Goal: Task Accomplishment & Management: Use online tool/utility

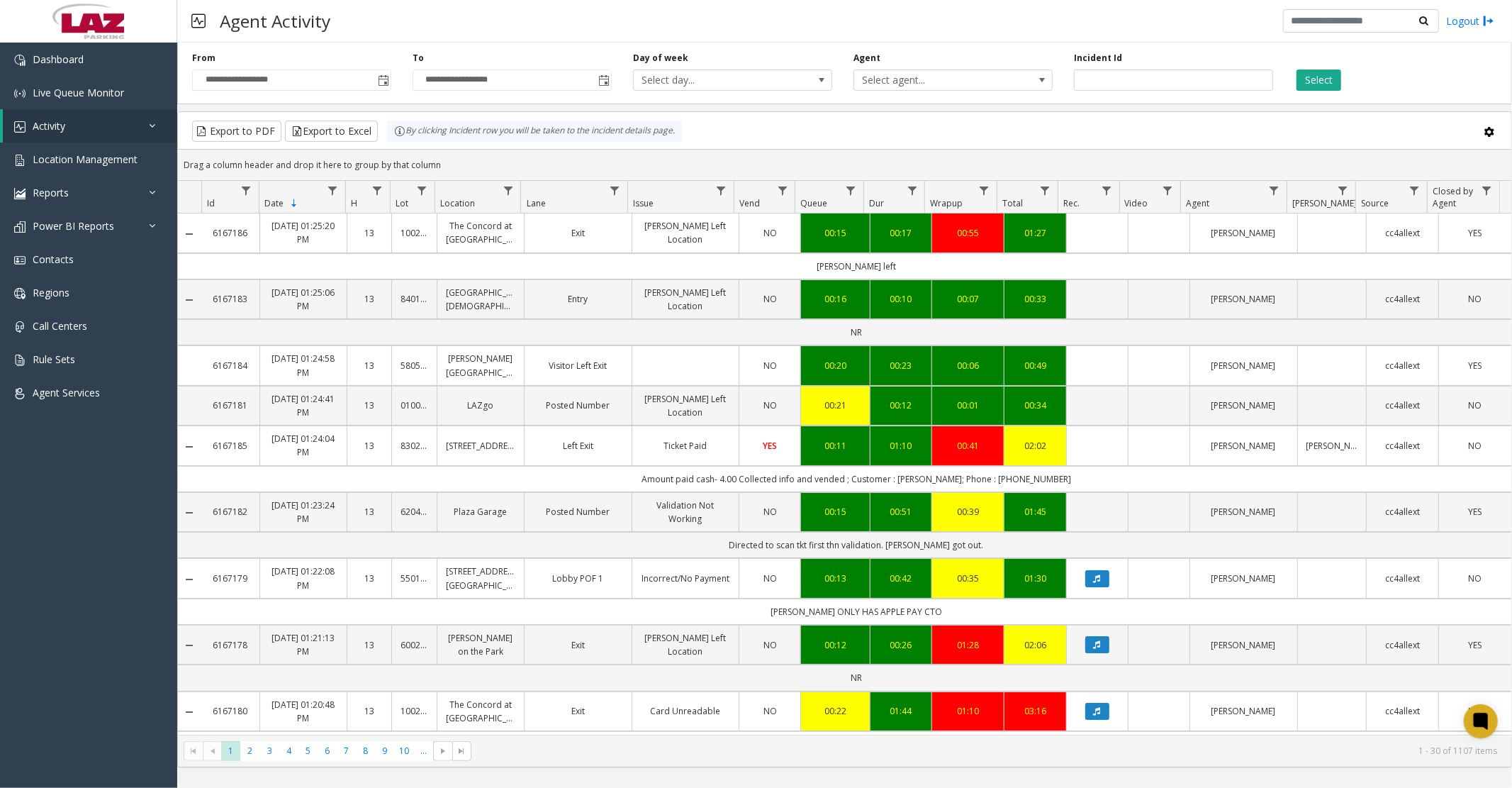
click at [1486, 126] on span at bounding box center [1489, 132] width 12 height 12
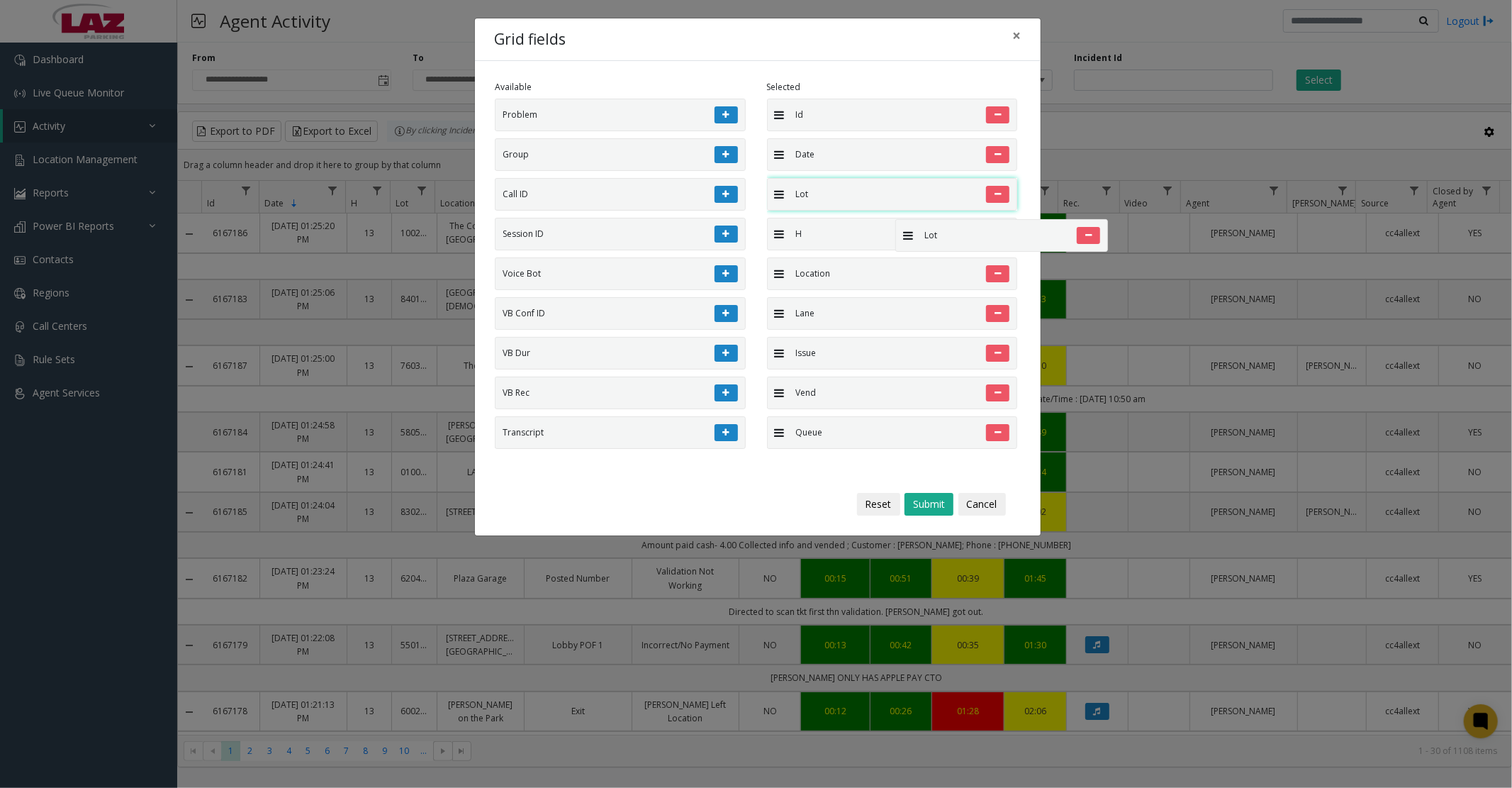
drag, startPoint x: 893, startPoint y: 242, endPoint x: 886, endPoint y: 207, distance: 35.7
drag, startPoint x: 848, startPoint y: 277, endPoint x: 845, endPoint y: 243, distance: 34.1
drag, startPoint x: 825, startPoint y: 363, endPoint x: 809, endPoint y: 202, distance: 161.8
drag, startPoint x: 834, startPoint y: 409, endPoint x: 809, endPoint y: 242, distance: 168.9
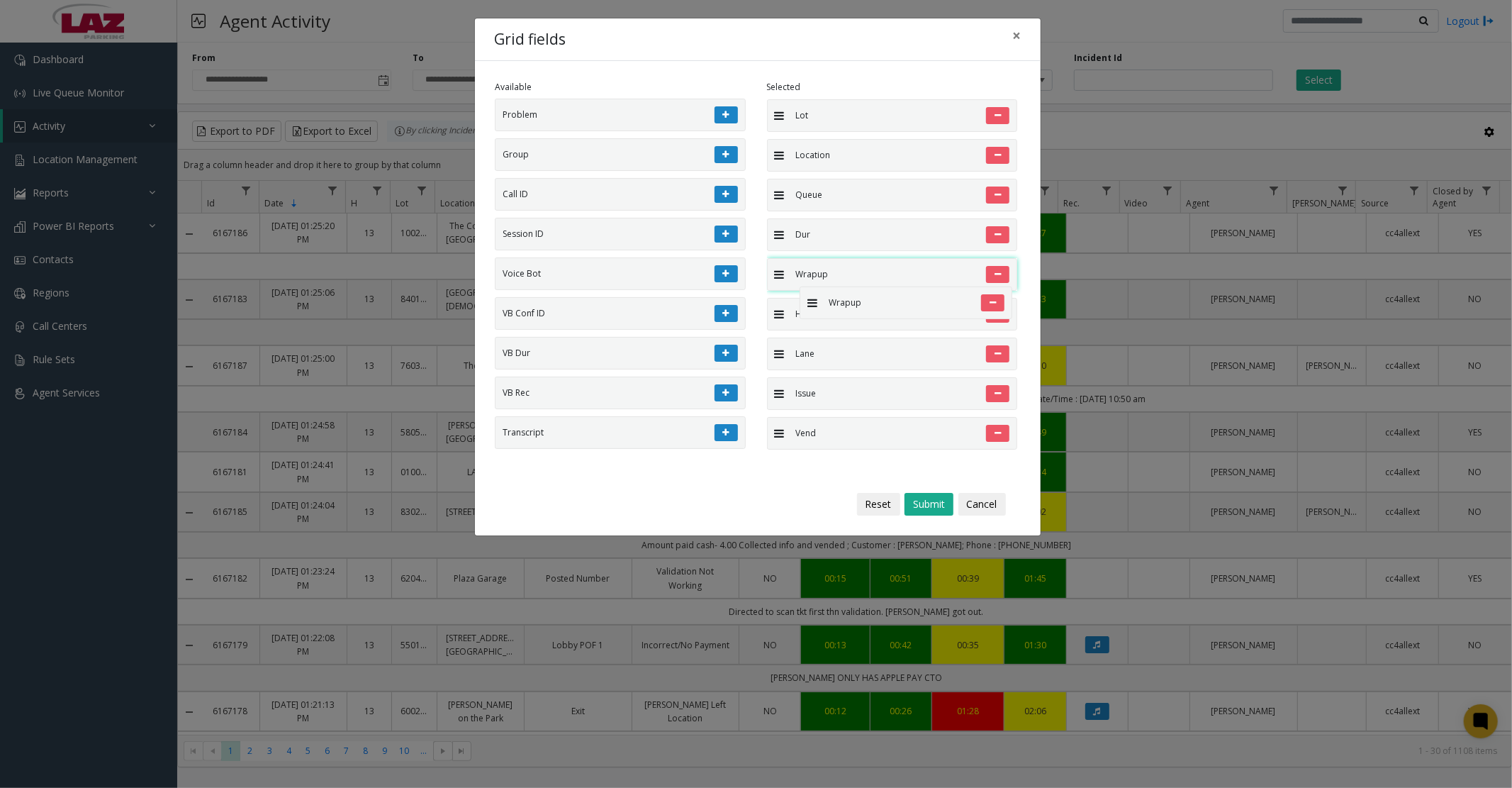
drag, startPoint x: 809, startPoint y: 443, endPoint x: 791, endPoint y: 279, distance: 165.0
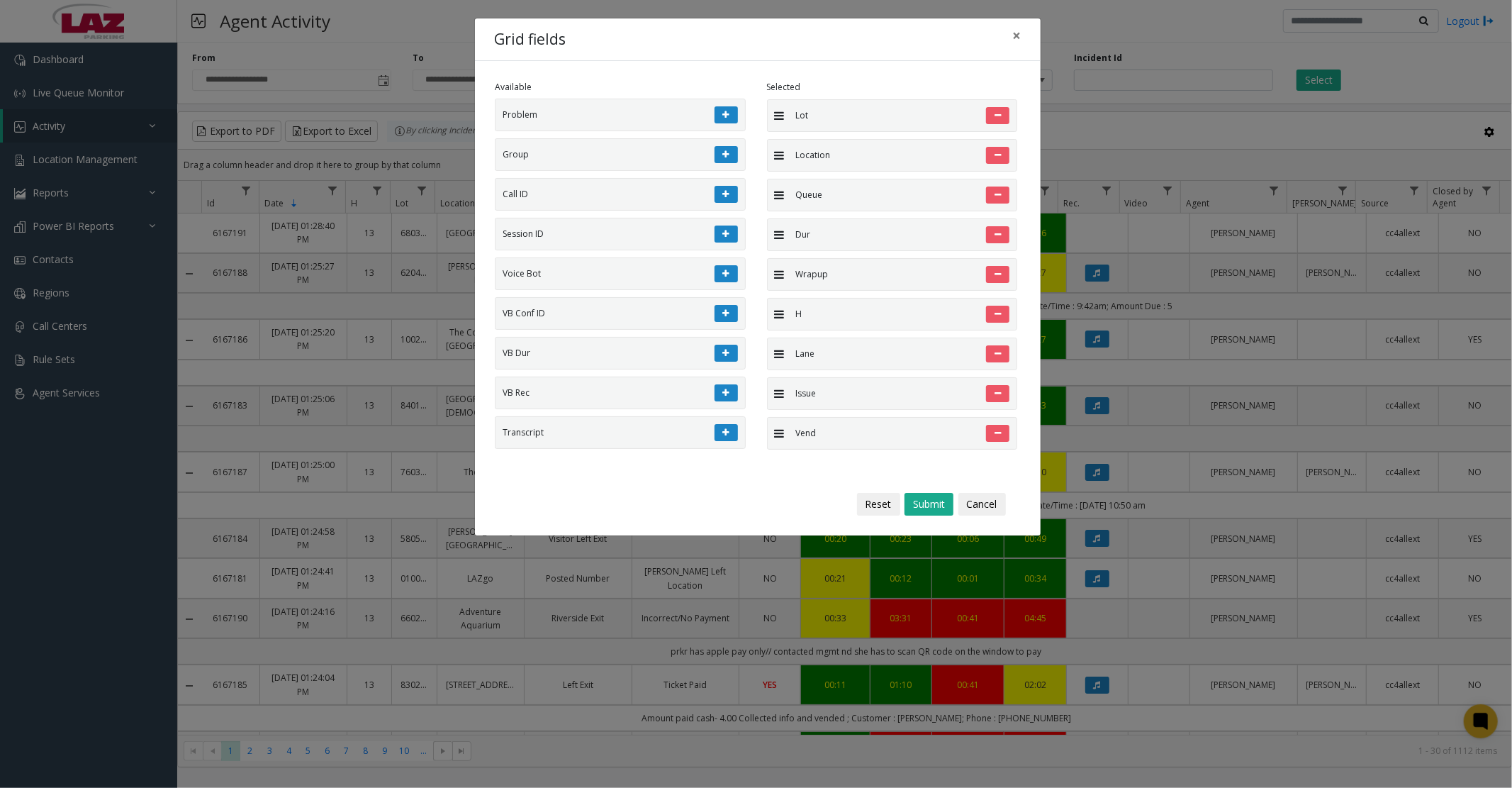
scroll to position [158, 0]
drag, startPoint x: 809, startPoint y: 408, endPoint x: 803, endPoint y: 238, distance: 170.1
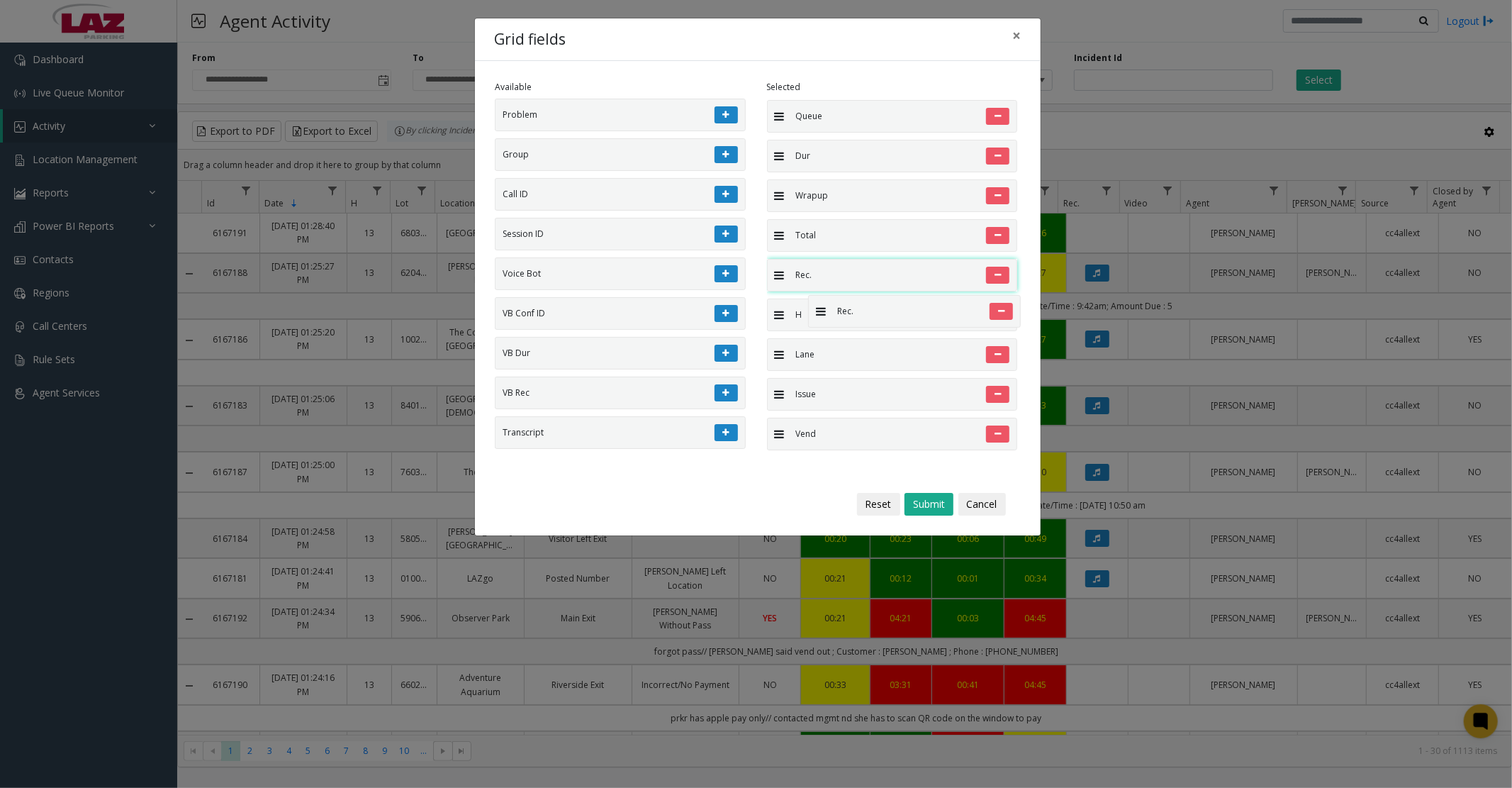
drag, startPoint x: 812, startPoint y: 442, endPoint x: 801, endPoint y: 288, distance: 154.4
drag, startPoint x: 806, startPoint y: 445, endPoint x: 810, endPoint y: 252, distance: 193.0
drag, startPoint x: 840, startPoint y: 370, endPoint x: 827, endPoint y: 289, distance: 82.0
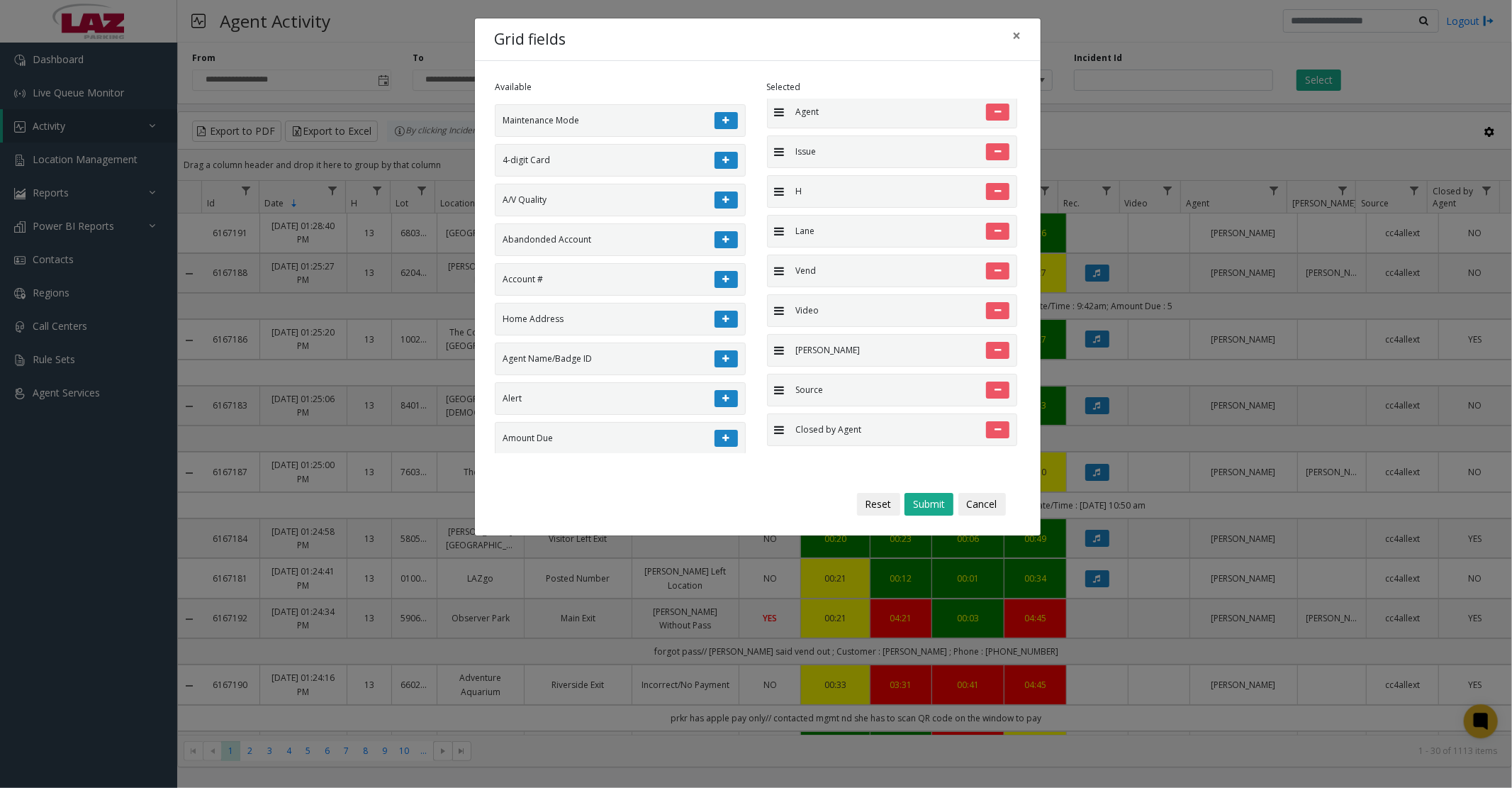
scroll to position [552, 0]
click at [715, 407] on button at bounding box center [726, 397] width 24 height 17
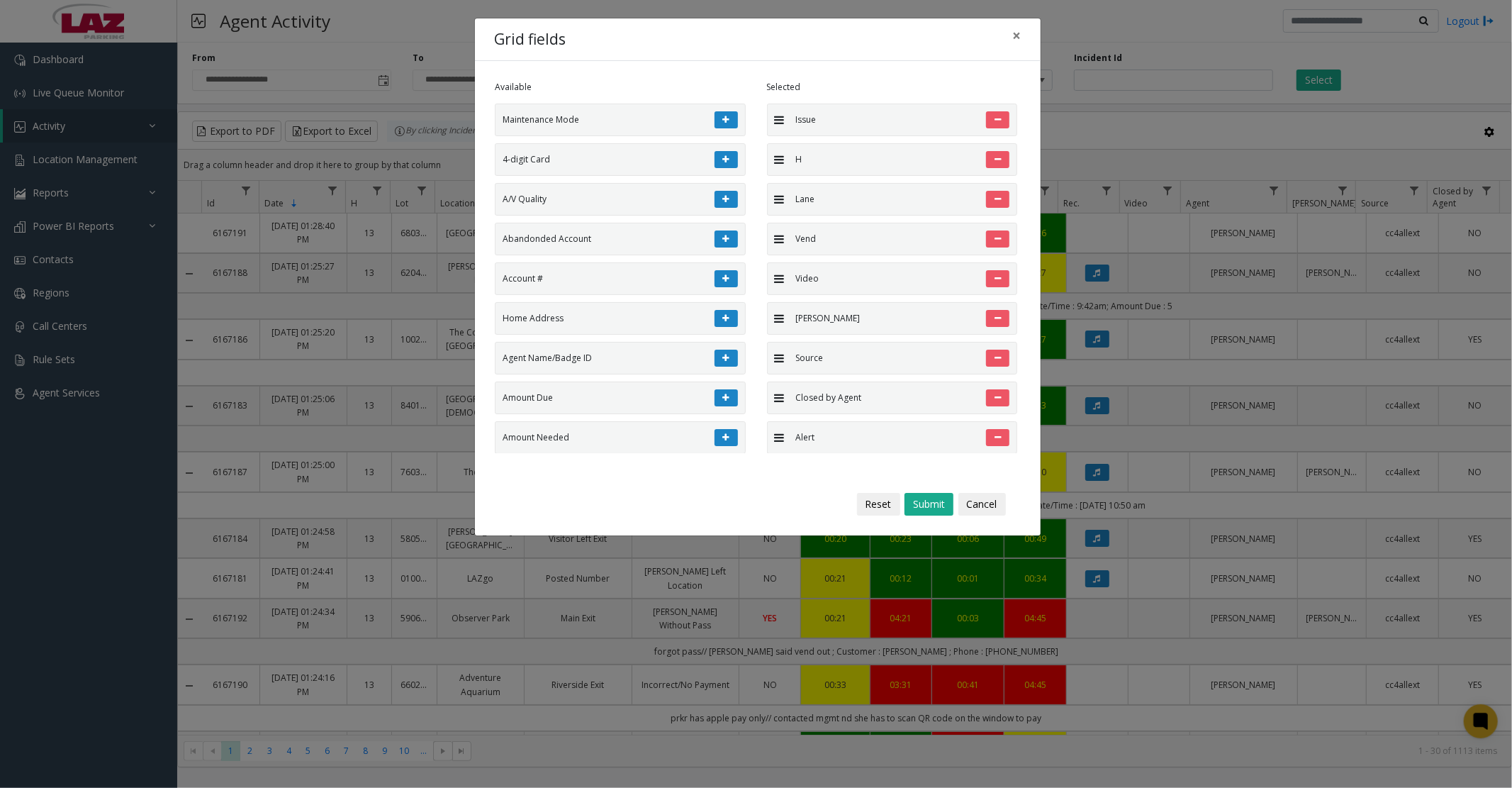
scroll to position [417, 0]
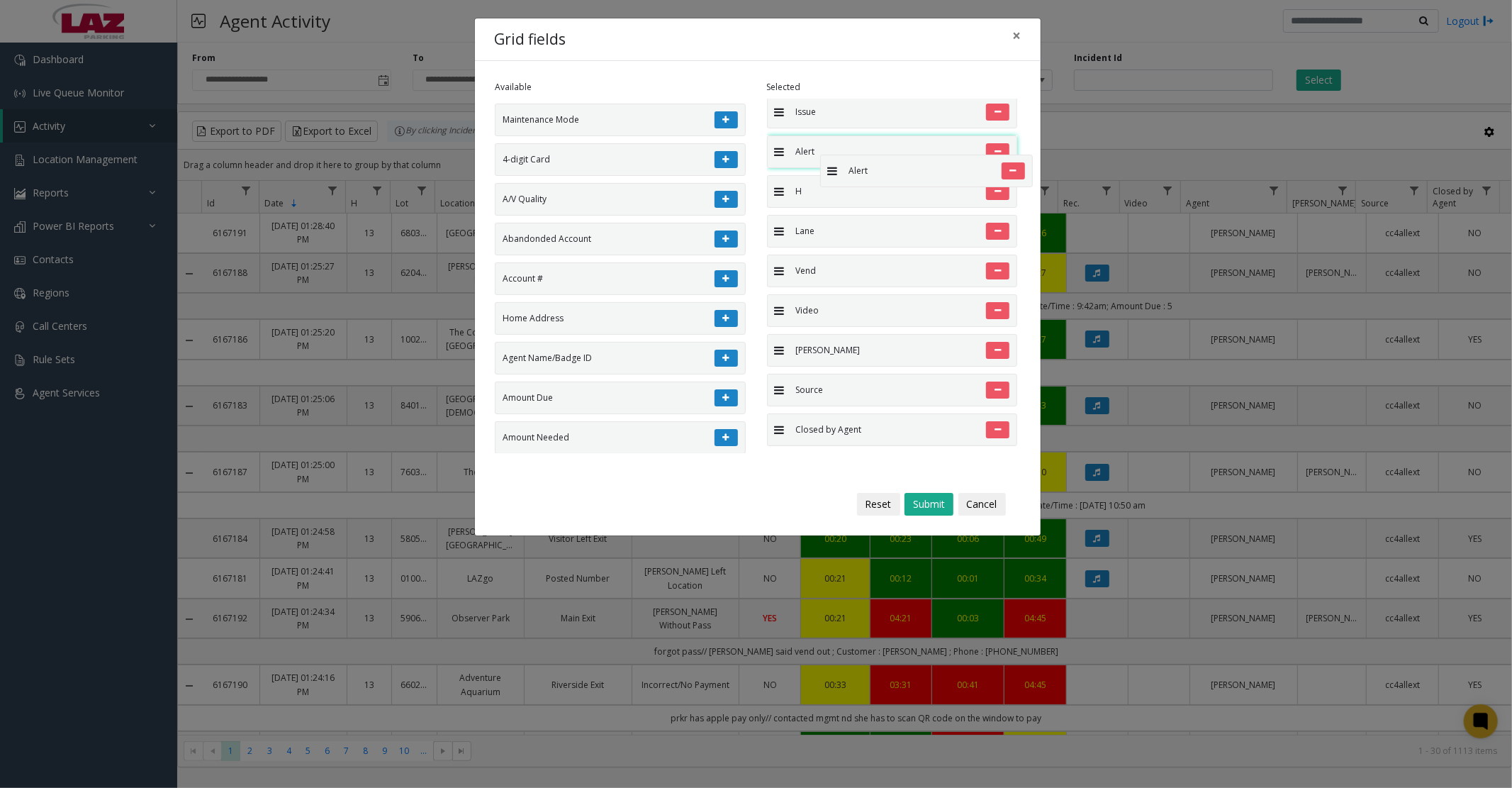
drag, startPoint x: 814, startPoint y: 432, endPoint x: 812, endPoint y: 147, distance: 285.0
drag, startPoint x: 824, startPoint y: 265, endPoint x: 817, endPoint y: 189, distance: 76.3
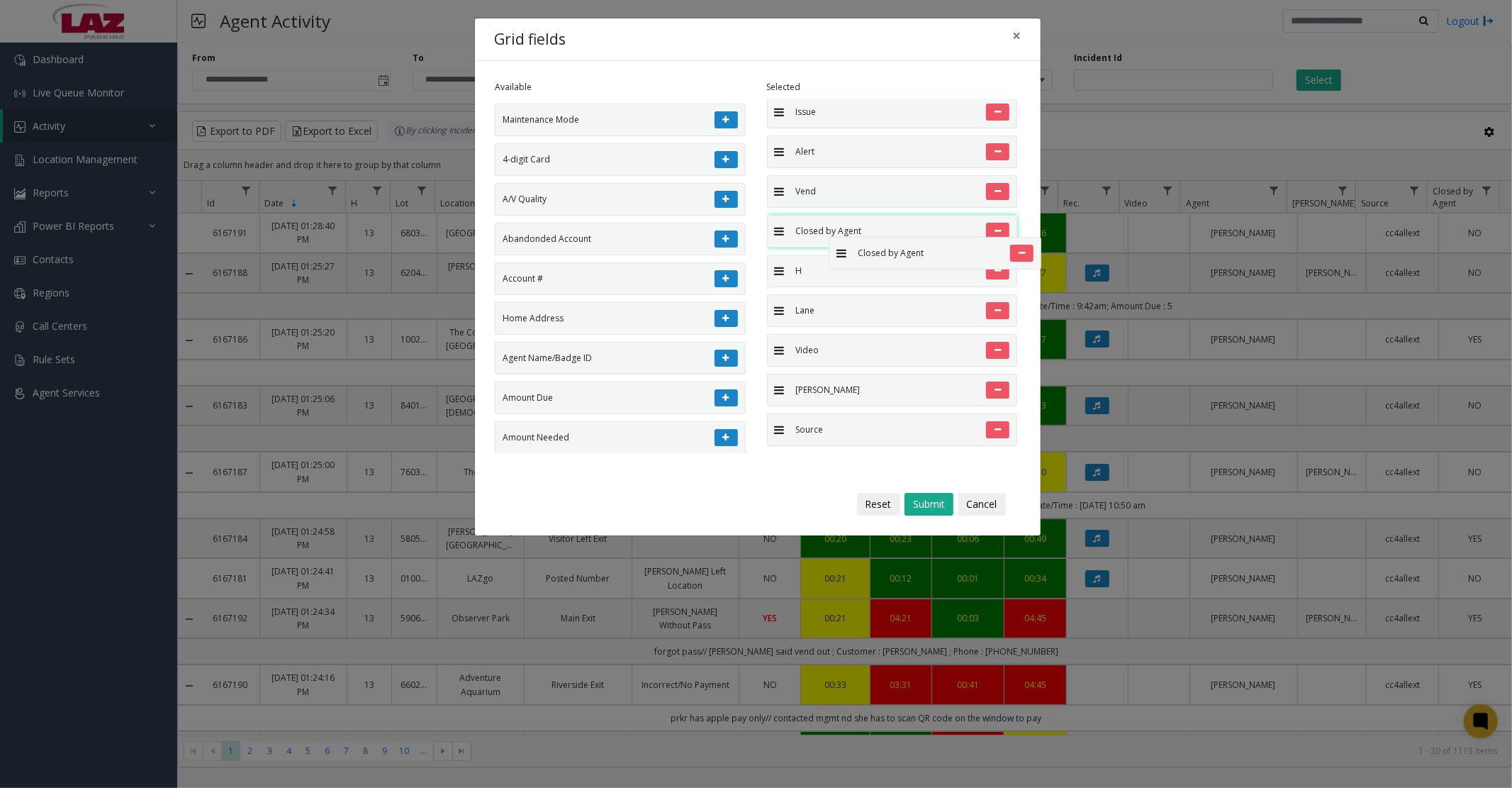
drag, startPoint x: 840, startPoint y: 427, endPoint x: 821, endPoint y: 230, distance: 197.9
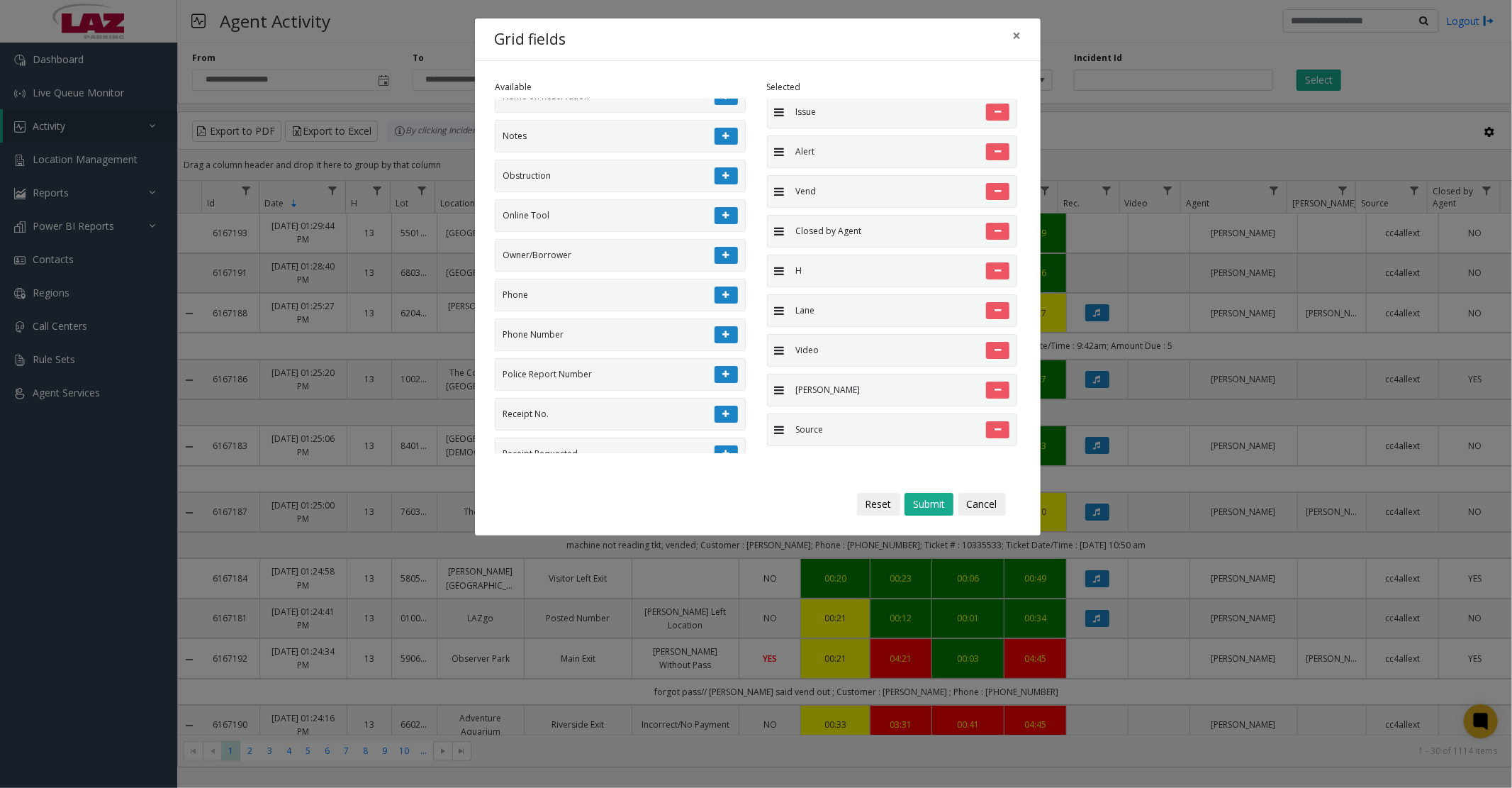
scroll to position [2679, 0]
click at [715, 265] on button at bounding box center [726, 255] width 24 height 17
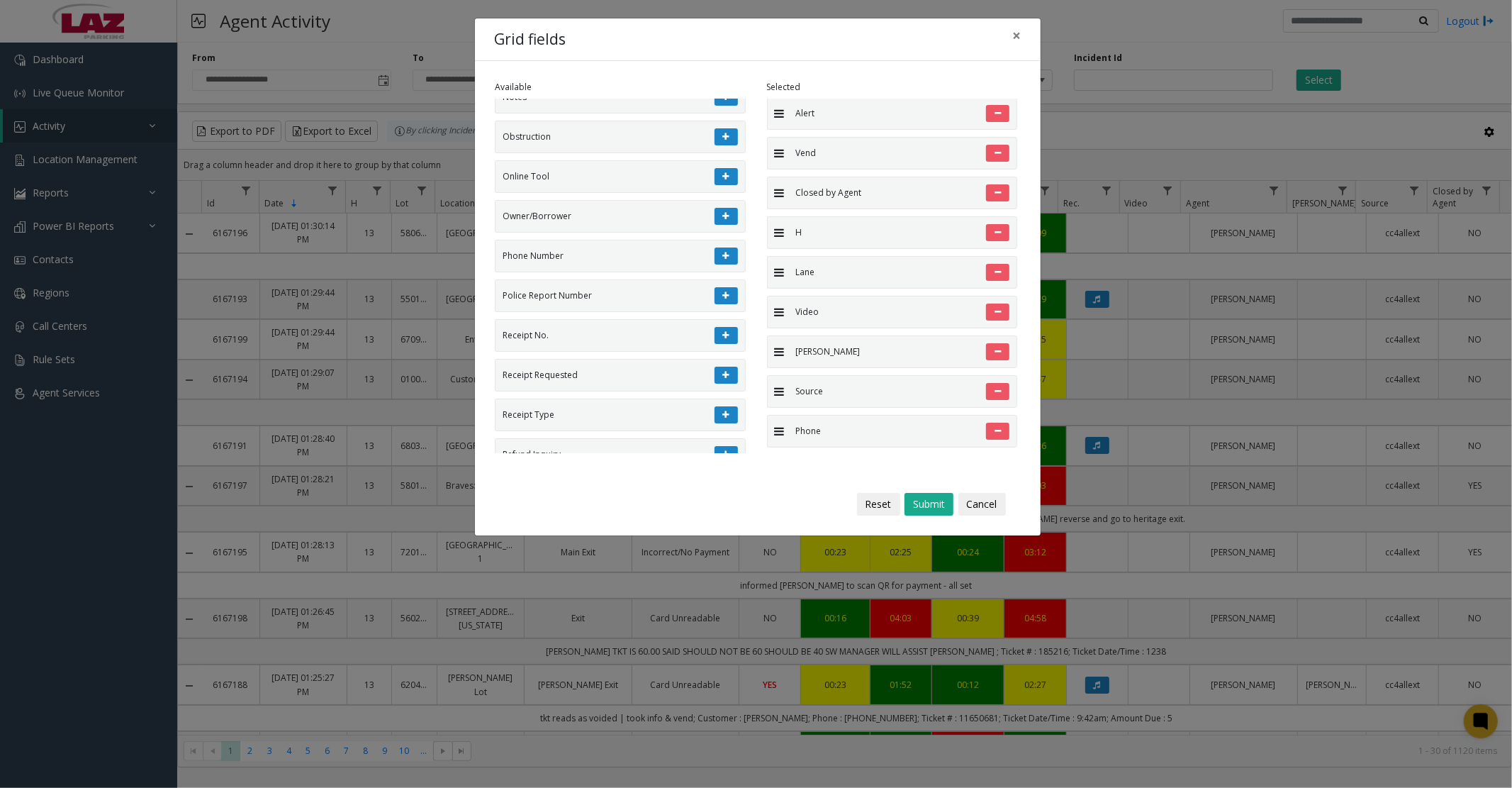
scroll to position [458, 0]
drag, startPoint x: 845, startPoint y: 429, endPoint x: 830, endPoint y: 224, distance: 205.5
drag, startPoint x: 835, startPoint y: 305, endPoint x: 824, endPoint y: 265, distance: 41.5
click at [986, 308] on button at bounding box center [998, 310] width 24 height 17
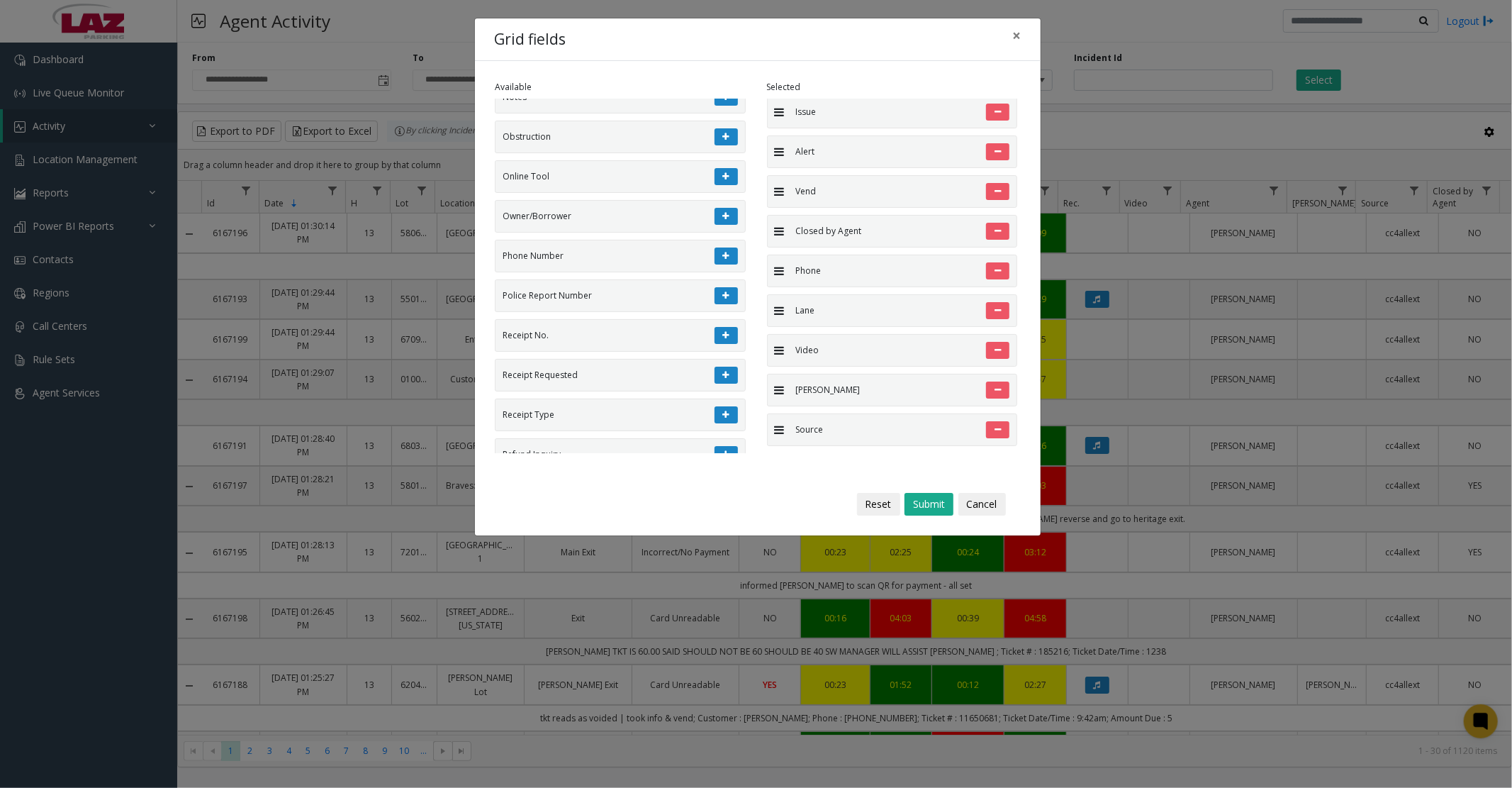
click at [989, 346] on button at bounding box center [998, 350] width 24 height 17
click at [994, 386] on icon at bounding box center [997, 390] width 6 height 9
click at [923, 503] on button "Submit" at bounding box center [929, 504] width 49 height 23
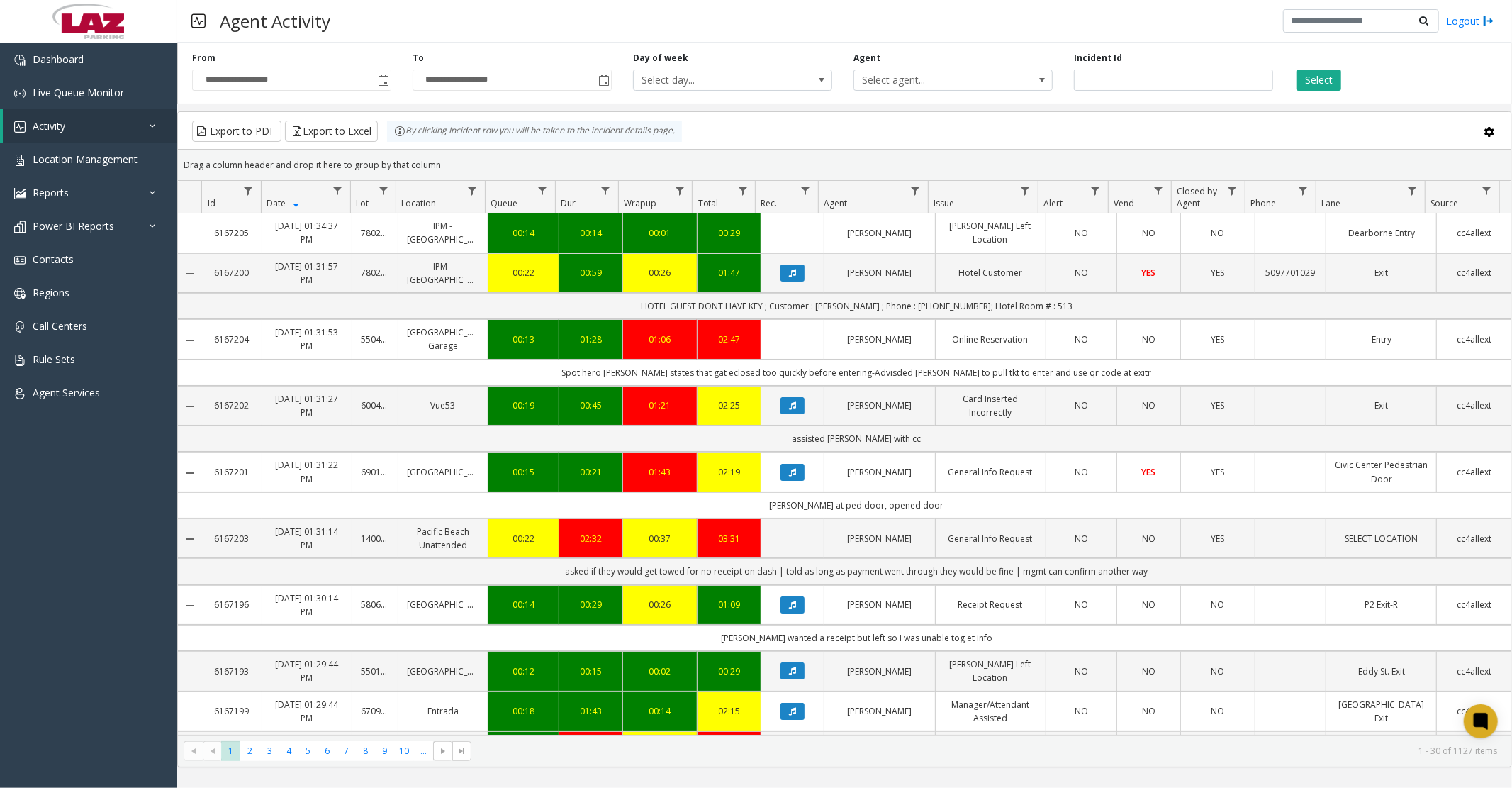
click at [1486, 131] on span at bounding box center [1489, 132] width 12 height 12
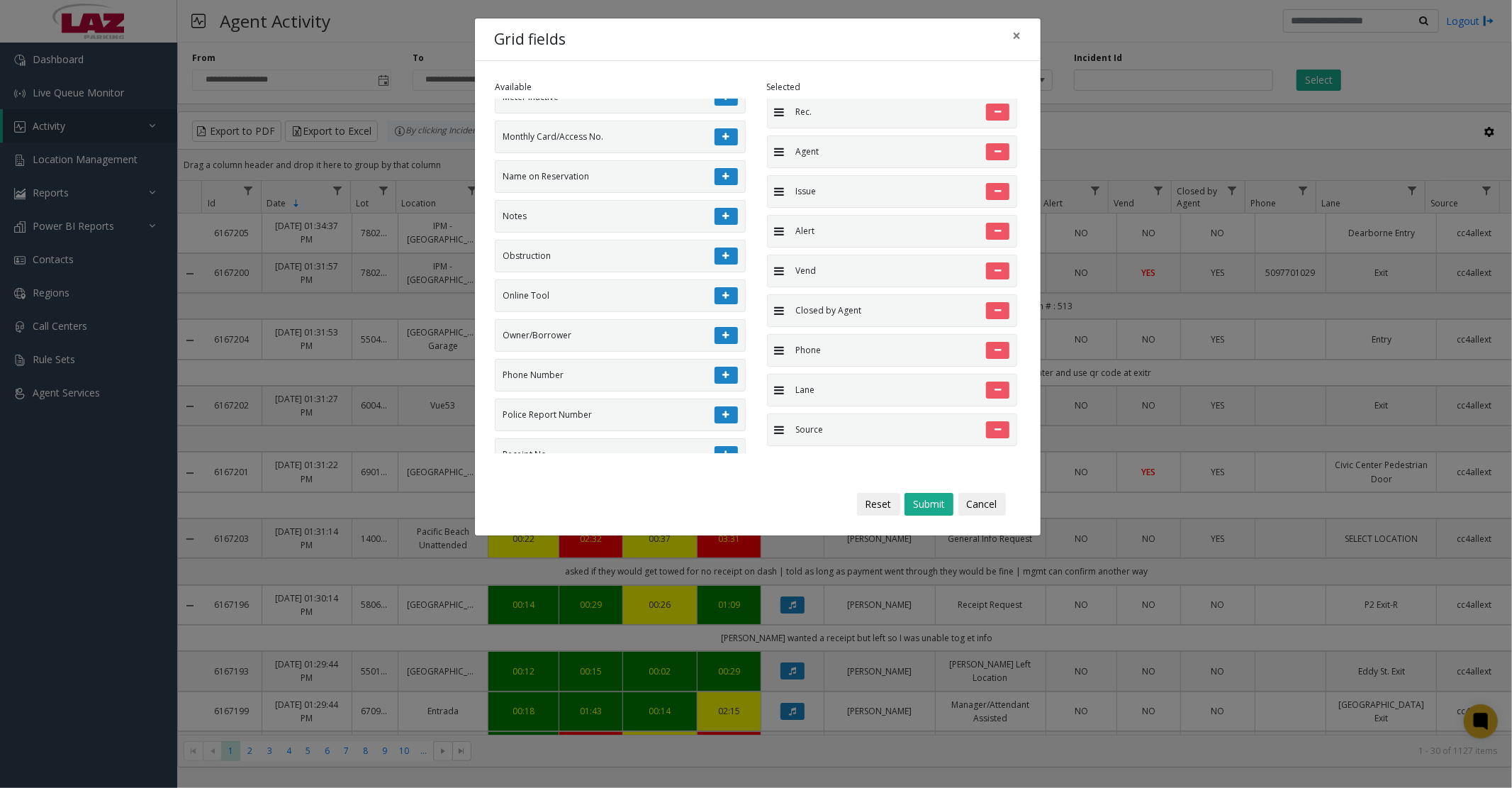
click at [994, 429] on icon at bounding box center [997, 429] width 6 height 9
click at [917, 502] on button "Submit" at bounding box center [929, 504] width 49 height 23
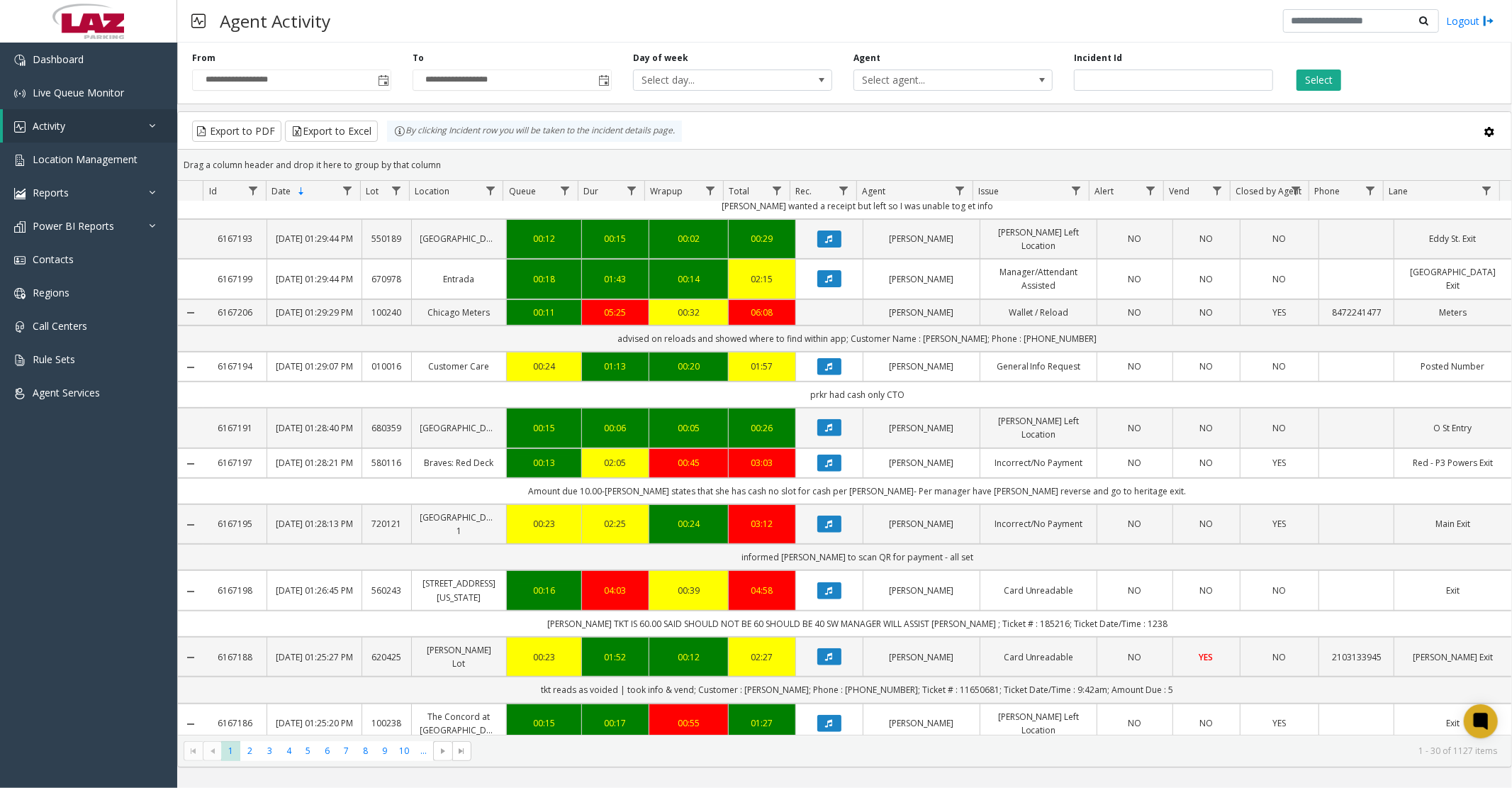
scroll to position [0, 0]
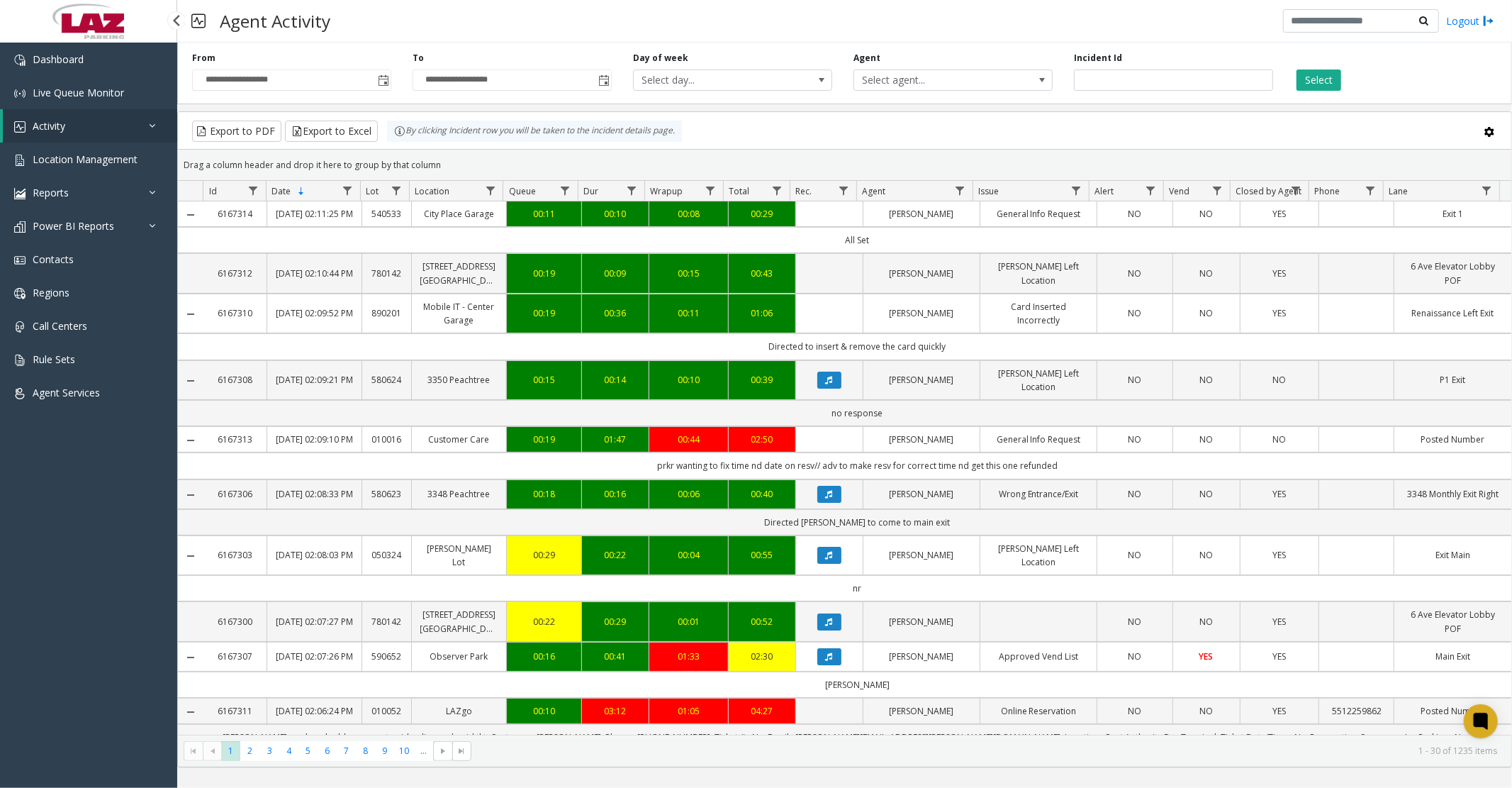
click at [65, 132] on link "Activity" at bounding box center [90, 126] width 174 height 33
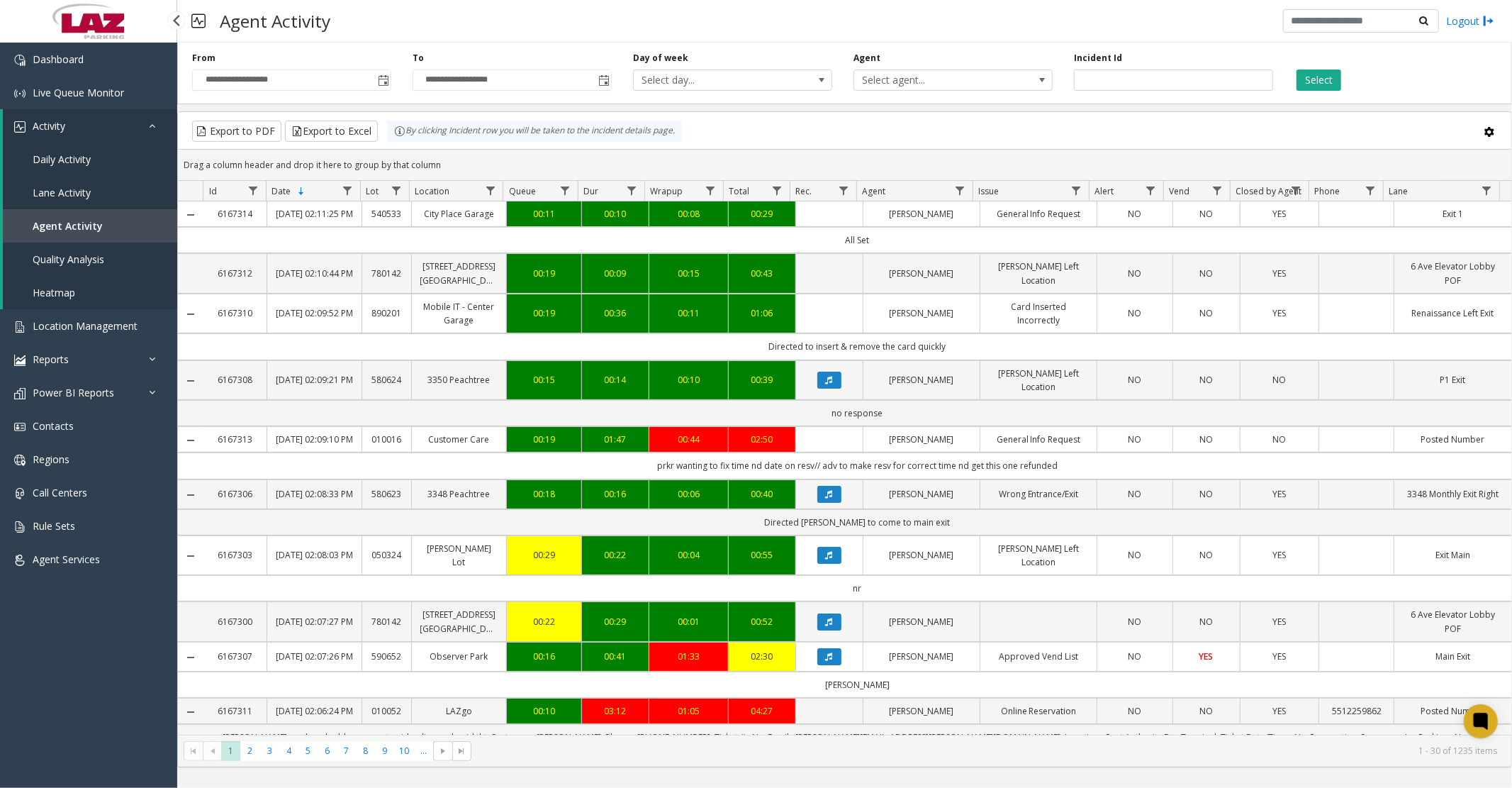
click at [65, 160] on span "Daily Activity" at bounding box center [61, 160] width 58 height 14
click at [980, 72] on span "Select location..." at bounding box center [933, 80] width 158 height 20
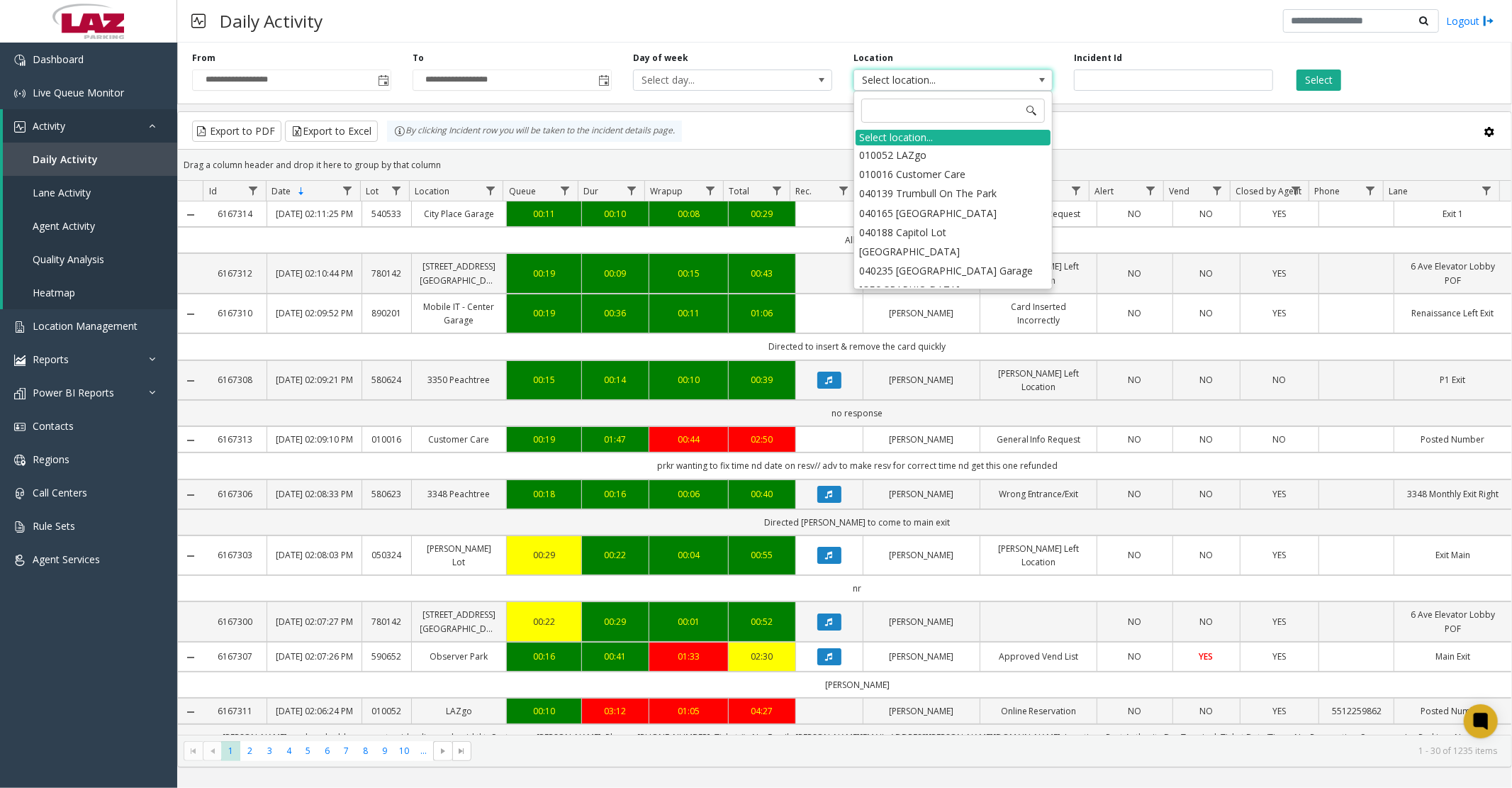
click at [967, 176] on li "010016 Customer Care" at bounding box center [953, 173] width 195 height 19
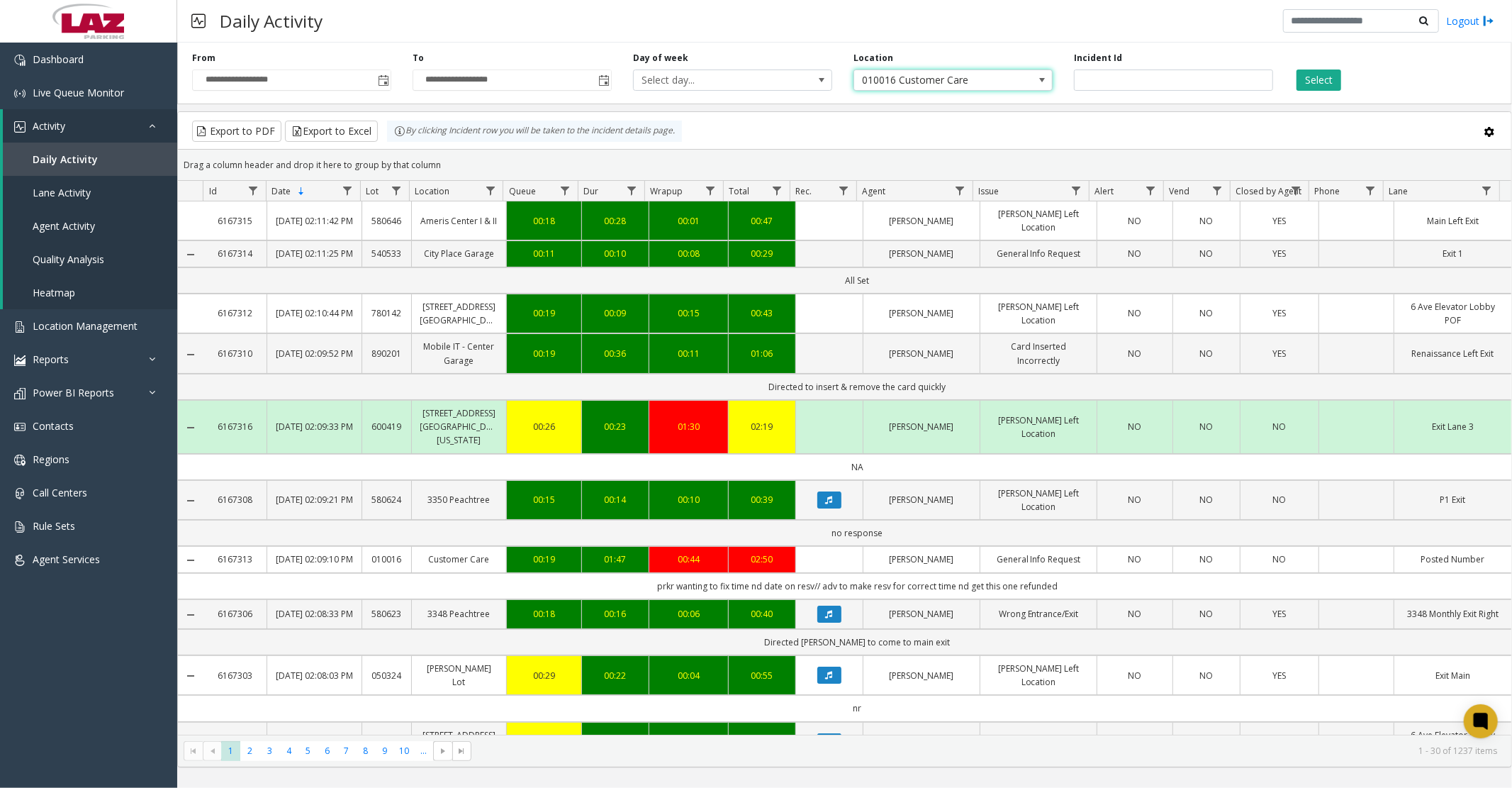
click at [1321, 83] on button "Select" at bounding box center [1318, 81] width 44 height 22
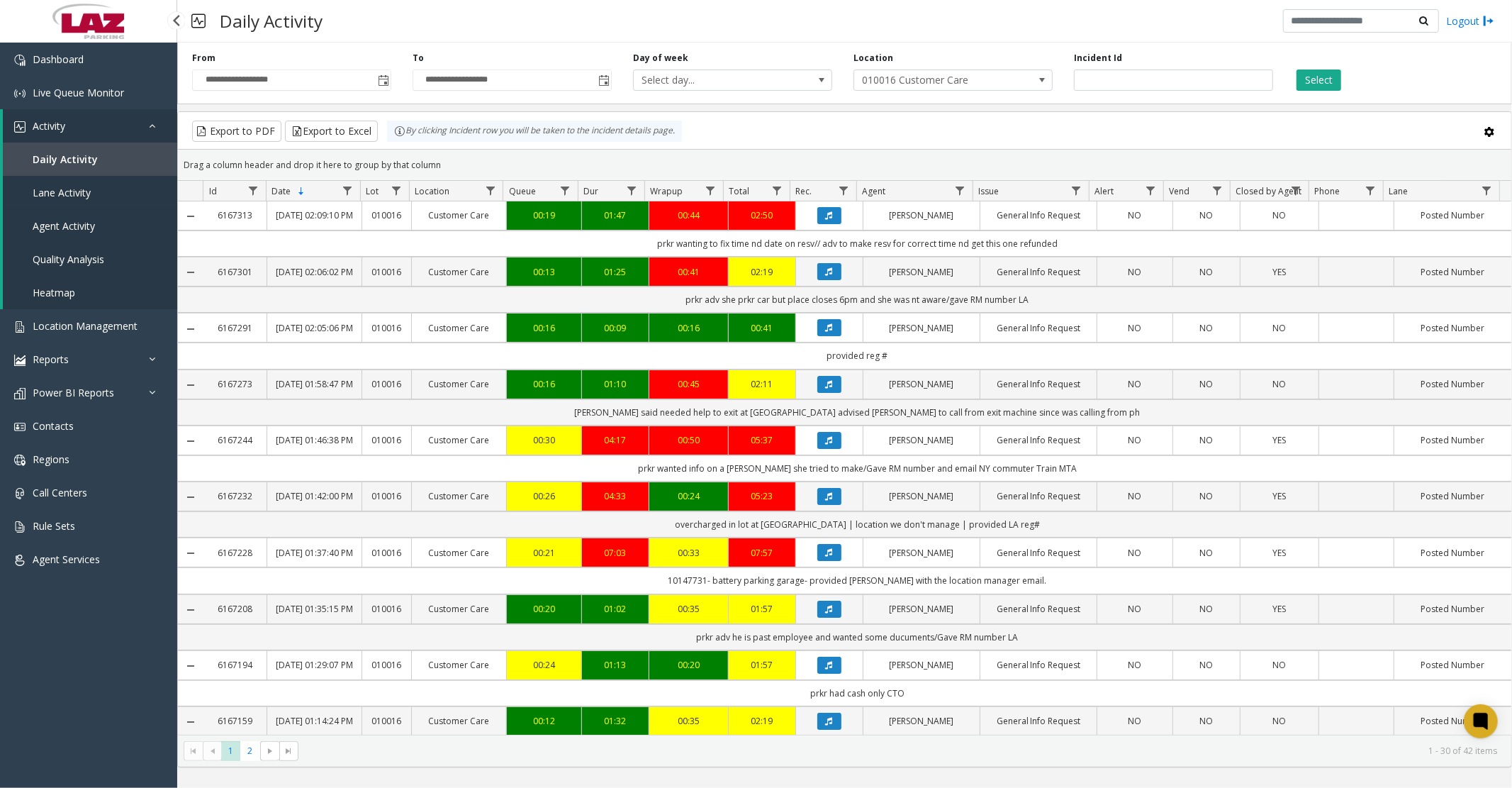
click at [50, 228] on span "Agent Activity" at bounding box center [63, 227] width 62 height 14
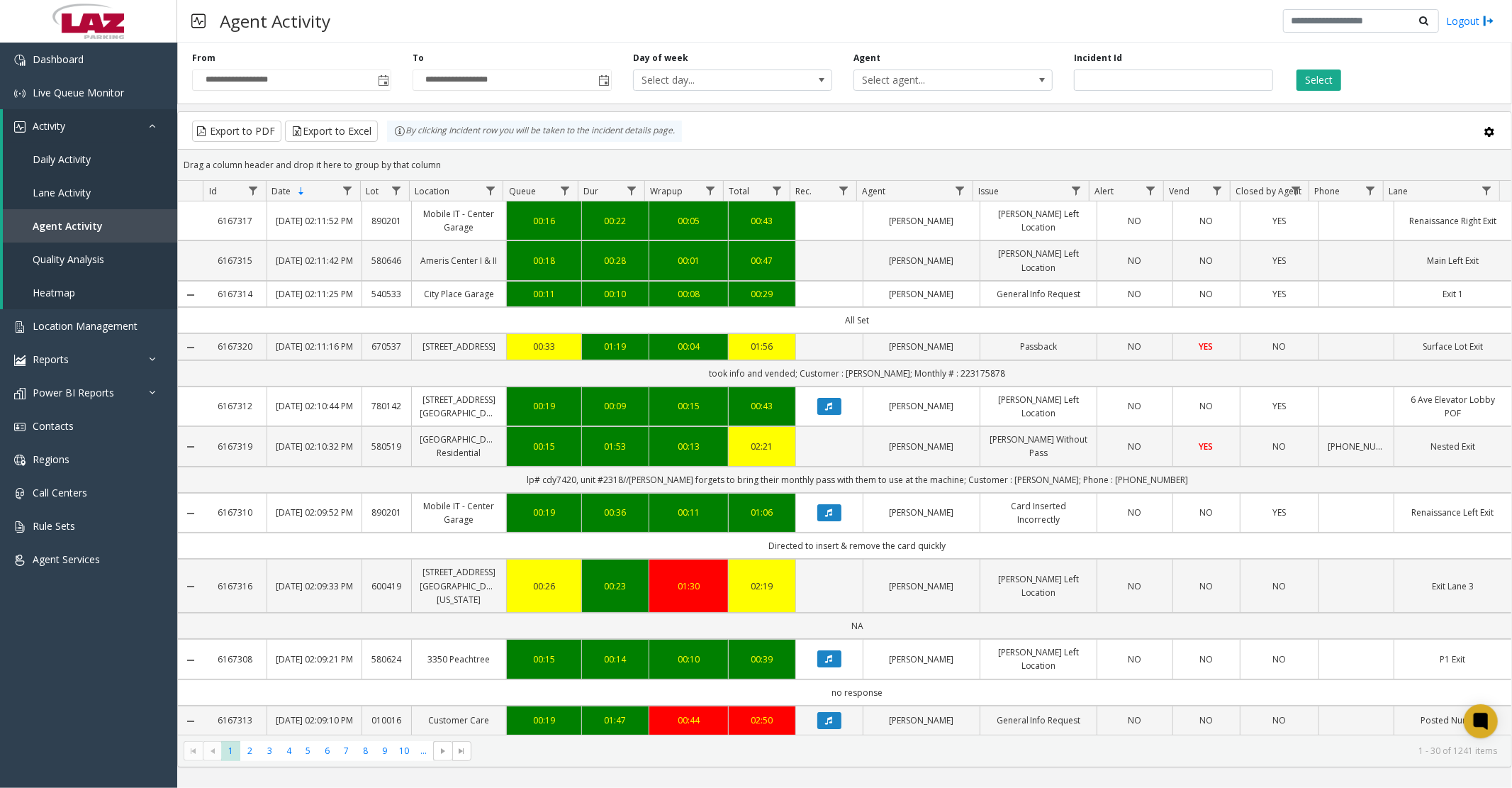
click at [926, 75] on span "Select agent..." at bounding box center [933, 80] width 158 height 20
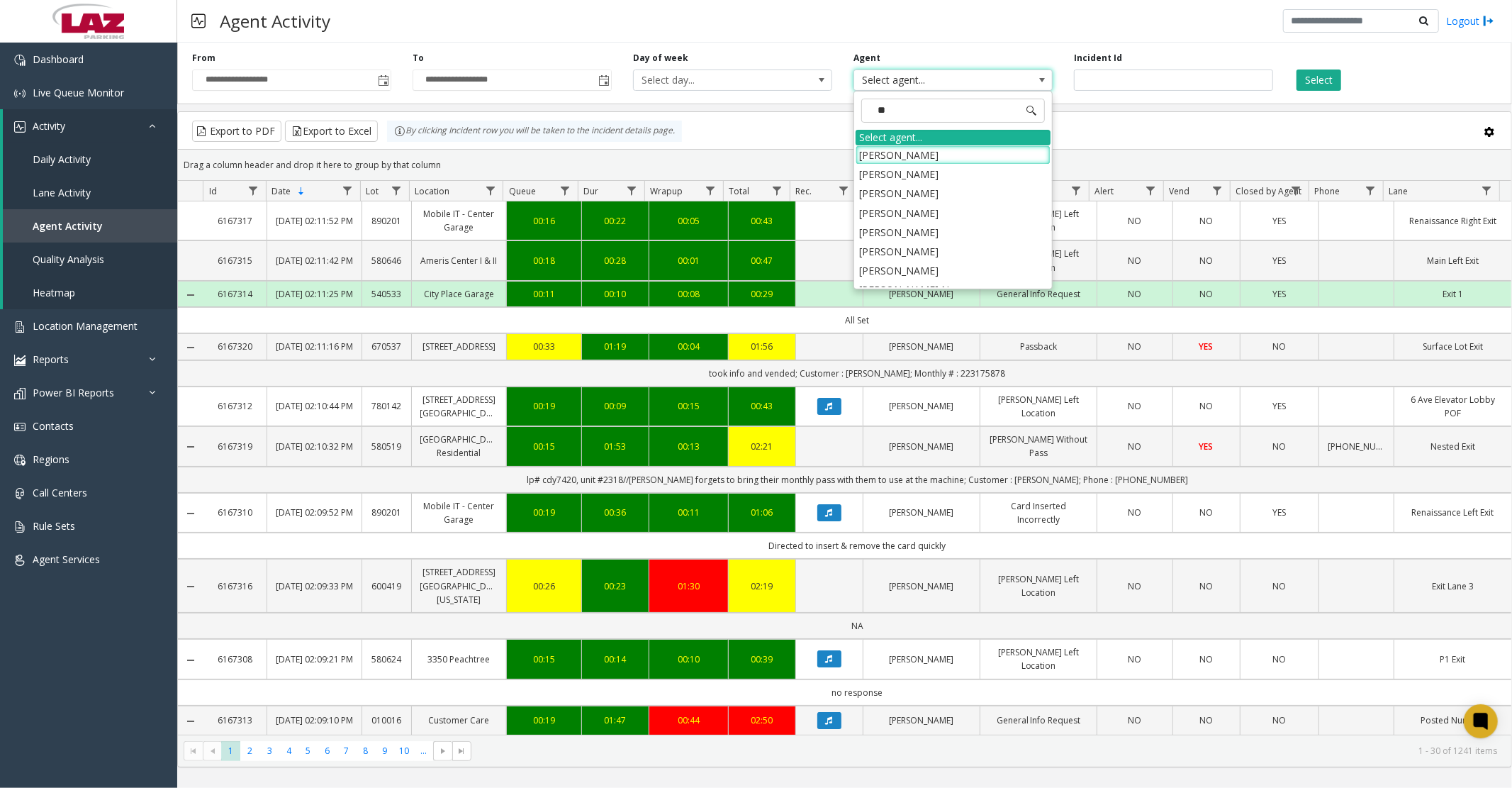
type input "***"
click at [896, 149] on li "Aurea Frink" at bounding box center [953, 155] width 195 height 19
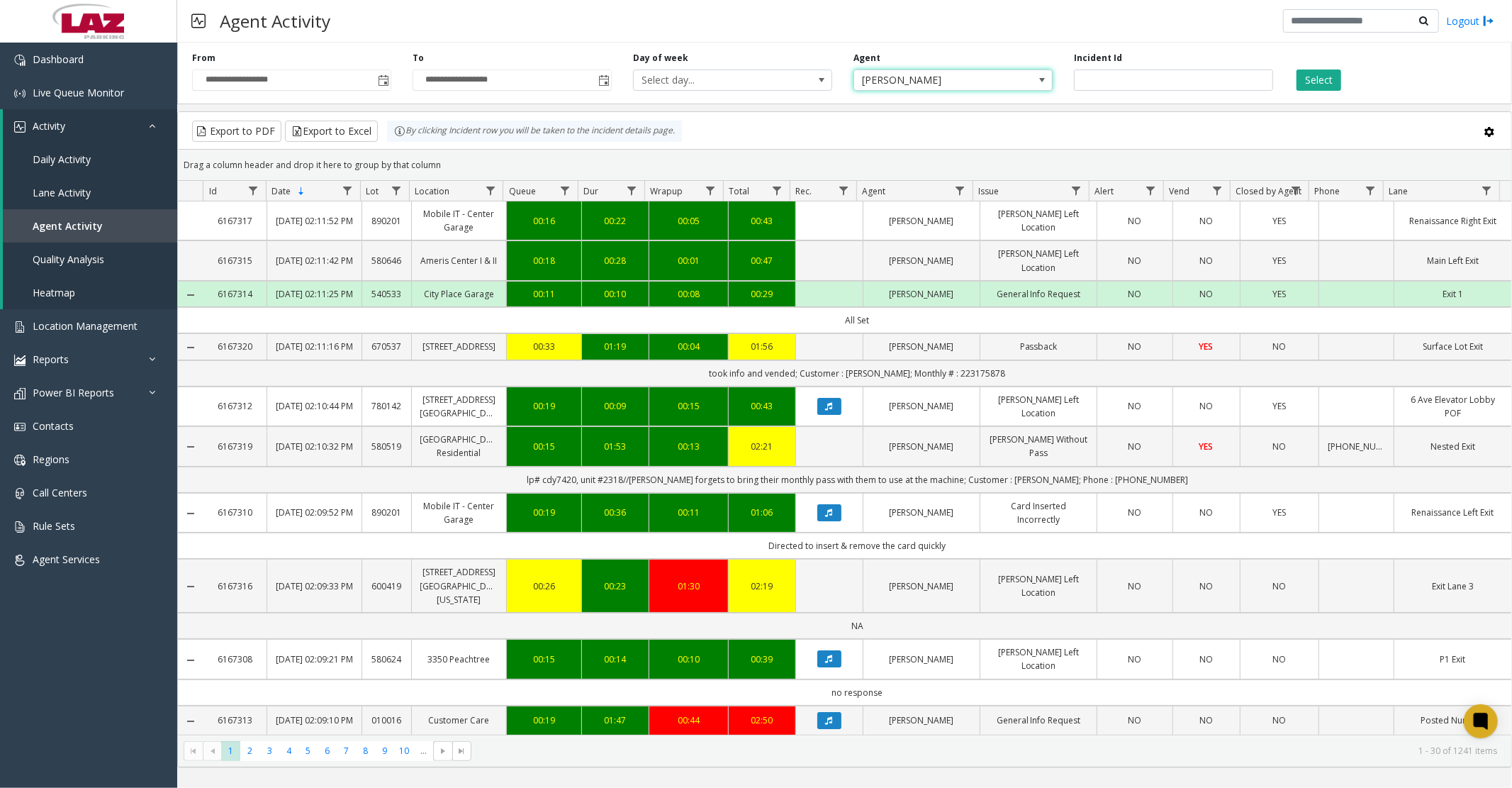
click at [1302, 84] on button "Select" at bounding box center [1318, 81] width 44 height 22
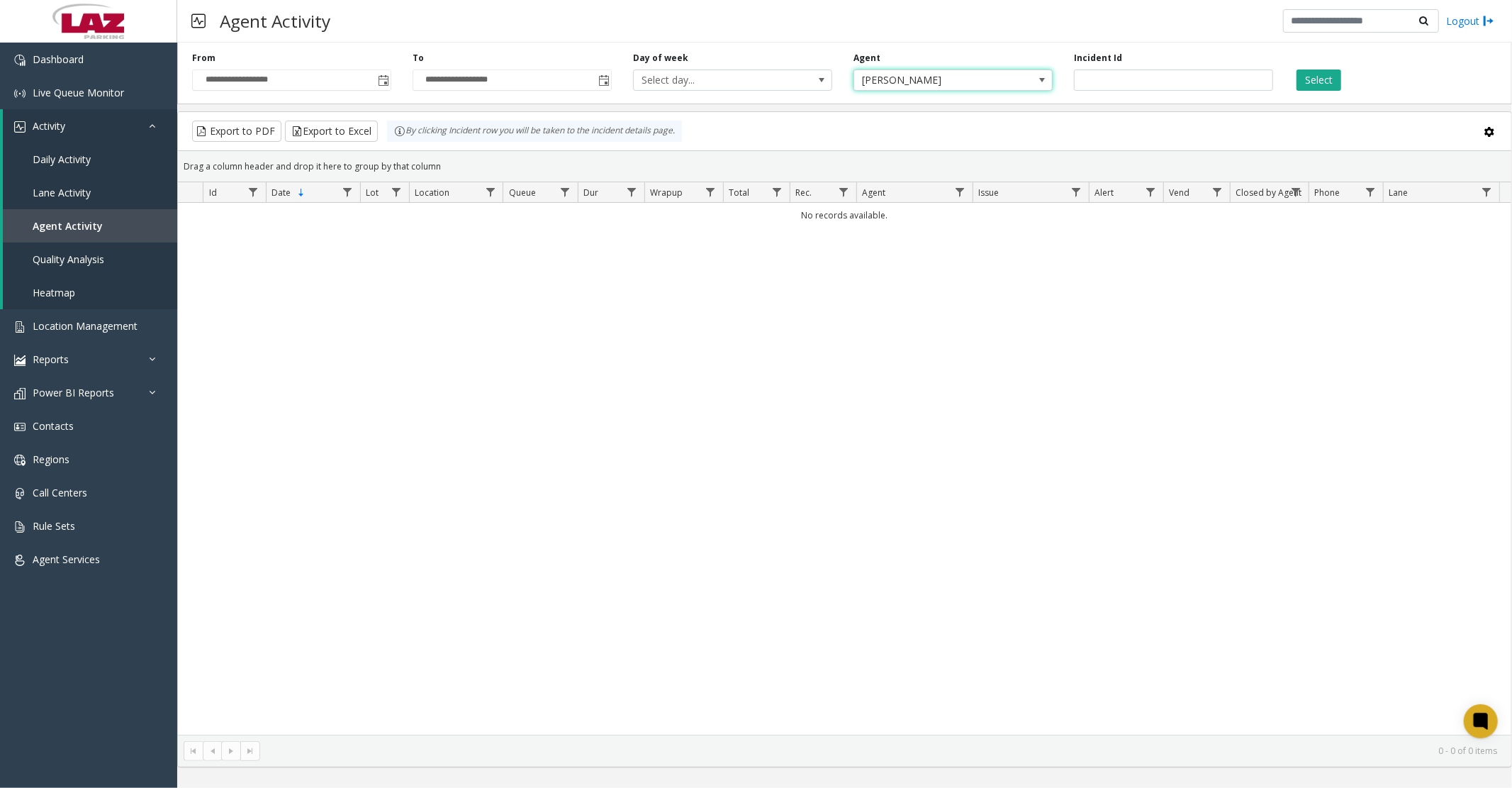
click at [954, 80] on span "Aurea Frink" at bounding box center [933, 80] width 158 height 20
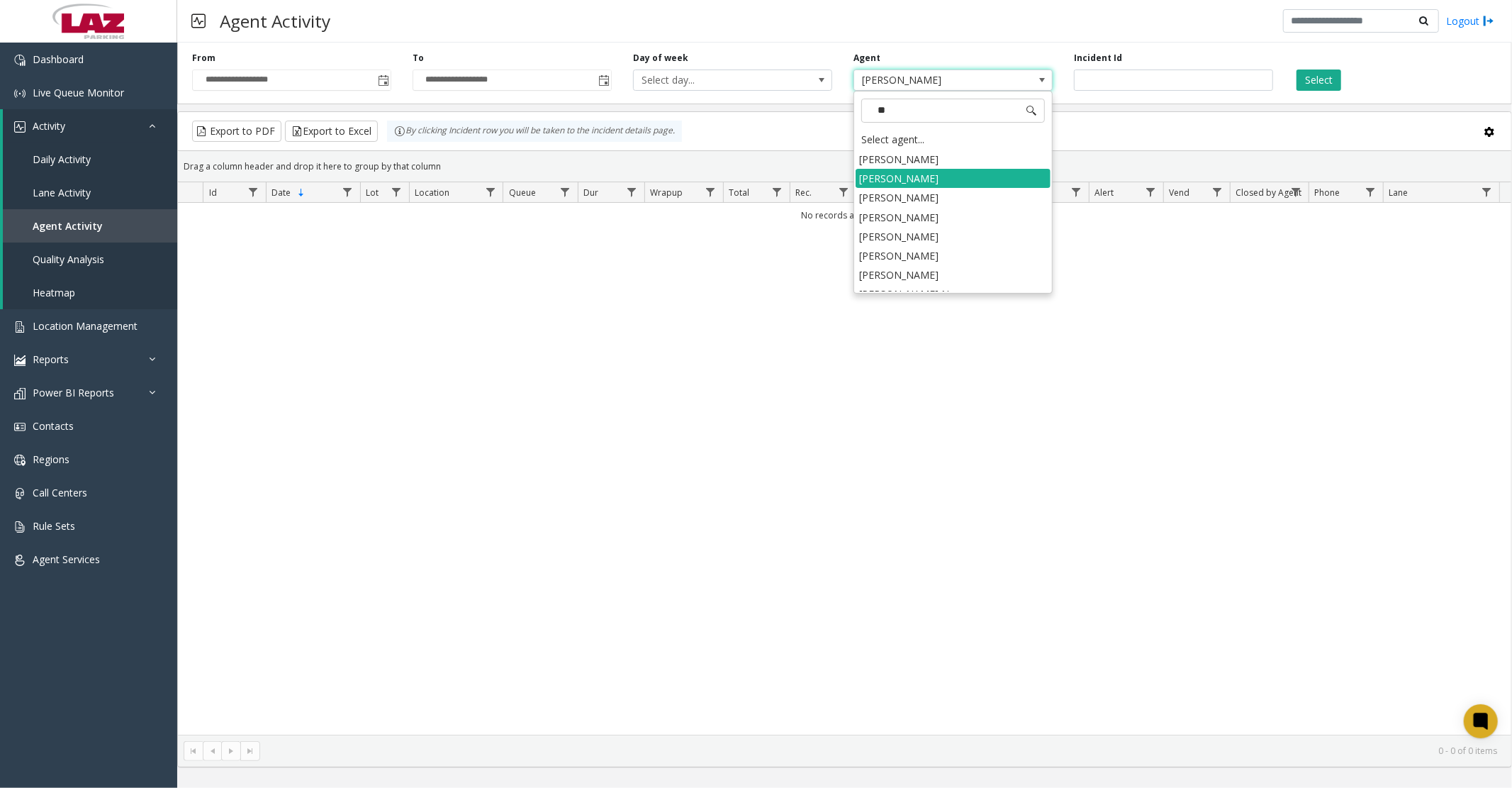
type input "***"
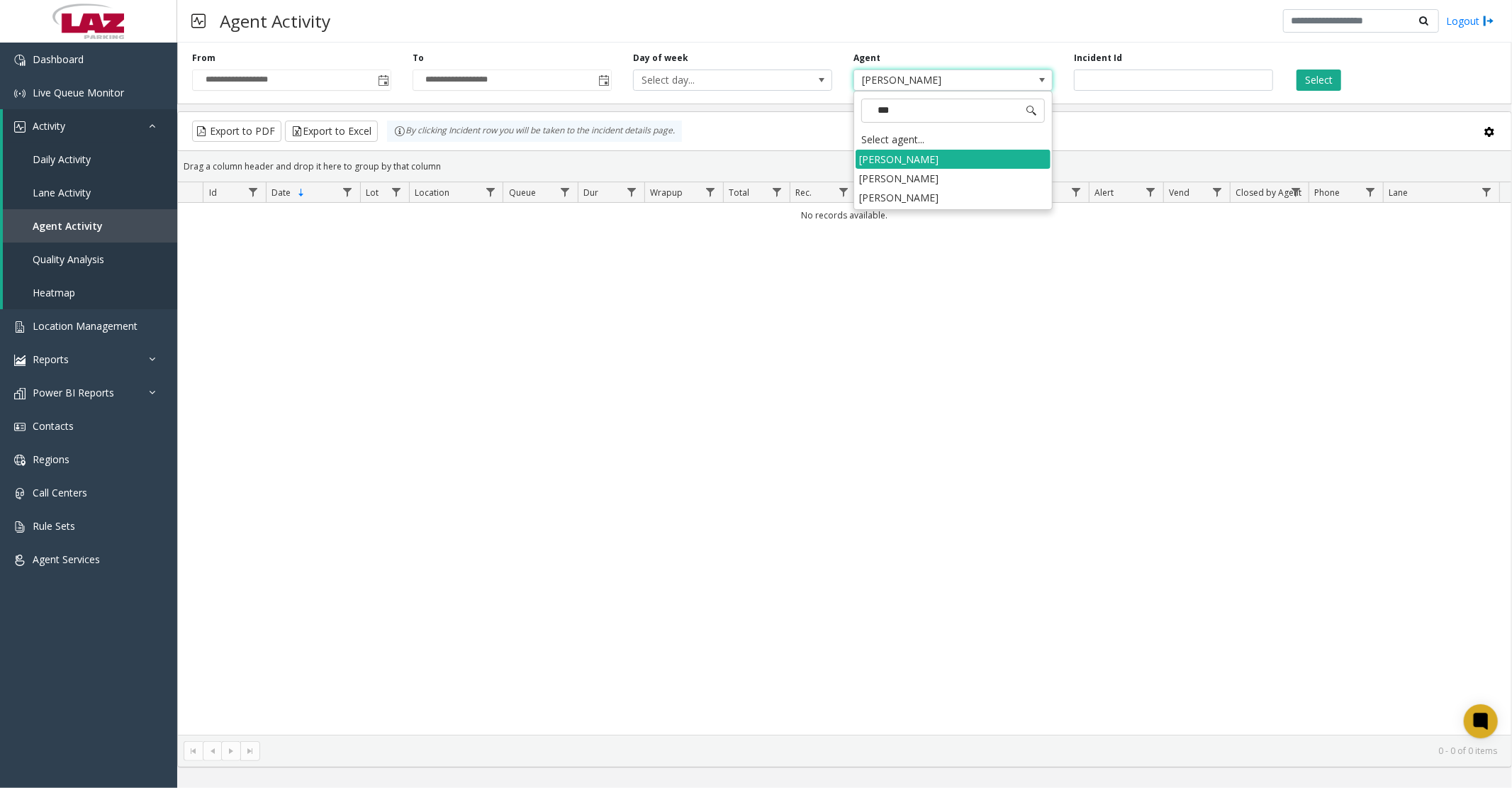
click at [893, 173] on li "Aurea Frink" at bounding box center [953, 177] width 195 height 19
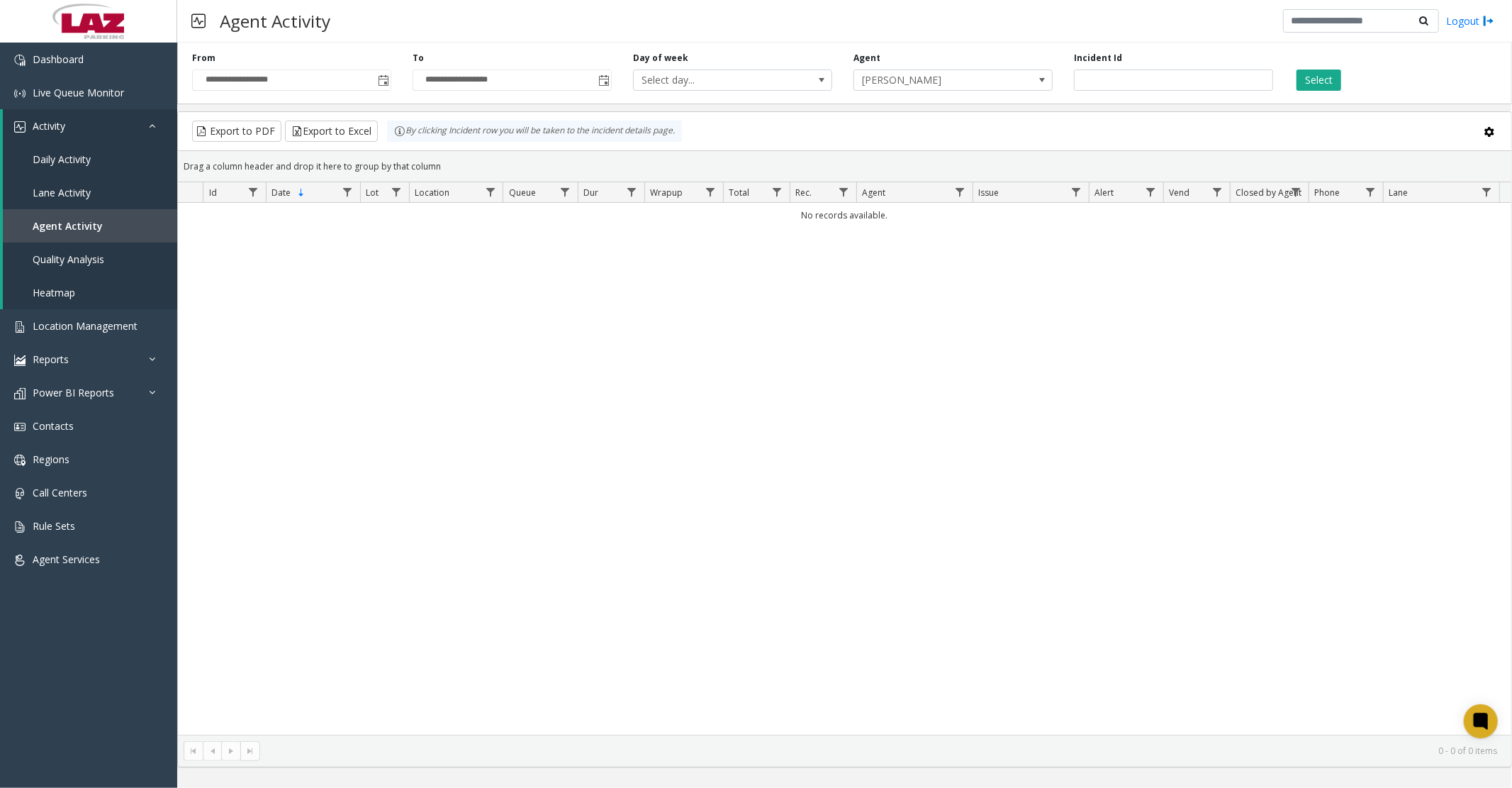
click at [1324, 83] on button "Select" at bounding box center [1318, 81] width 44 height 22
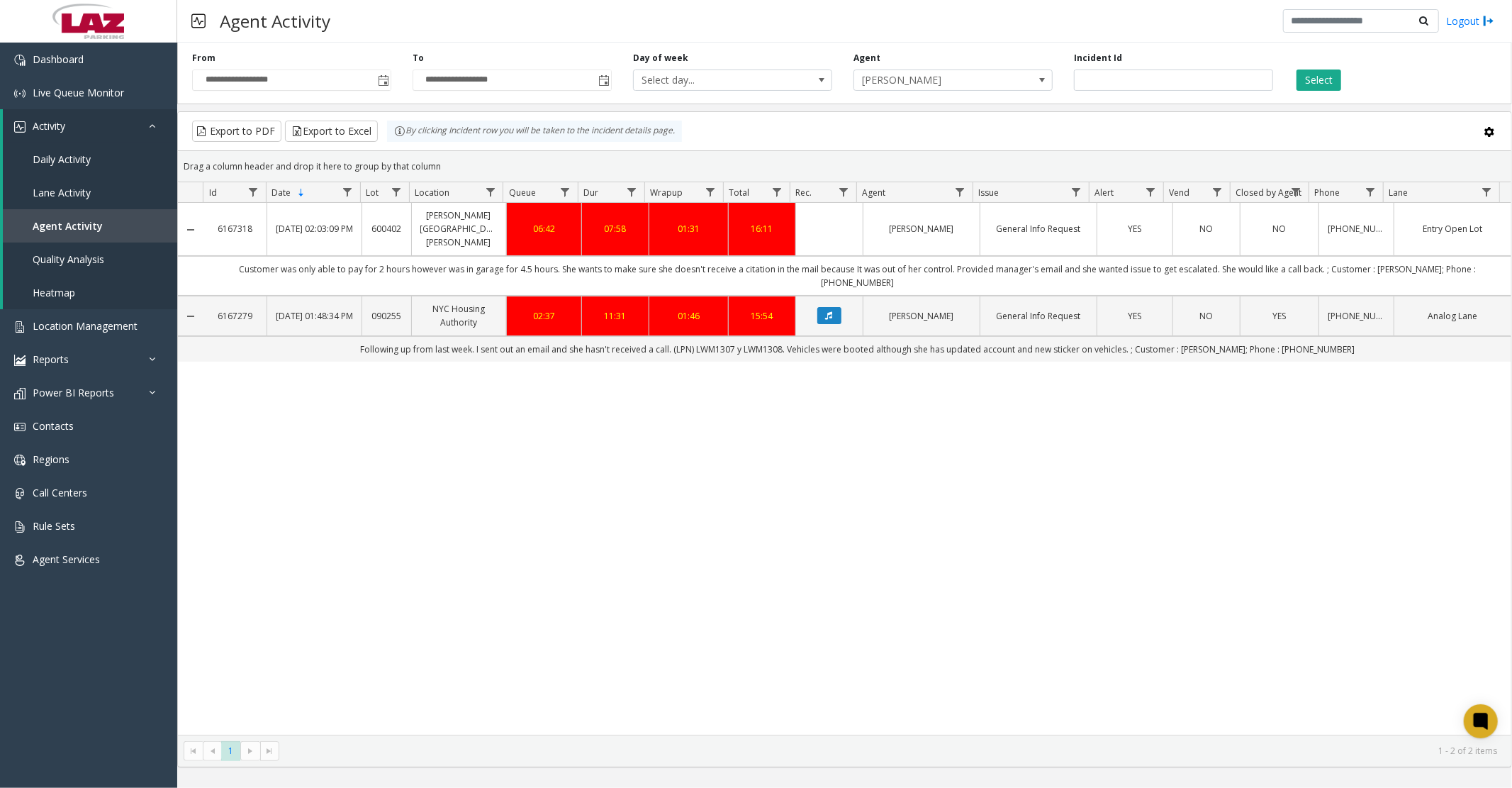
click at [1040, 75] on span at bounding box center [1042, 81] width 12 height 12
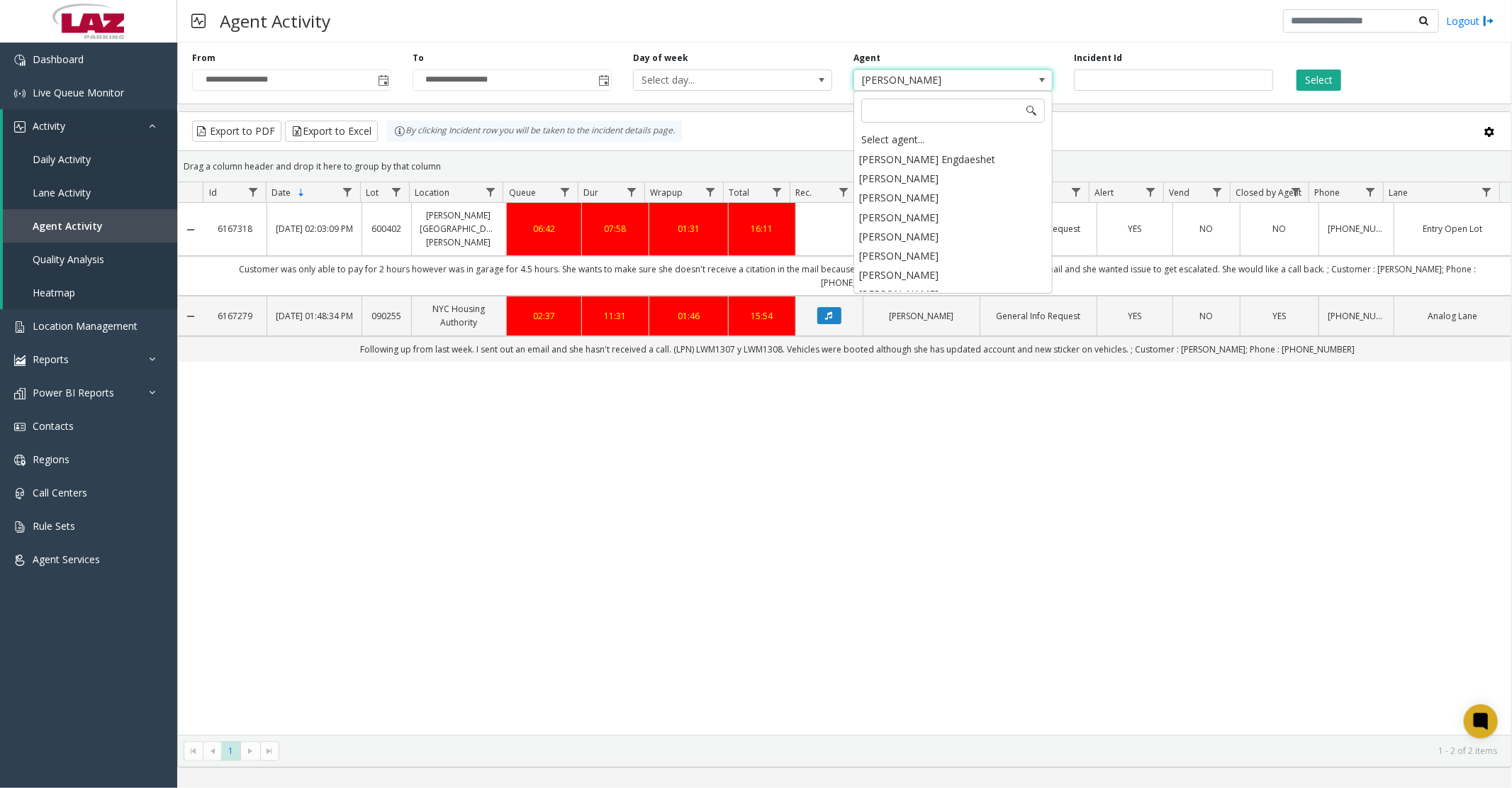
scroll to position [2719, 0]
click at [892, 139] on div "Select agent..." at bounding box center [953, 140] width 195 height 20
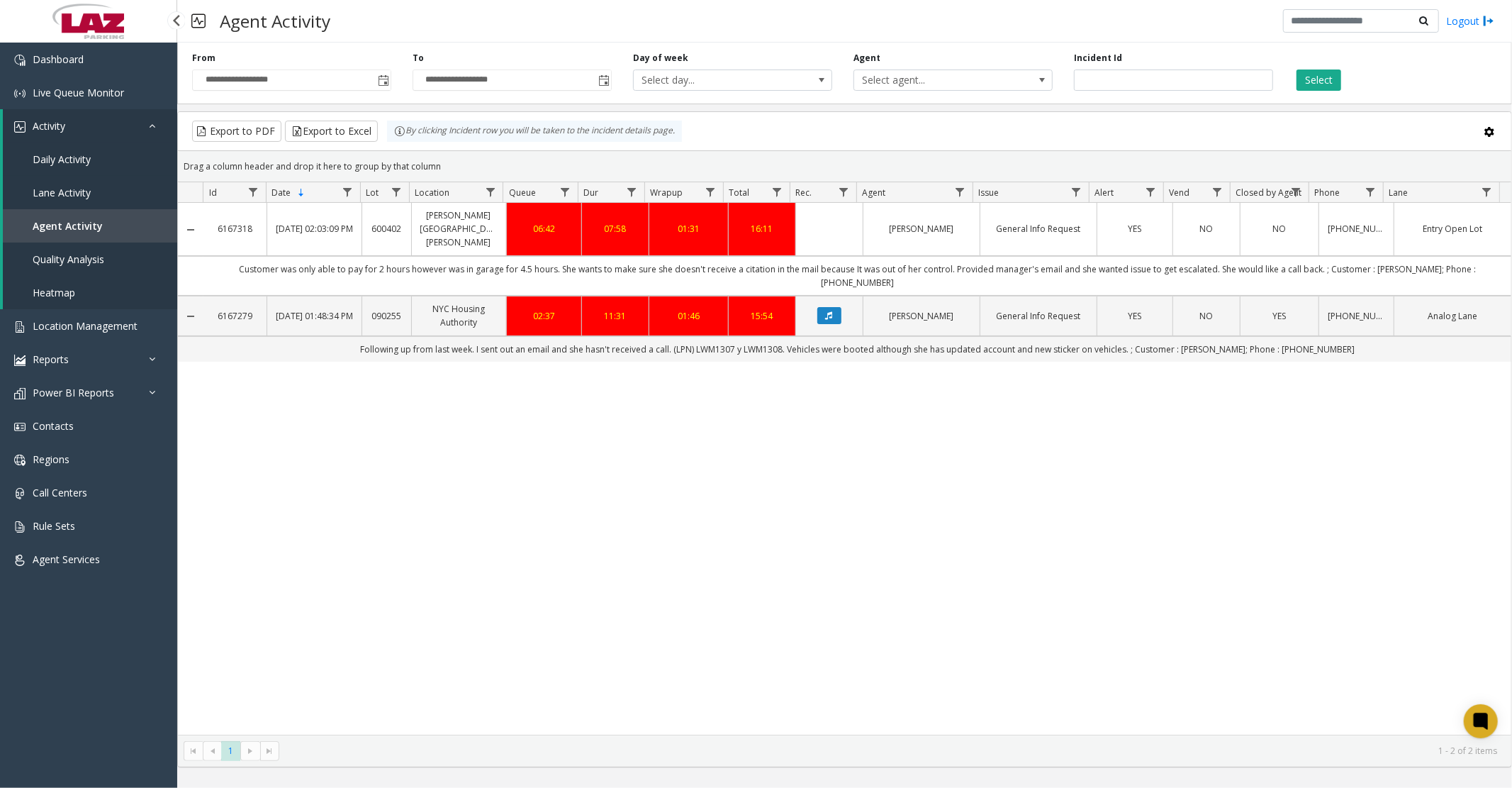
click at [49, 156] on span "Daily Activity" at bounding box center [61, 160] width 58 height 14
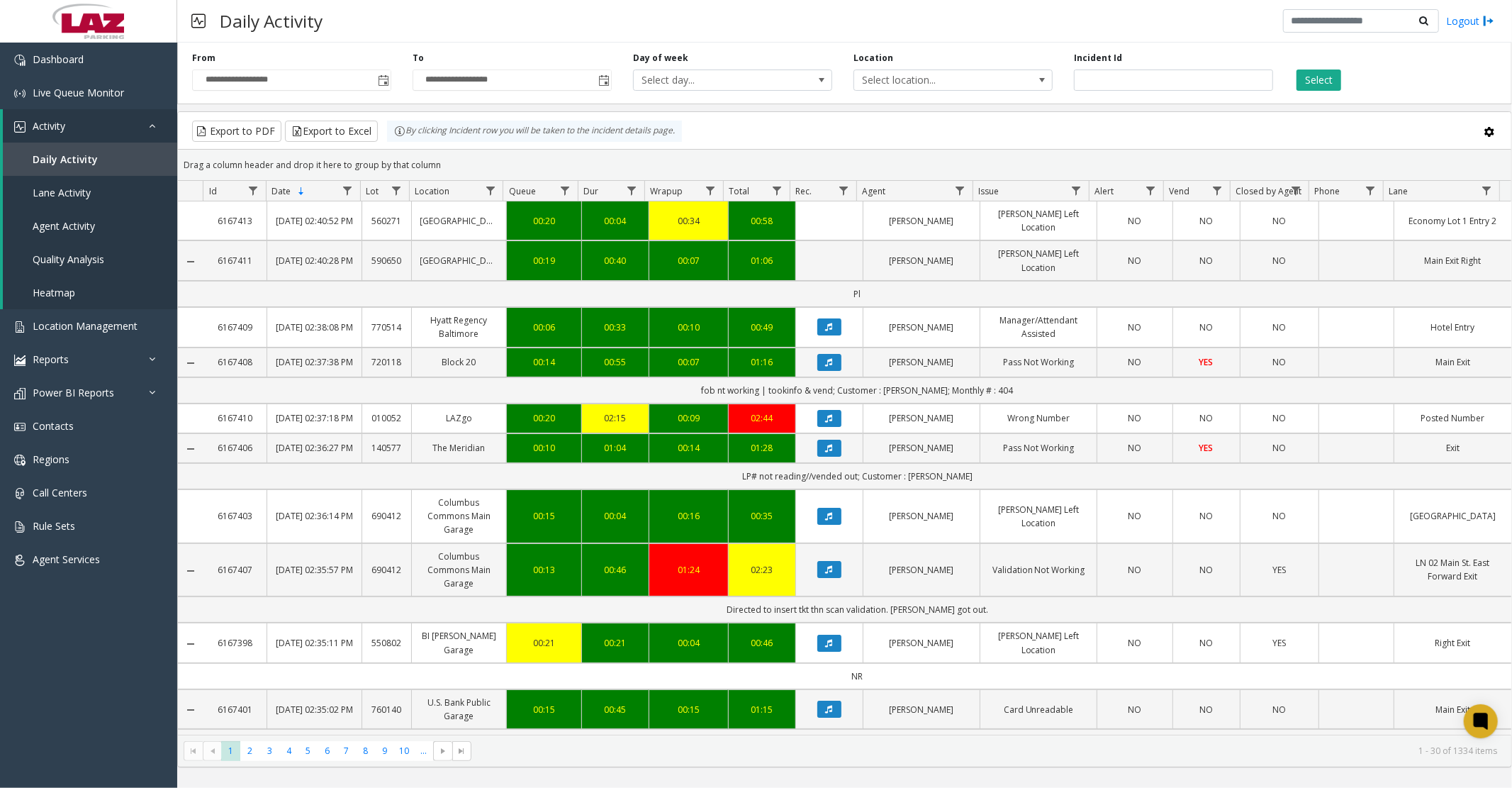
click at [984, 82] on span "Select location..." at bounding box center [933, 80] width 158 height 20
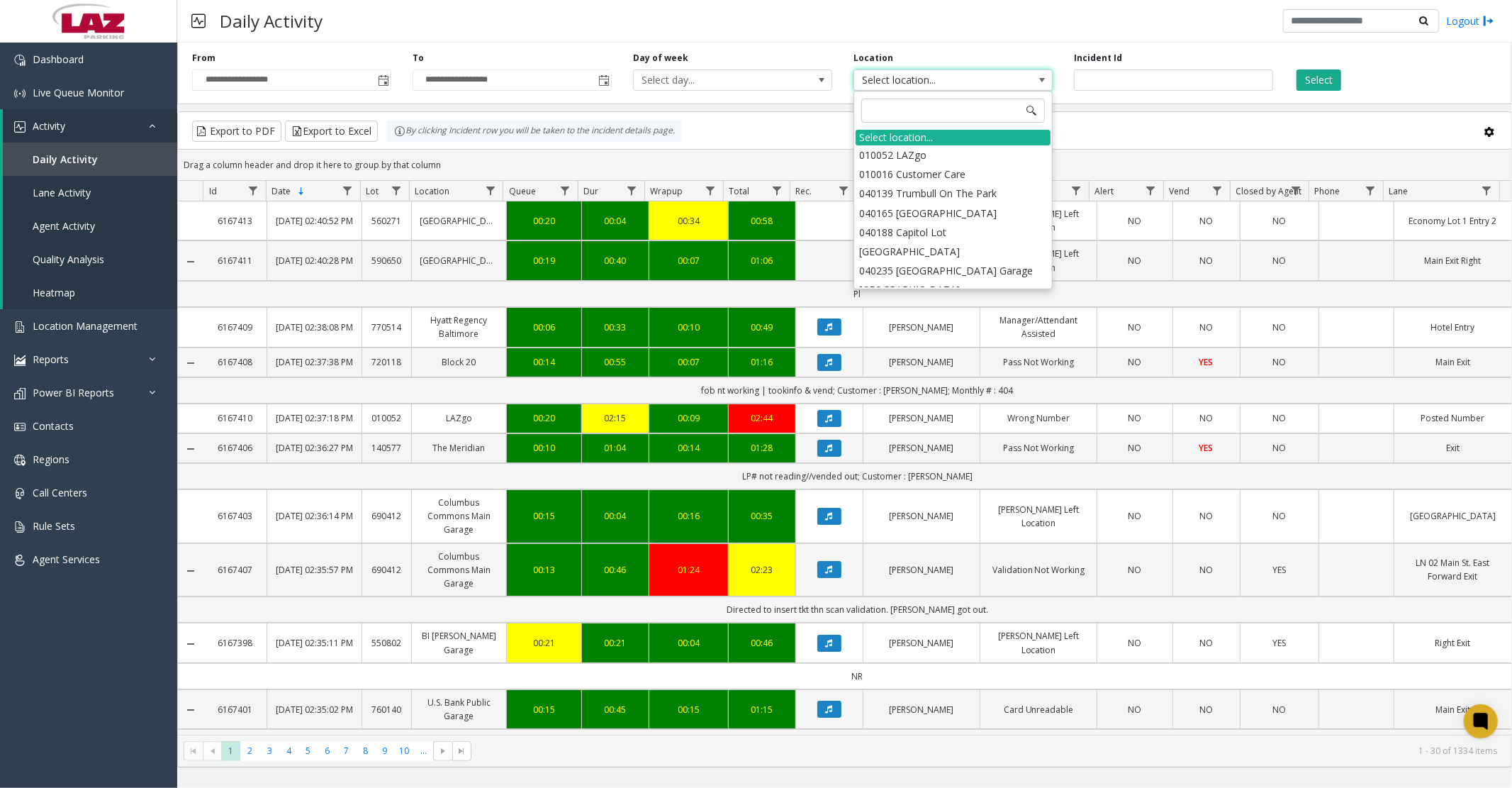
click at [388, 80] on span "Toggle popup" at bounding box center [384, 81] width 12 height 12
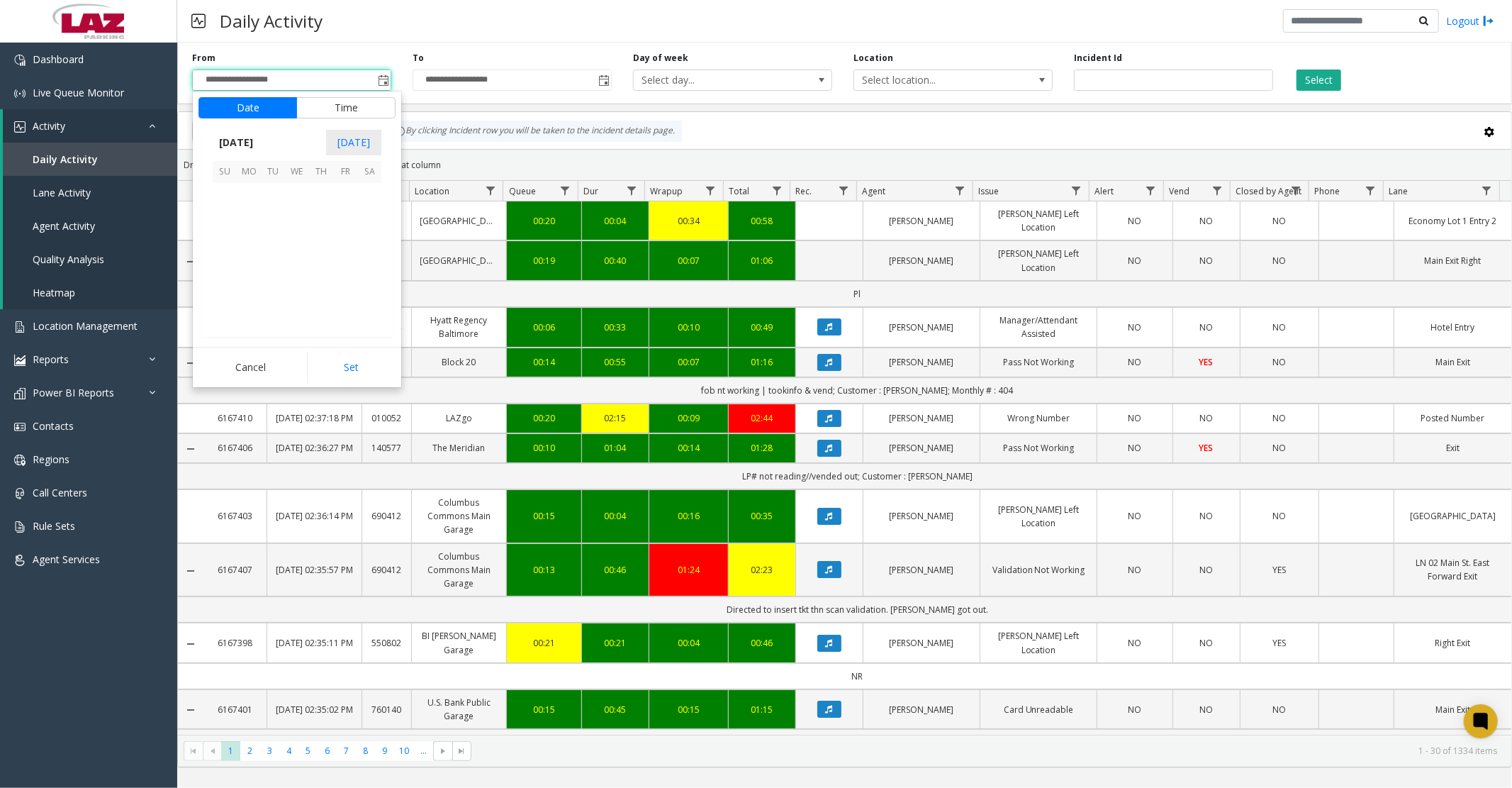
scroll to position [254557, 0]
click at [256, 199] on span "1" at bounding box center [249, 195] width 24 height 24
click at [327, 370] on button "Set" at bounding box center [351, 367] width 90 height 32
type input "**********"
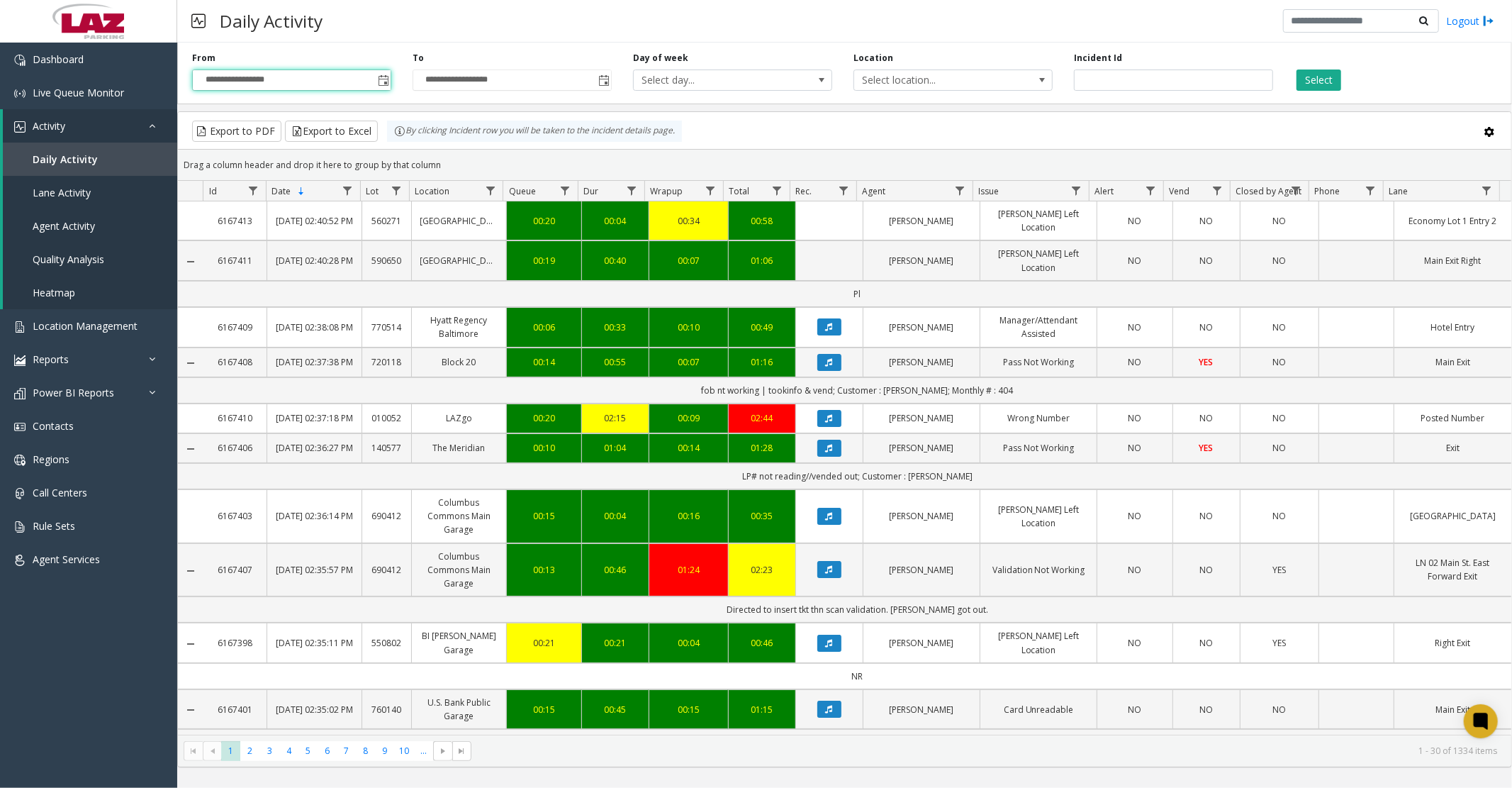
click at [875, 87] on span "Select location..." at bounding box center [933, 80] width 158 height 20
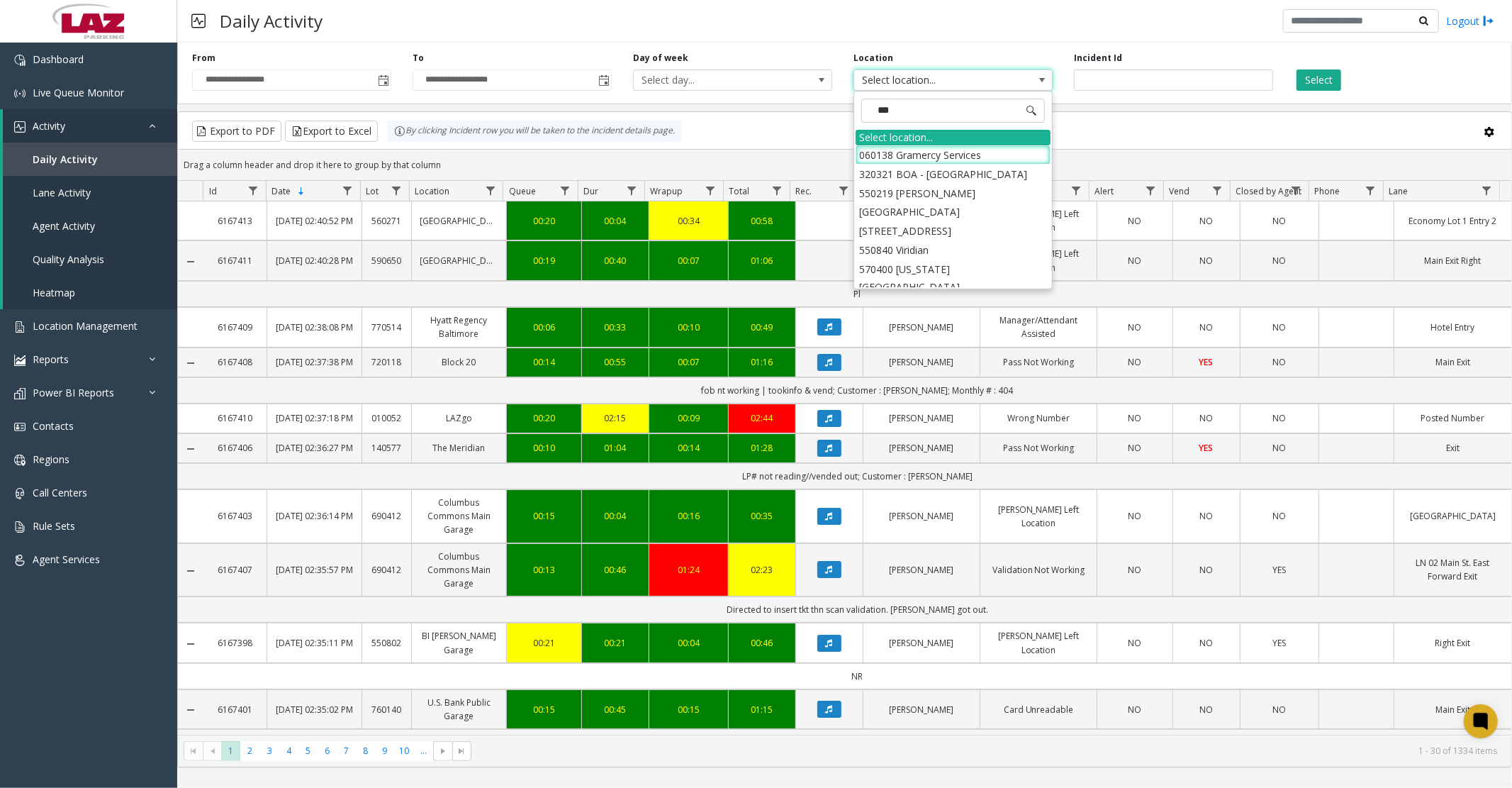
type input "****"
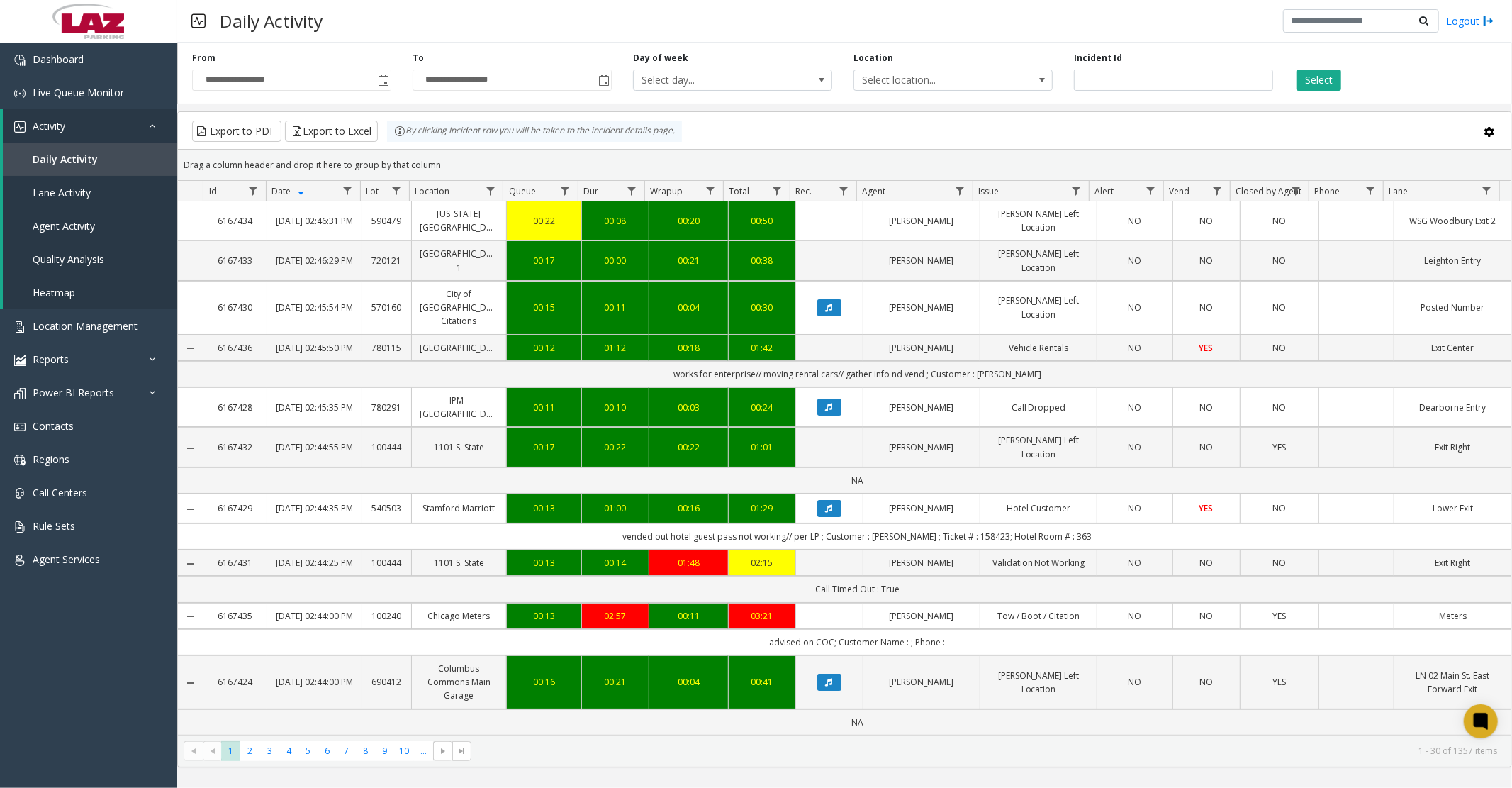
click at [989, 80] on span "Select location..." at bounding box center [933, 80] width 158 height 20
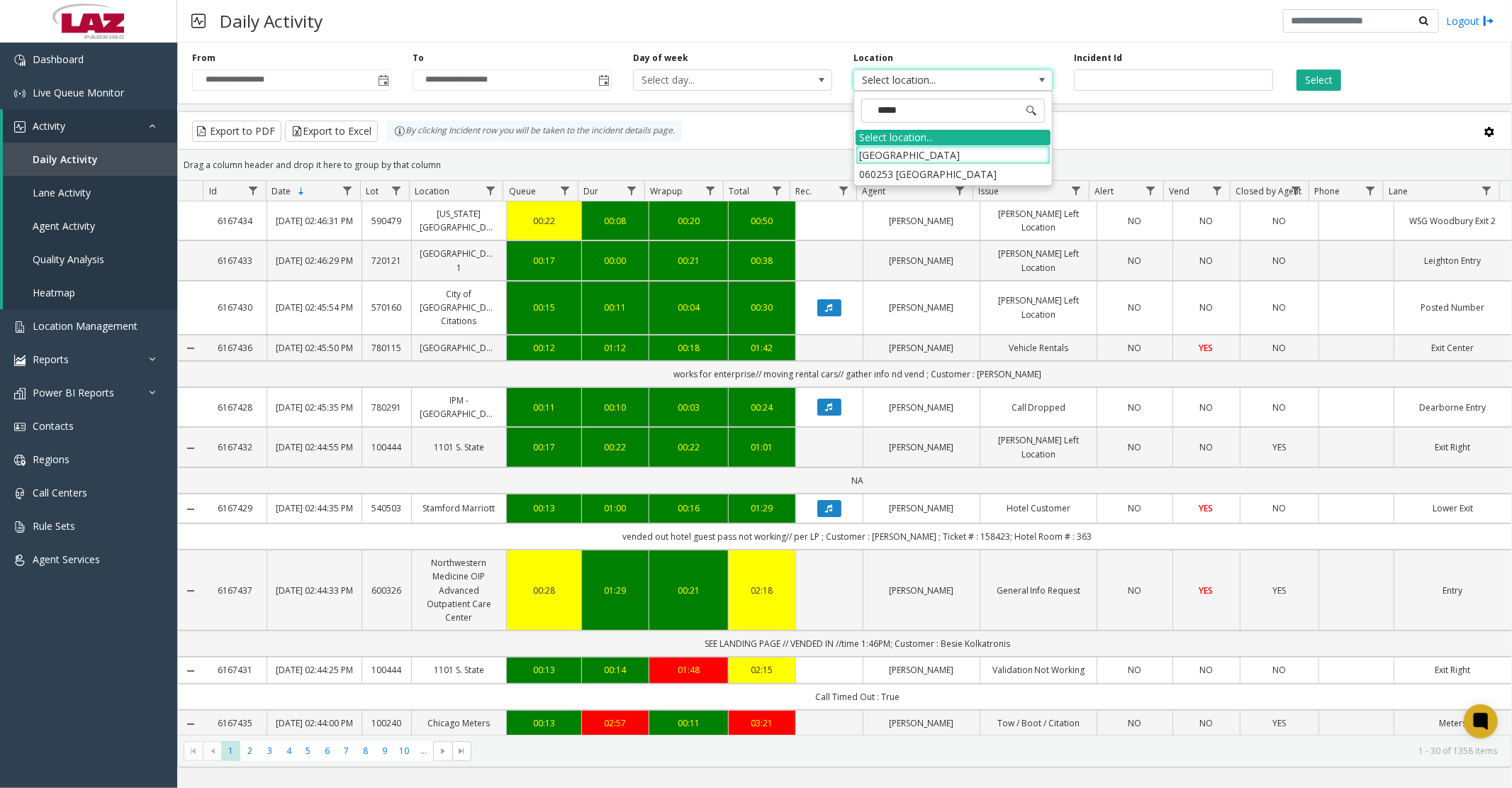
type input "*****"
click at [865, 162] on li "060253 [GEOGRAPHIC_DATA]" at bounding box center [953, 155] width 195 height 19
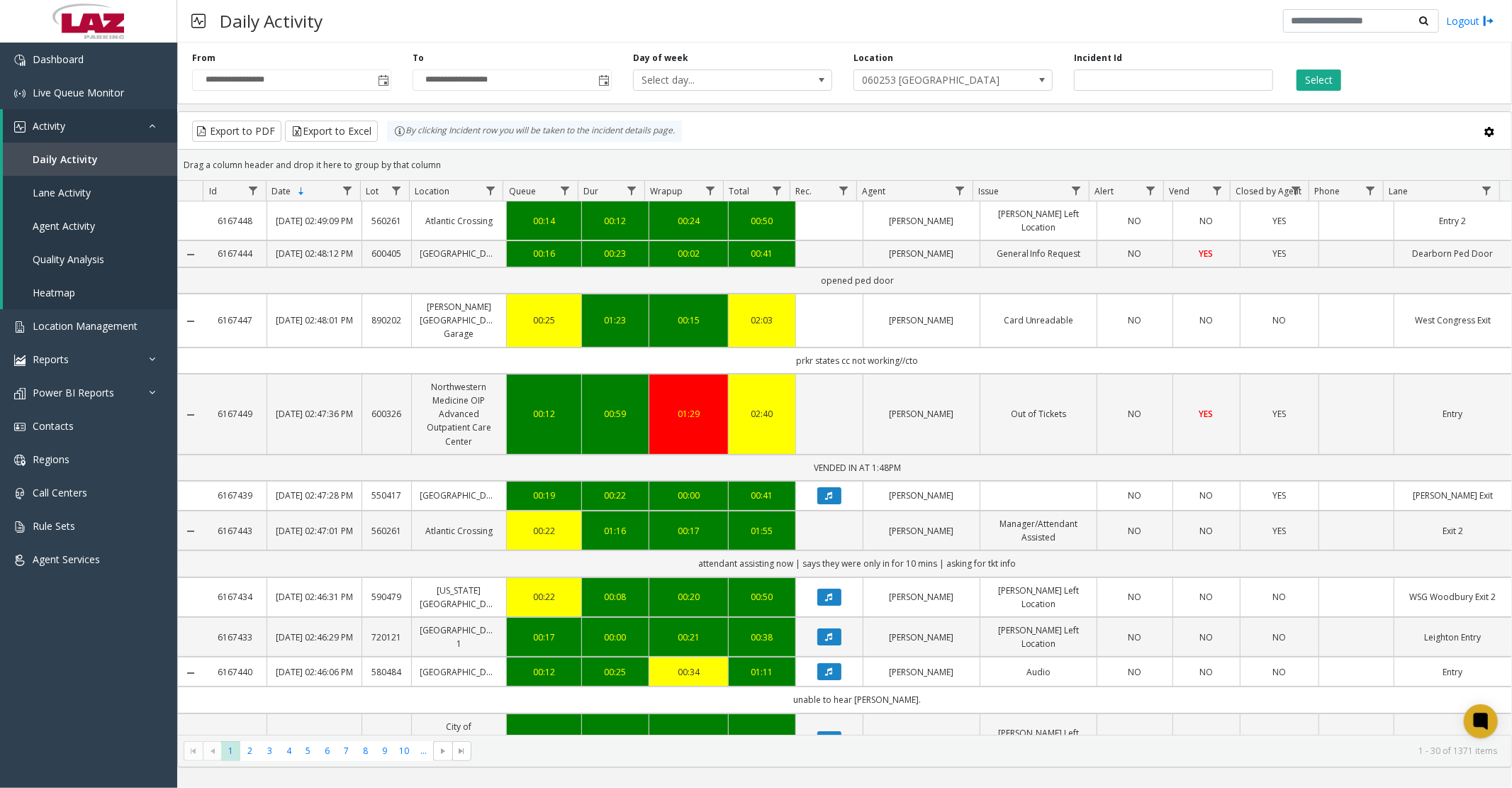
click at [1328, 74] on button "Select" at bounding box center [1318, 81] width 44 height 22
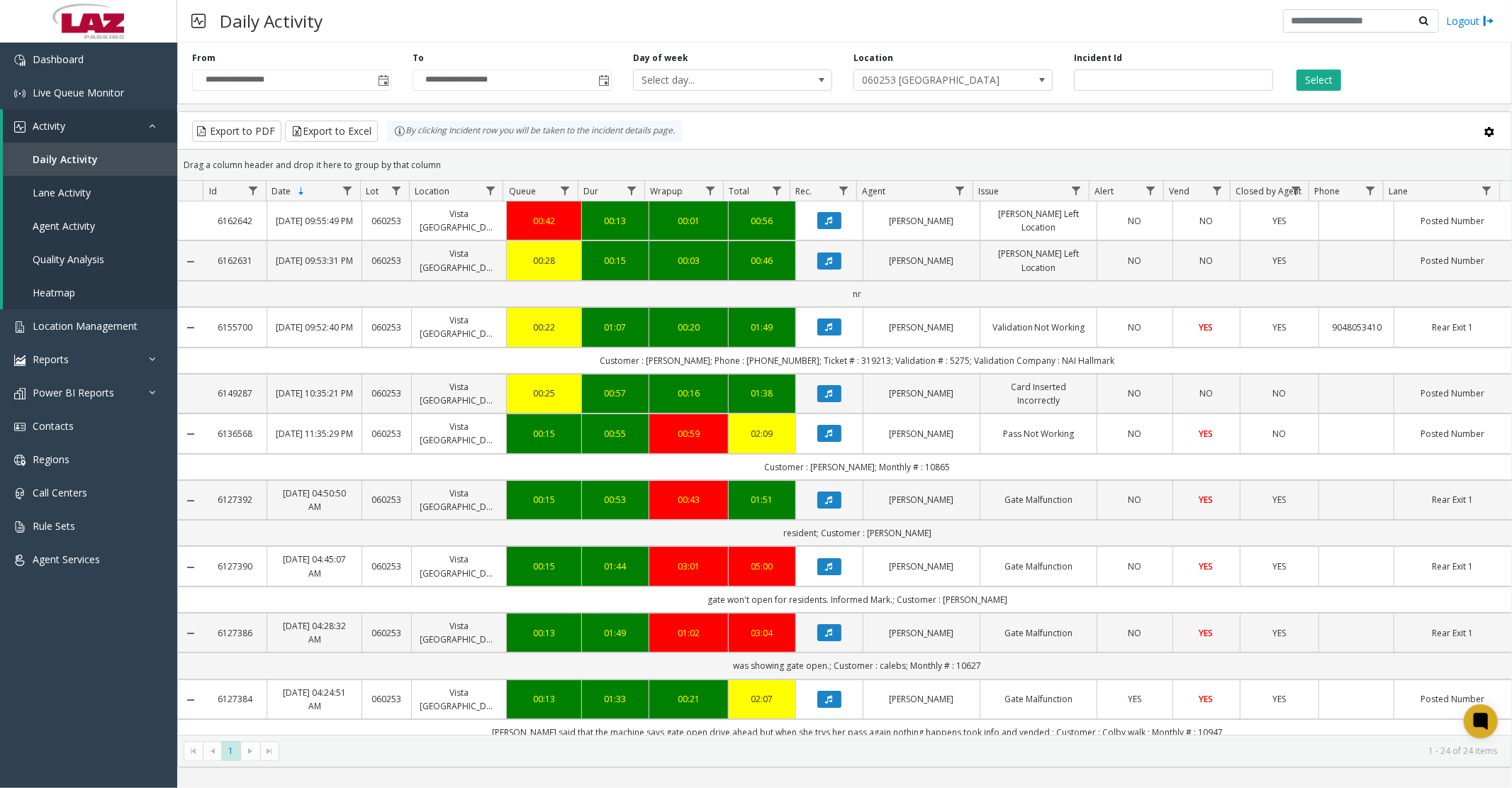
click at [826, 329] on icon "Data table" at bounding box center [829, 327] width 7 height 9
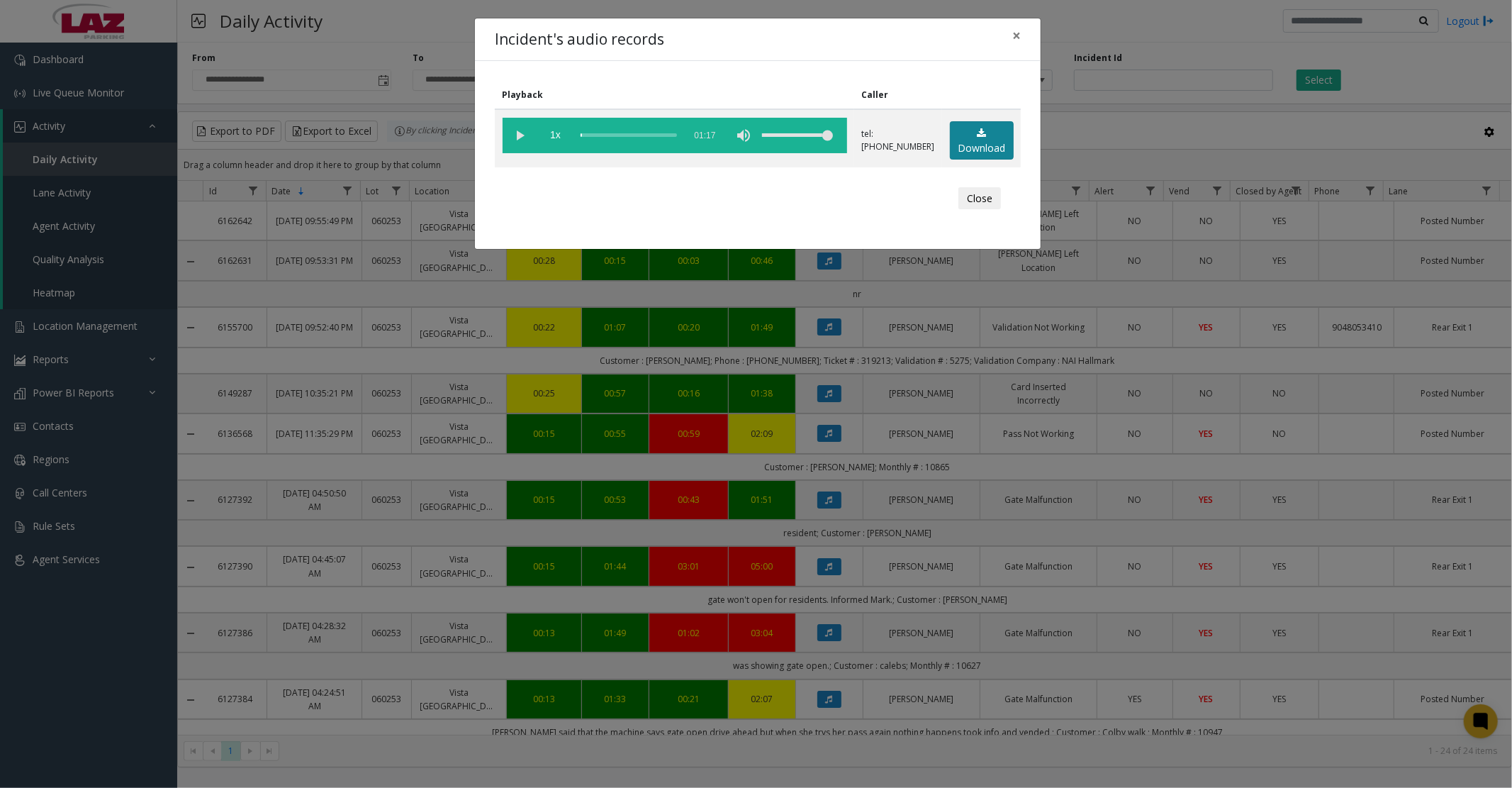
click at [988, 129] on link "Download" at bounding box center [981, 141] width 64 height 39
click at [516, 133] on vg-play-pause at bounding box center [521, 136] width 35 height 35
click at [526, 128] on vg-play-pause at bounding box center [521, 136] width 35 height 35
click at [986, 199] on button "Close" at bounding box center [979, 198] width 42 height 23
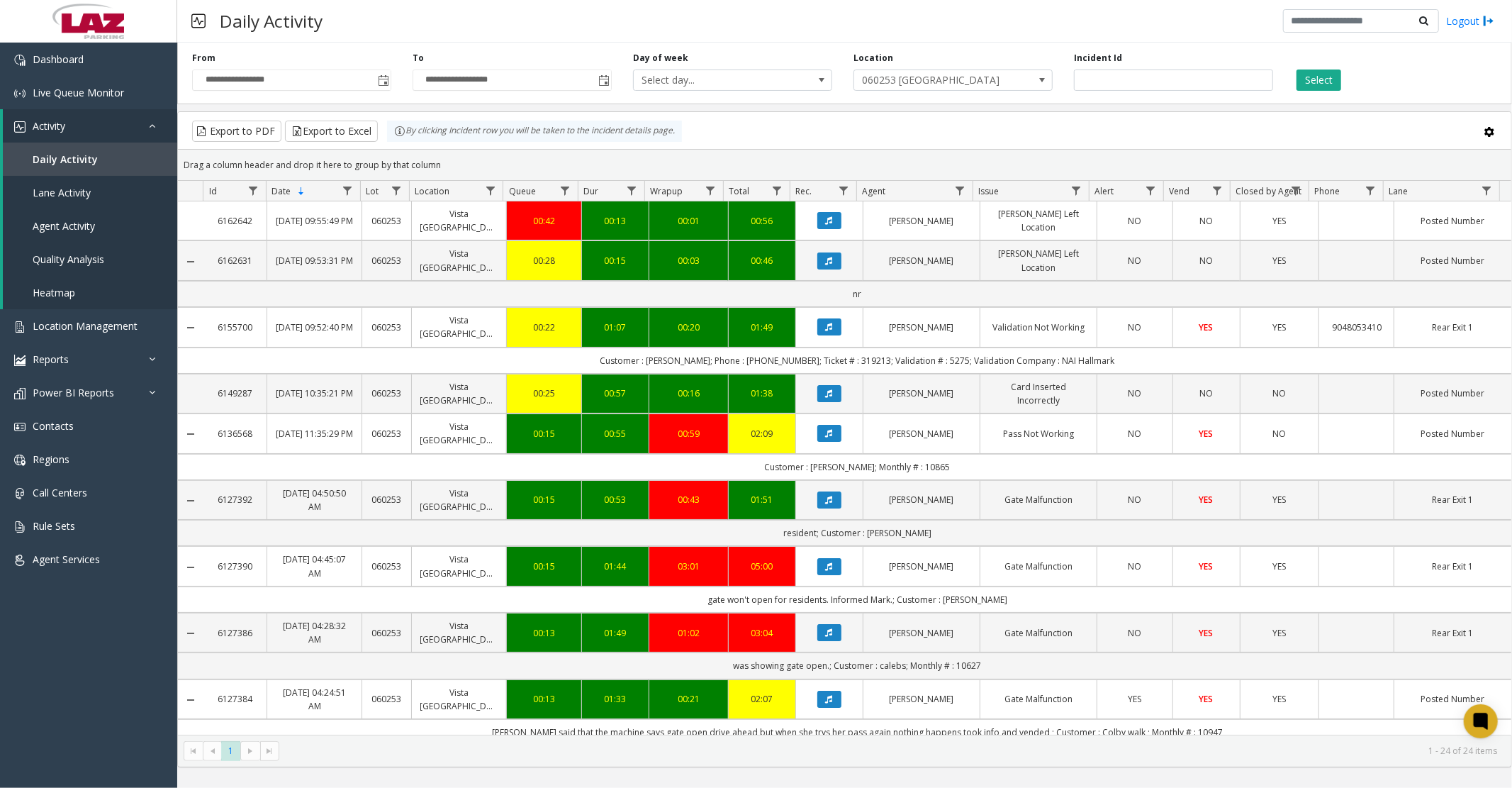
click at [826, 396] on icon "Data table" at bounding box center [829, 393] width 7 height 9
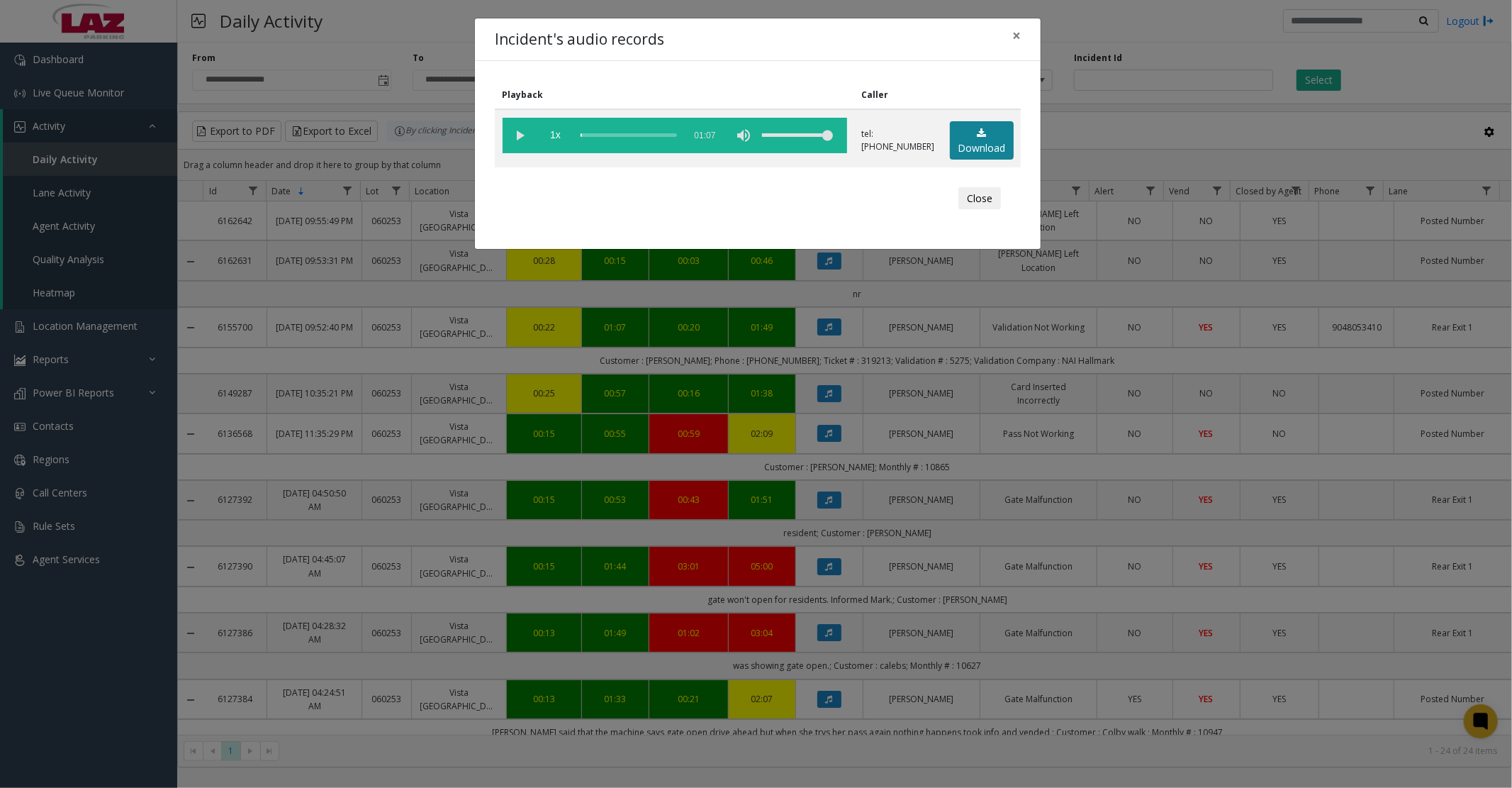
click at [987, 145] on link "Download" at bounding box center [981, 141] width 64 height 39
click at [869, 331] on div "Incident's audio records × Playback Caller 1x 01:07 tel:[PHONE_NUMBER] Download…" at bounding box center [756, 394] width 1512 height 788
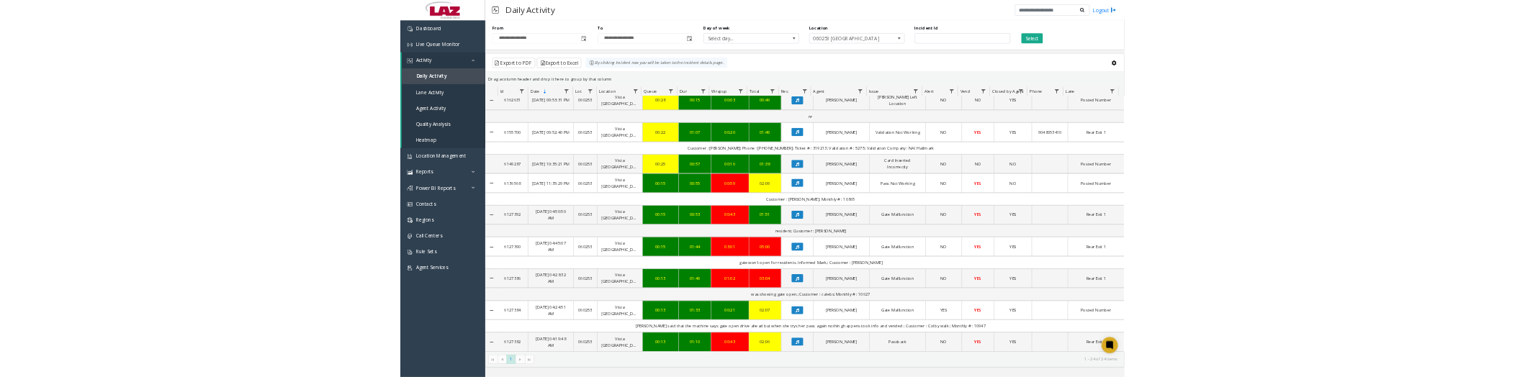
scroll to position [80, 0]
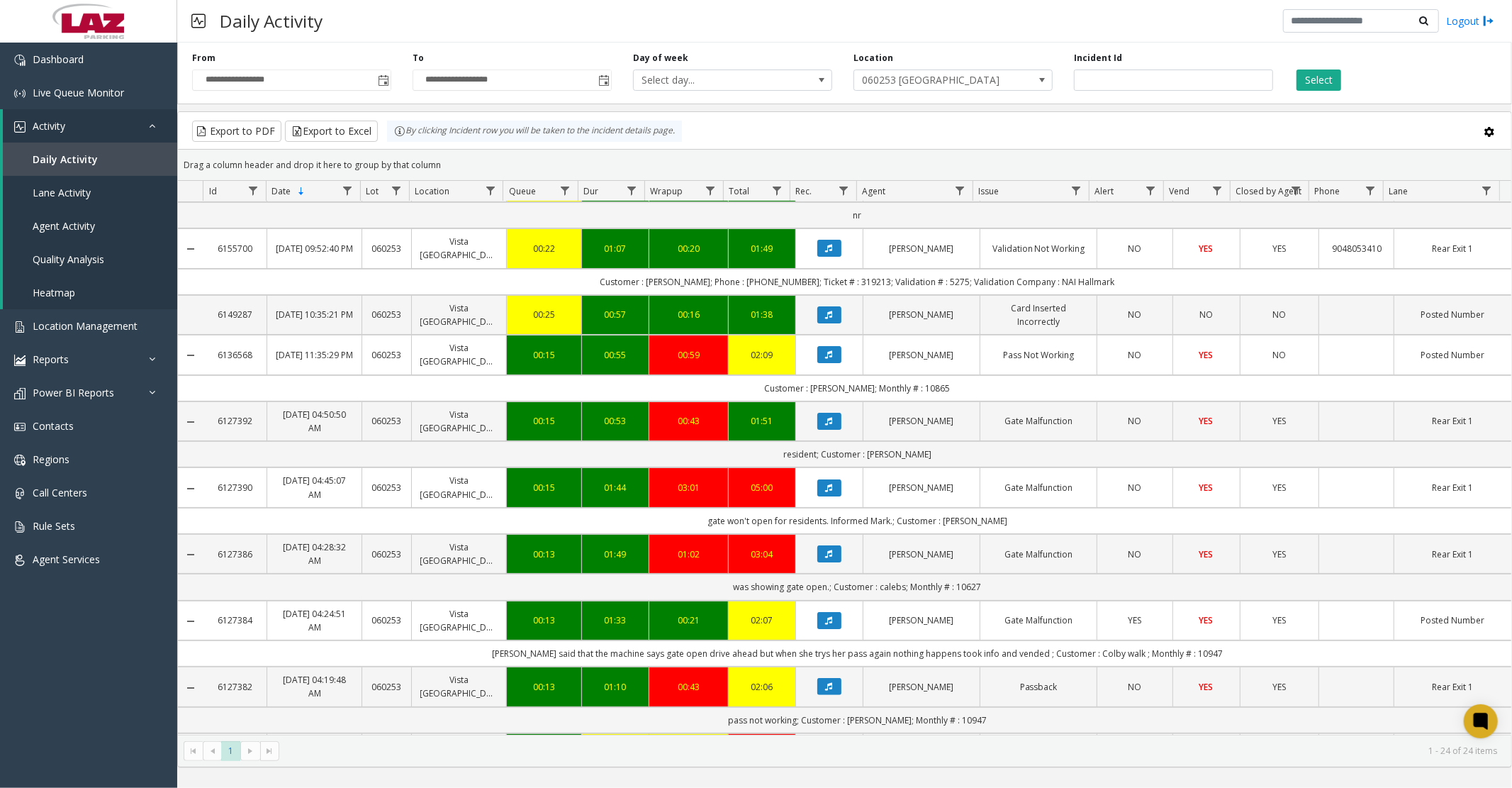
click at [826, 313] on icon "Data table" at bounding box center [829, 314] width 7 height 9
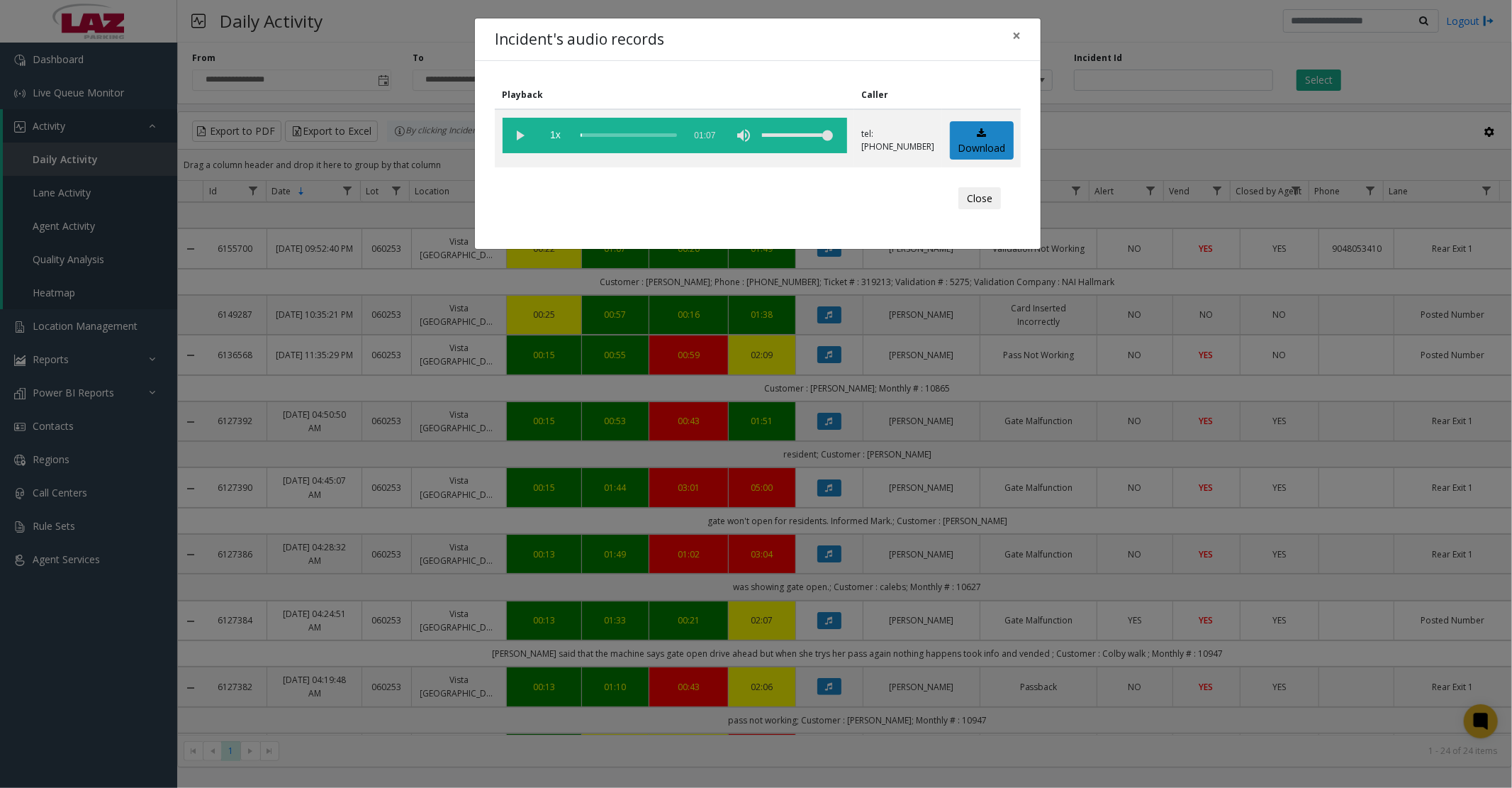
click at [521, 138] on vg-play-pause at bounding box center [521, 136] width 35 height 35
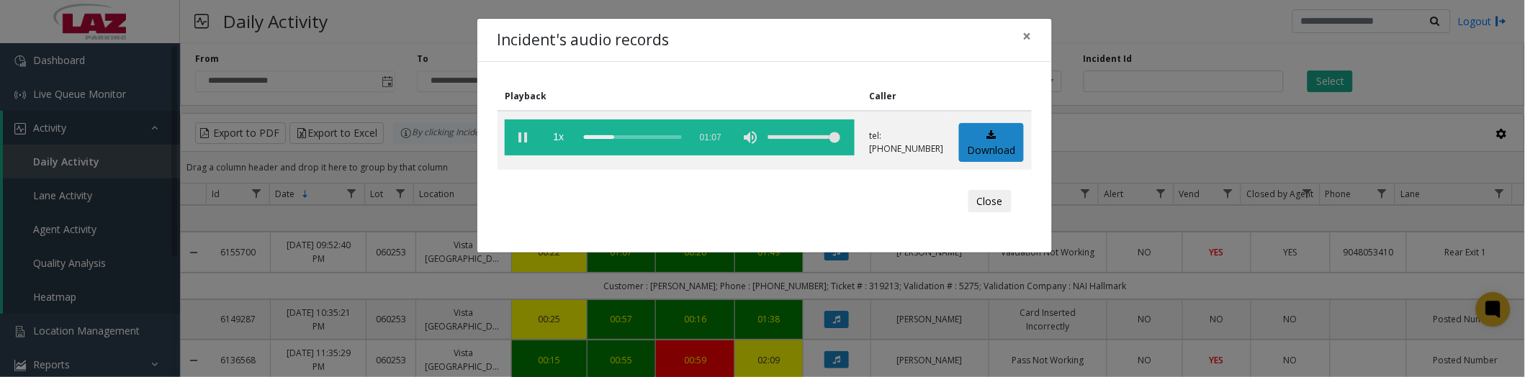
click at [523, 135] on vg-play-pause at bounding box center [523, 138] width 36 height 36
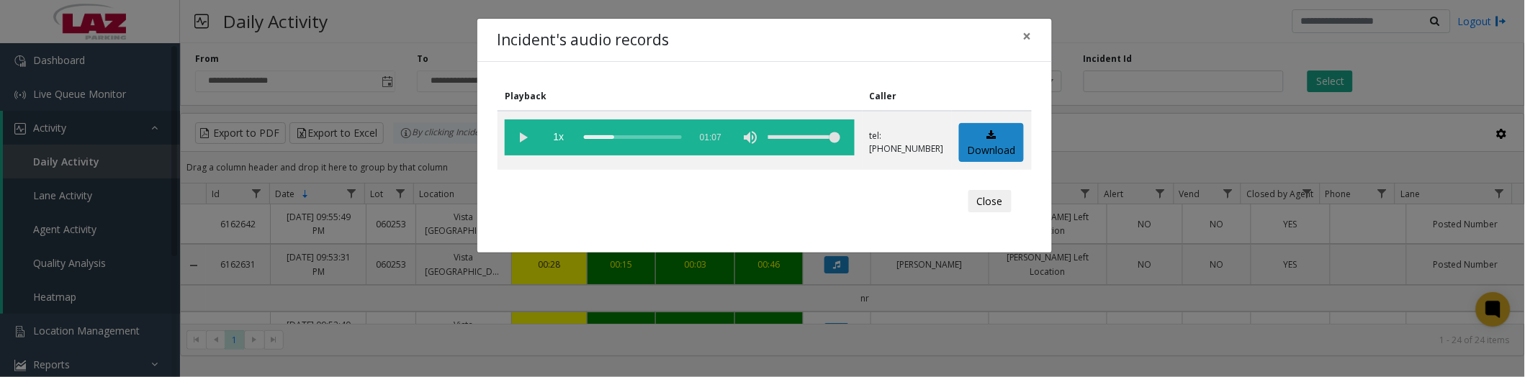
scroll to position [80, 0]
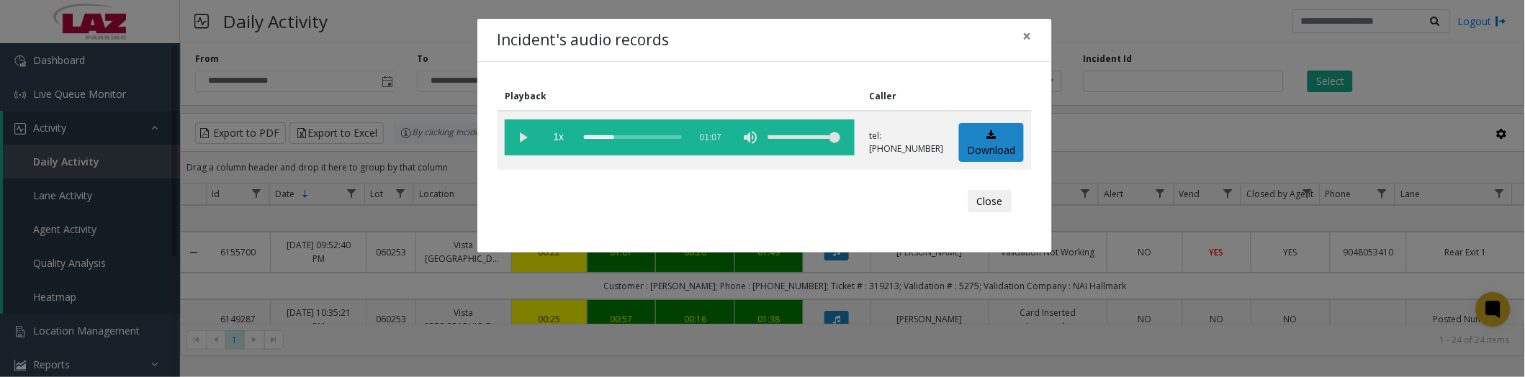
click at [520, 133] on vg-play-pause at bounding box center [523, 138] width 36 height 36
click at [974, 198] on button "Close" at bounding box center [990, 201] width 43 height 23
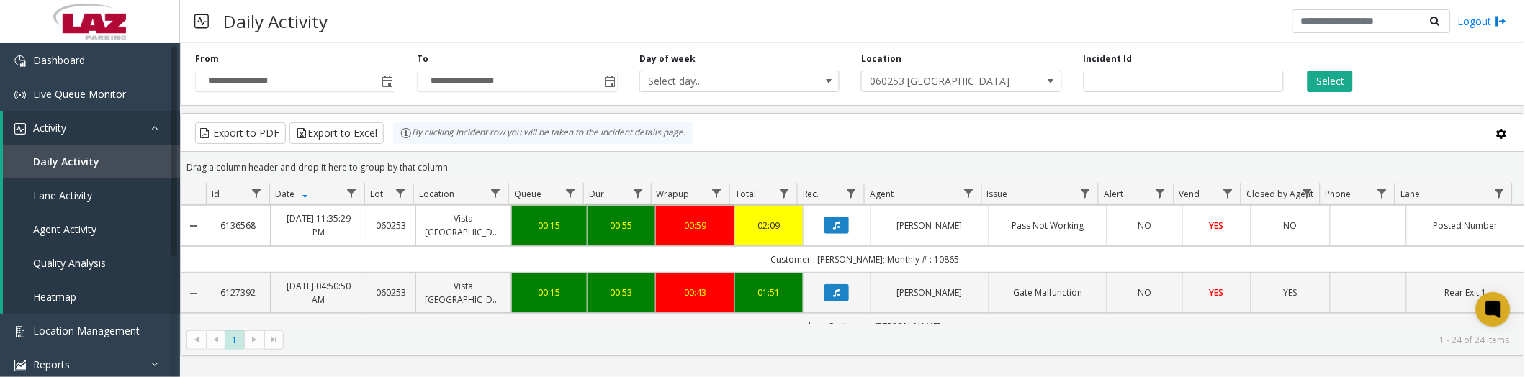
scroll to position [240, 0]
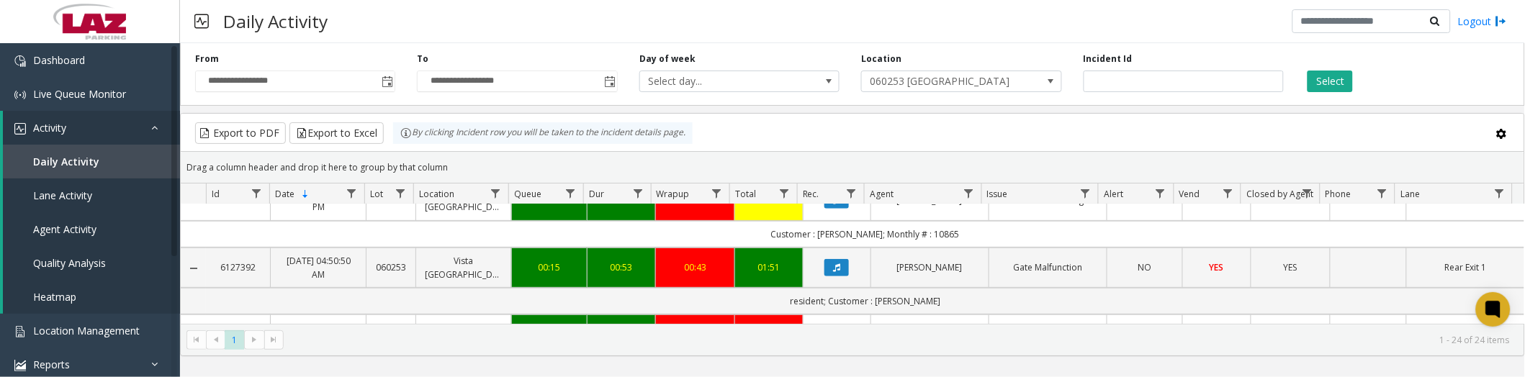
click at [833, 265] on icon "Data table" at bounding box center [836, 268] width 7 height 9
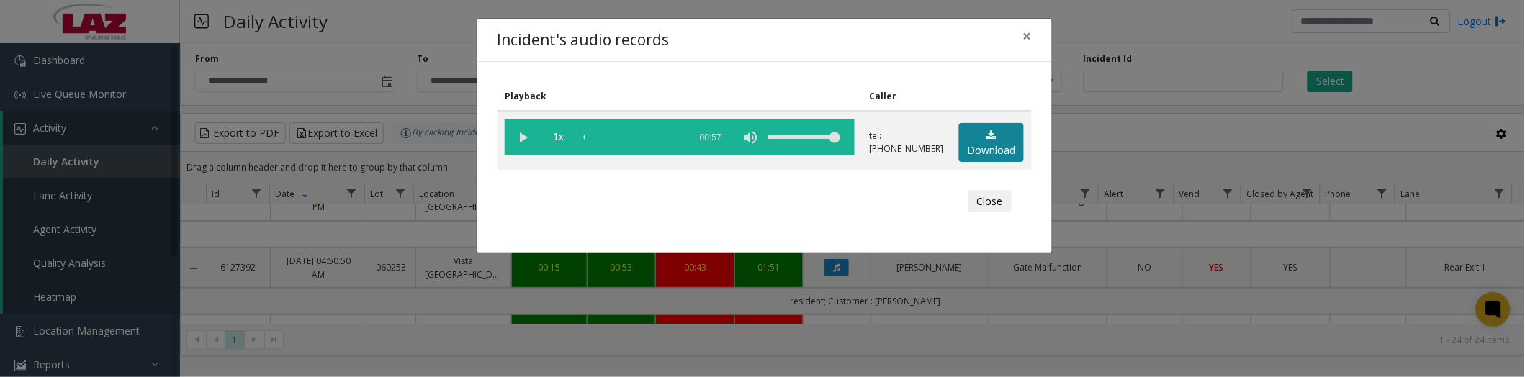
click at [979, 137] on link "Download" at bounding box center [991, 143] width 65 height 40
click at [351, 342] on div "Incident's audio records × Playback Caller 1x 00:57 tel:56024490019043558312 Do…" at bounding box center [762, 188] width 1525 height 377
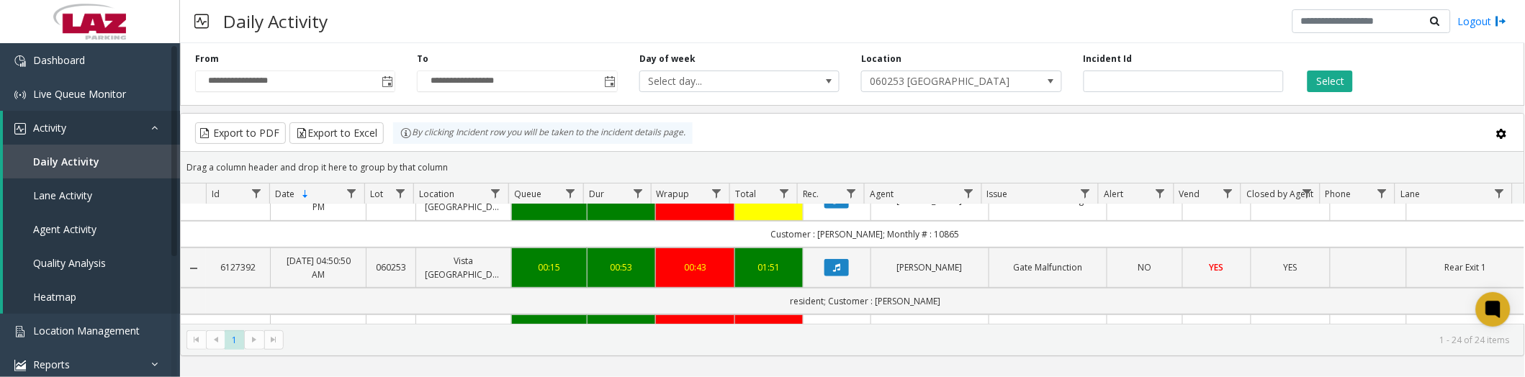
click at [833, 265] on icon "Data table" at bounding box center [836, 268] width 7 height 9
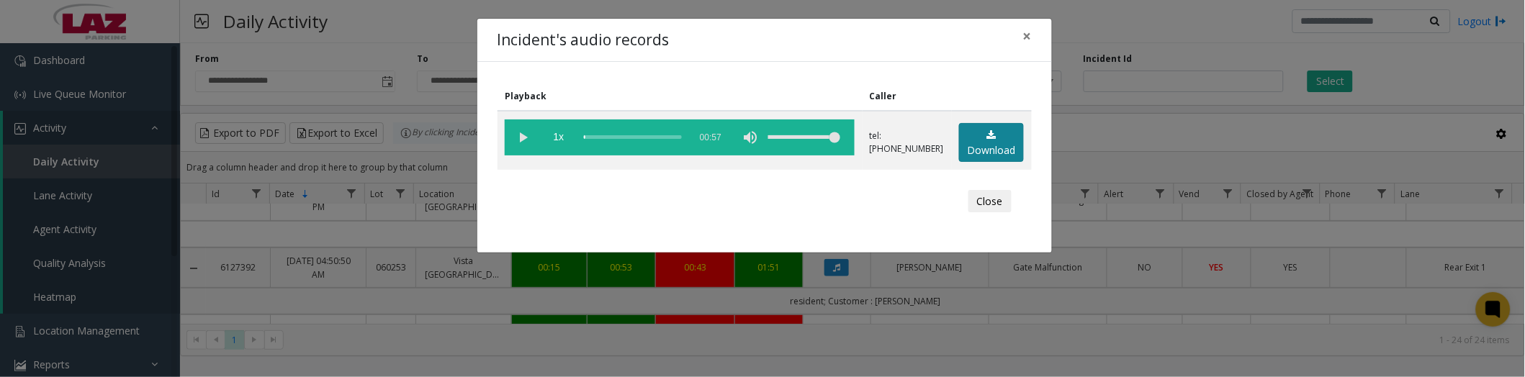
click at [1009, 139] on link "Download" at bounding box center [991, 143] width 65 height 40
click at [956, 325] on div "Incident's audio records × Playback Caller 1x 00:57 tel:56024490019043558312 Do…" at bounding box center [762, 188] width 1525 height 377
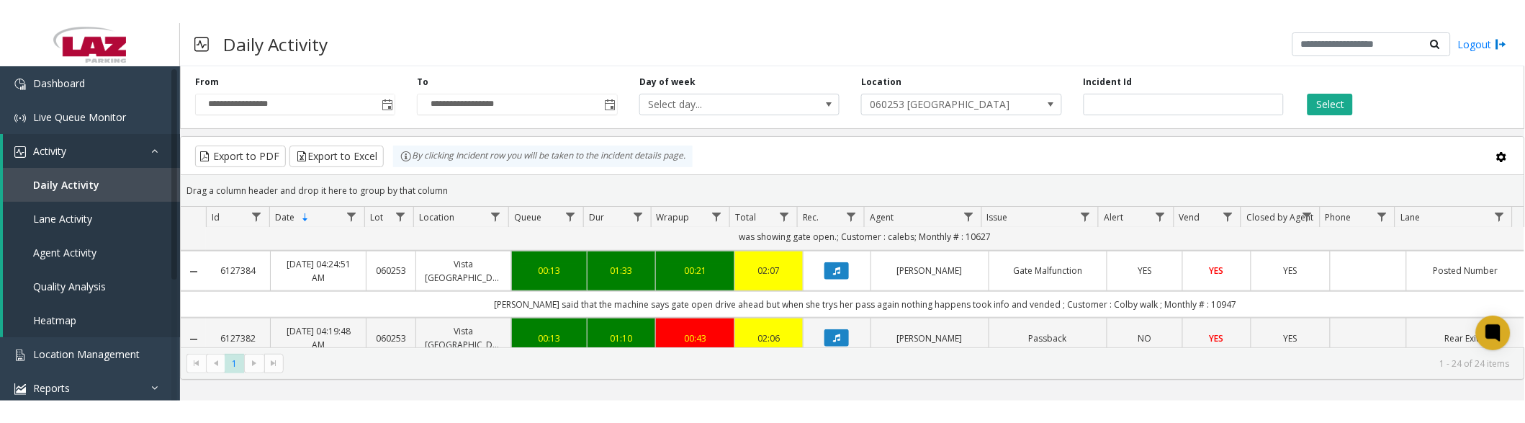
scroll to position [480, 0]
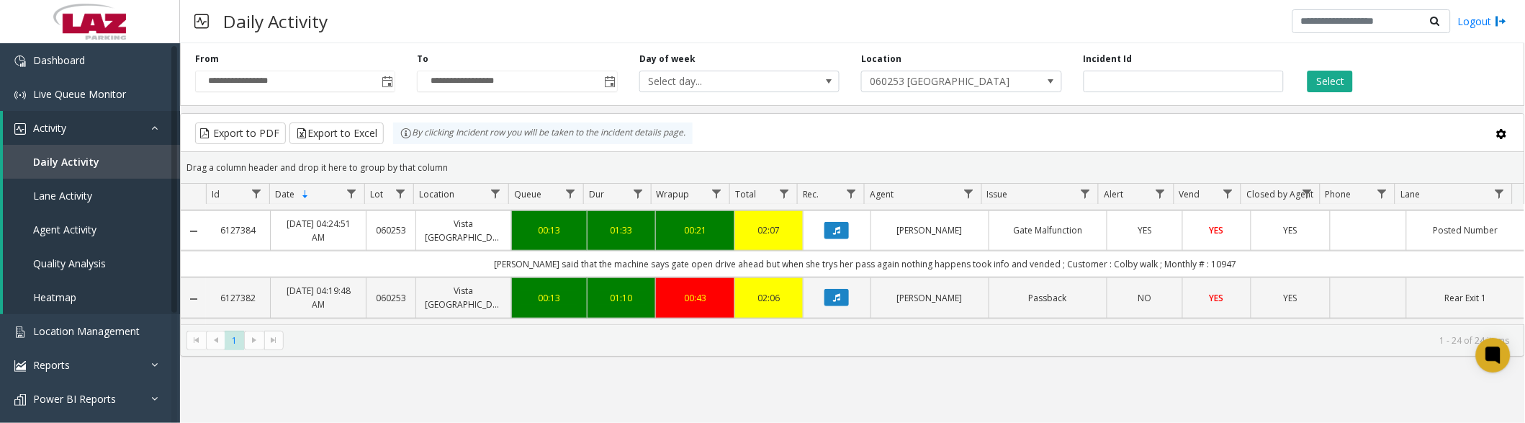
click at [835, 233] on button "Data table" at bounding box center [837, 230] width 24 height 17
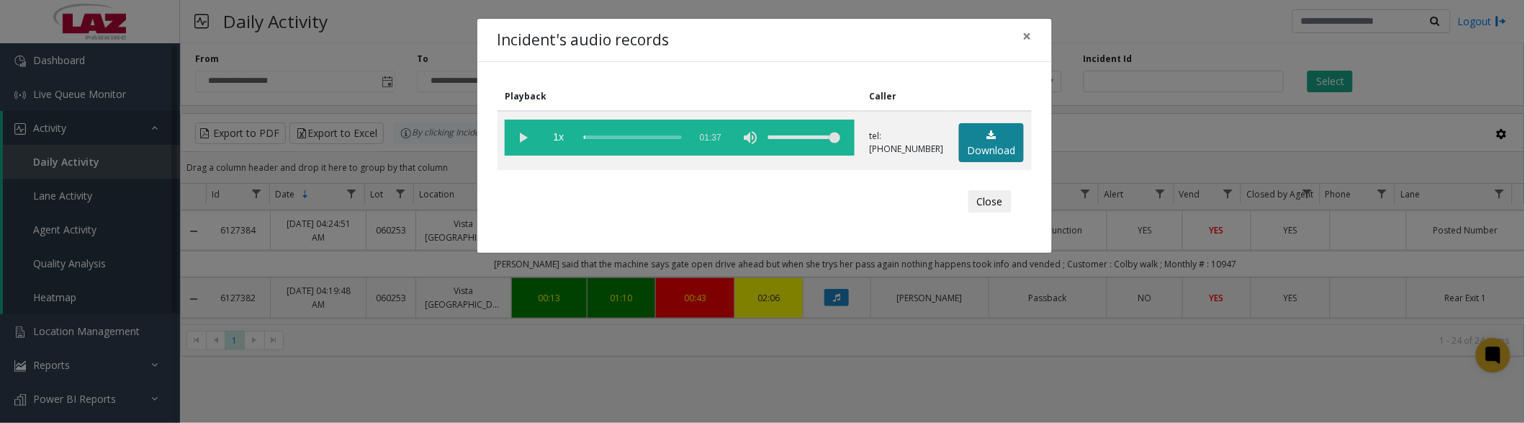
click at [985, 150] on link "Download" at bounding box center [991, 143] width 65 height 40
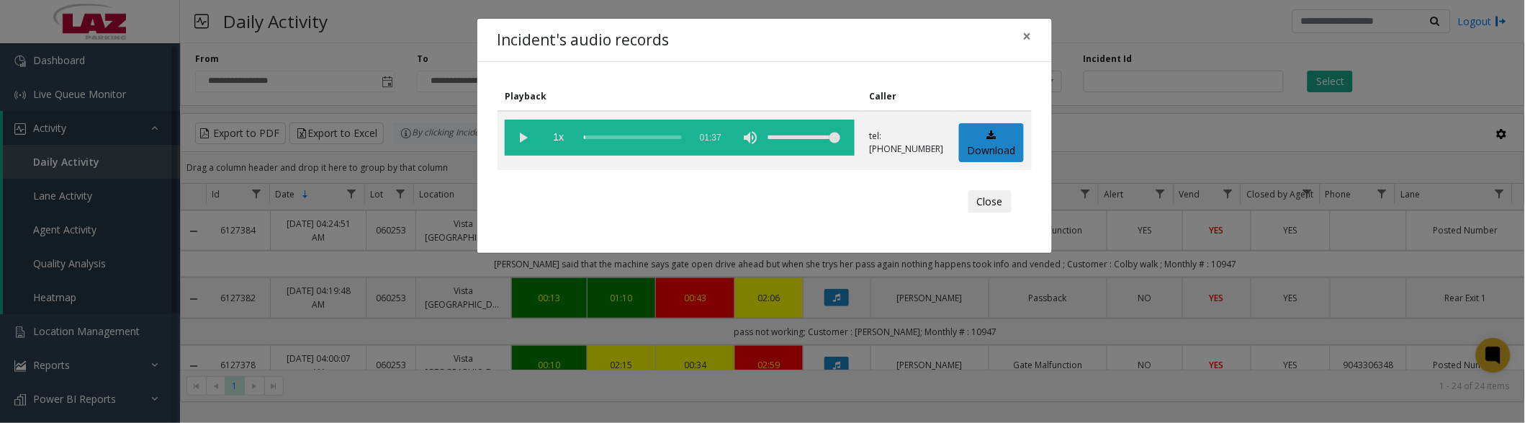
click at [992, 199] on button "Close" at bounding box center [990, 201] width 43 height 23
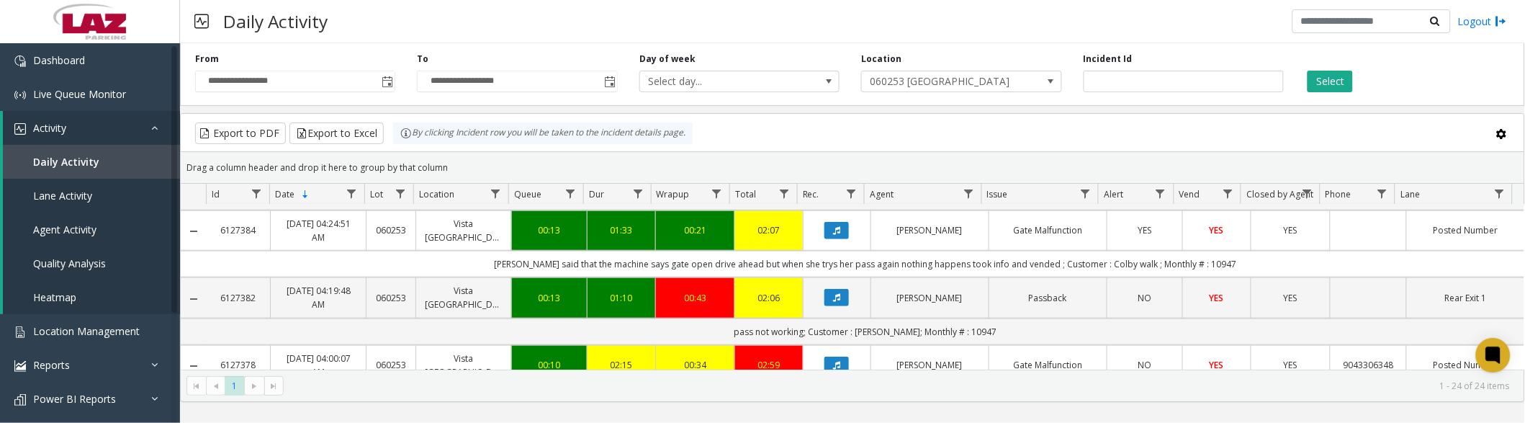
click at [833, 230] on icon "Data table" at bounding box center [836, 230] width 7 height 9
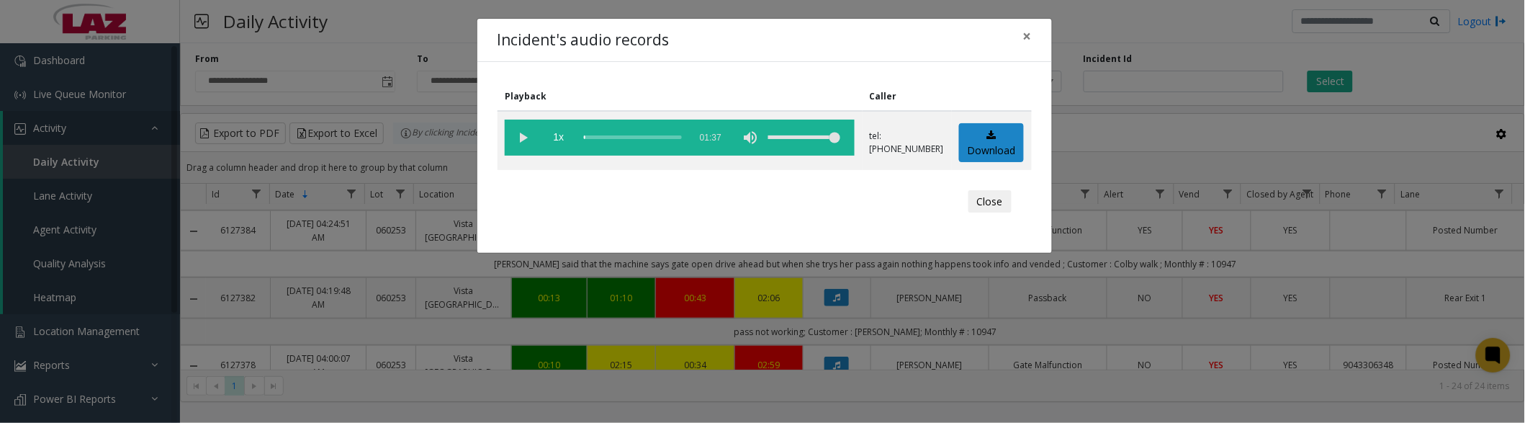
click at [517, 140] on vg-play-pause at bounding box center [523, 138] width 36 height 36
click at [987, 198] on button "Close" at bounding box center [990, 201] width 43 height 23
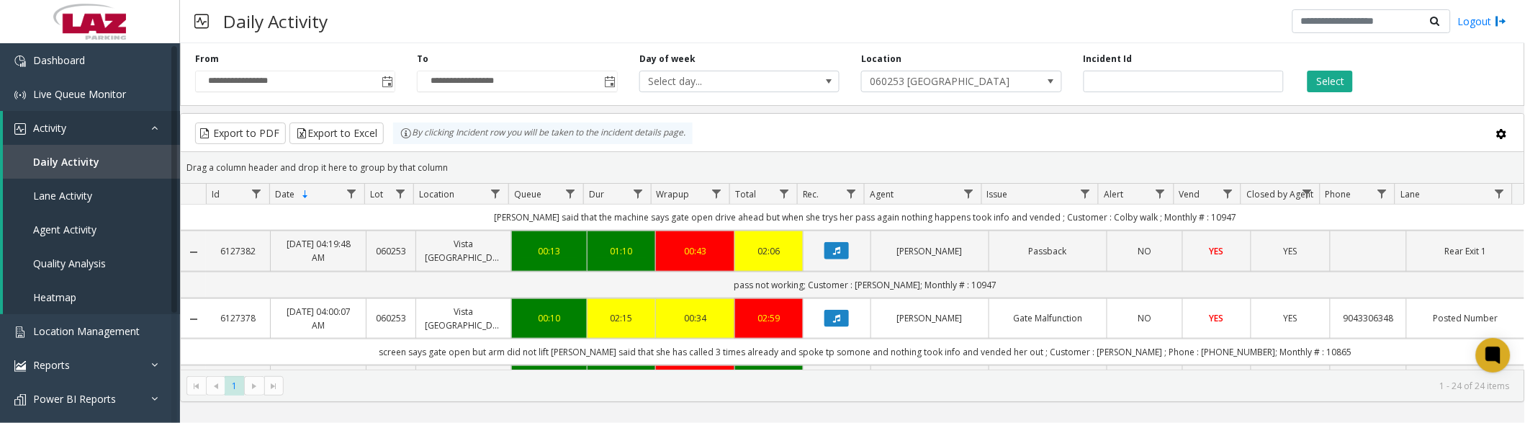
scroll to position [560, 0]
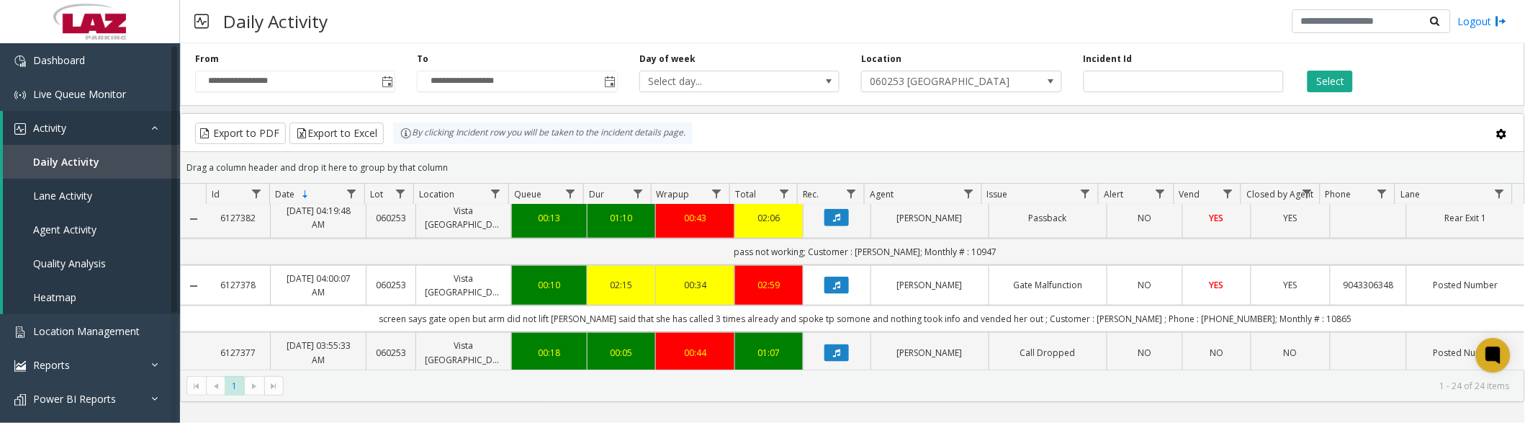
click at [825, 221] on button "Data table" at bounding box center [837, 217] width 24 height 17
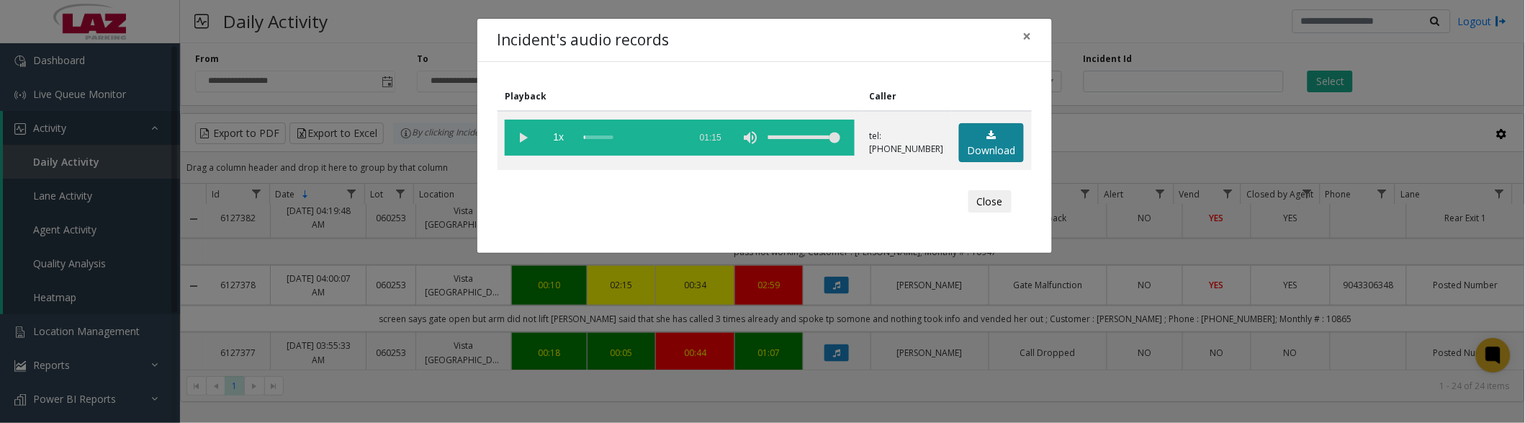
click at [967, 134] on link "Download" at bounding box center [991, 143] width 65 height 40
click at [397, 341] on div "Incident's audio records × Playback Caller 1x 01:15 tel:[PHONE_NUMBER] Download…" at bounding box center [762, 211] width 1525 height 423
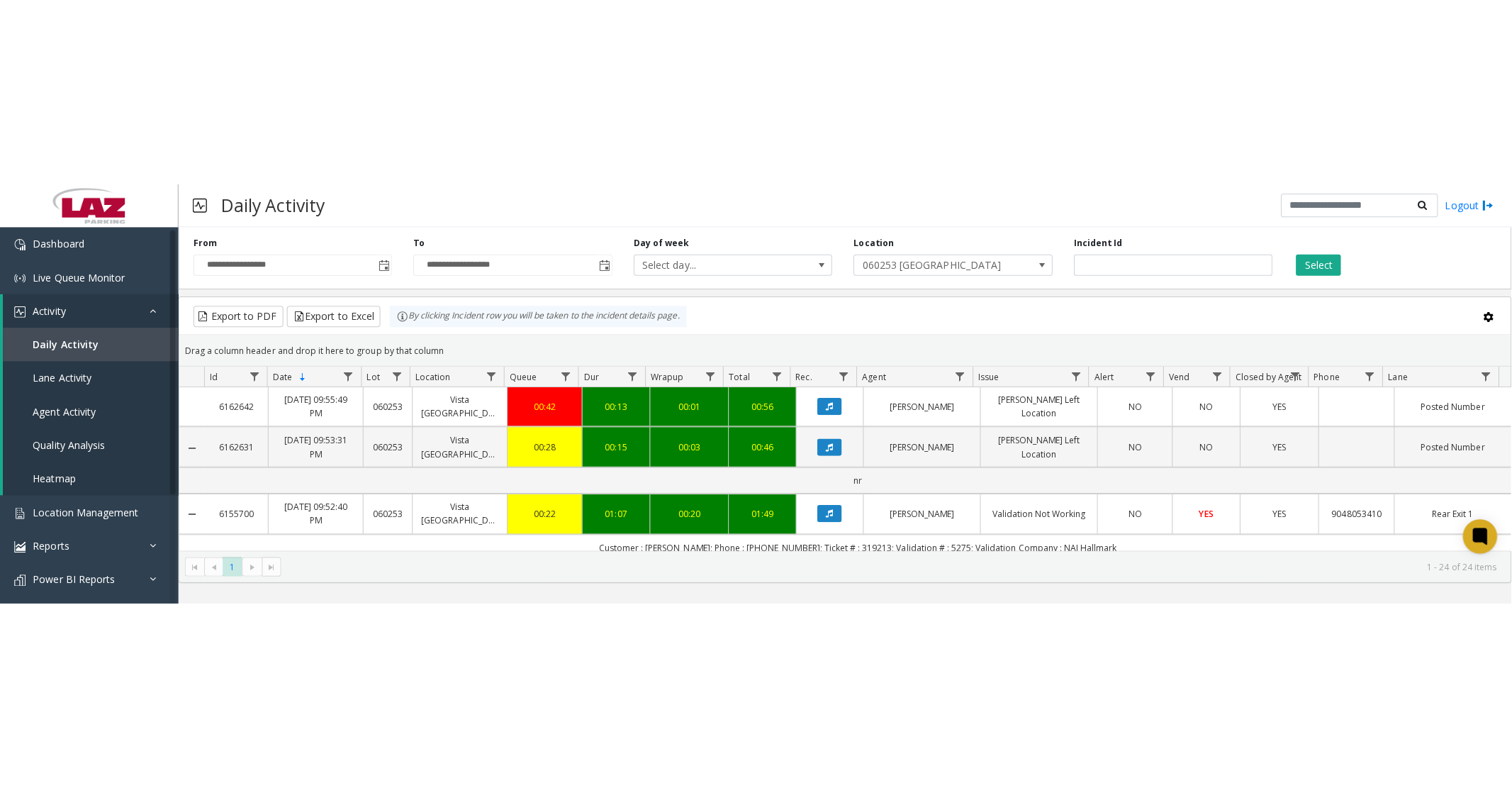
scroll to position [552, 0]
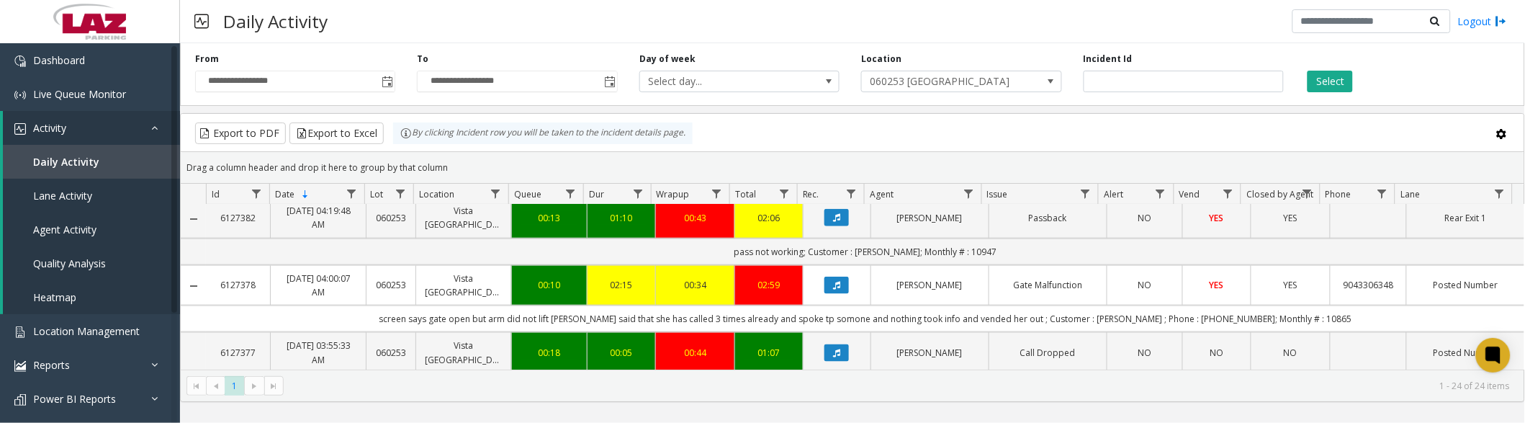
click at [833, 218] on icon "Data table" at bounding box center [836, 217] width 7 height 9
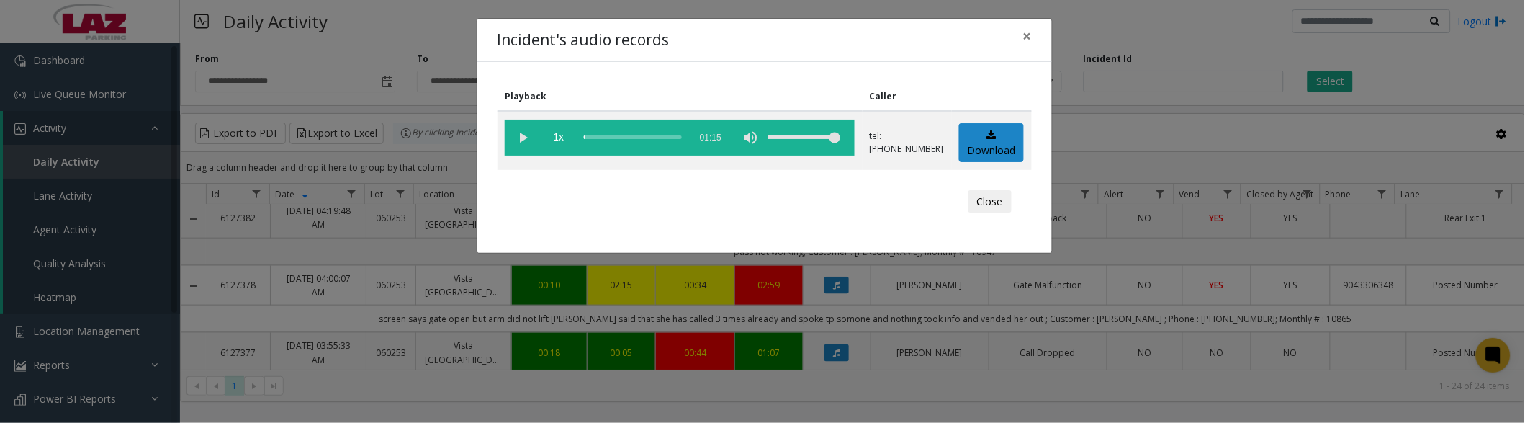
click at [521, 134] on vg-play-pause at bounding box center [523, 138] width 36 height 36
click at [994, 199] on button "Close" at bounding box center [990, 201] width 43 height 23
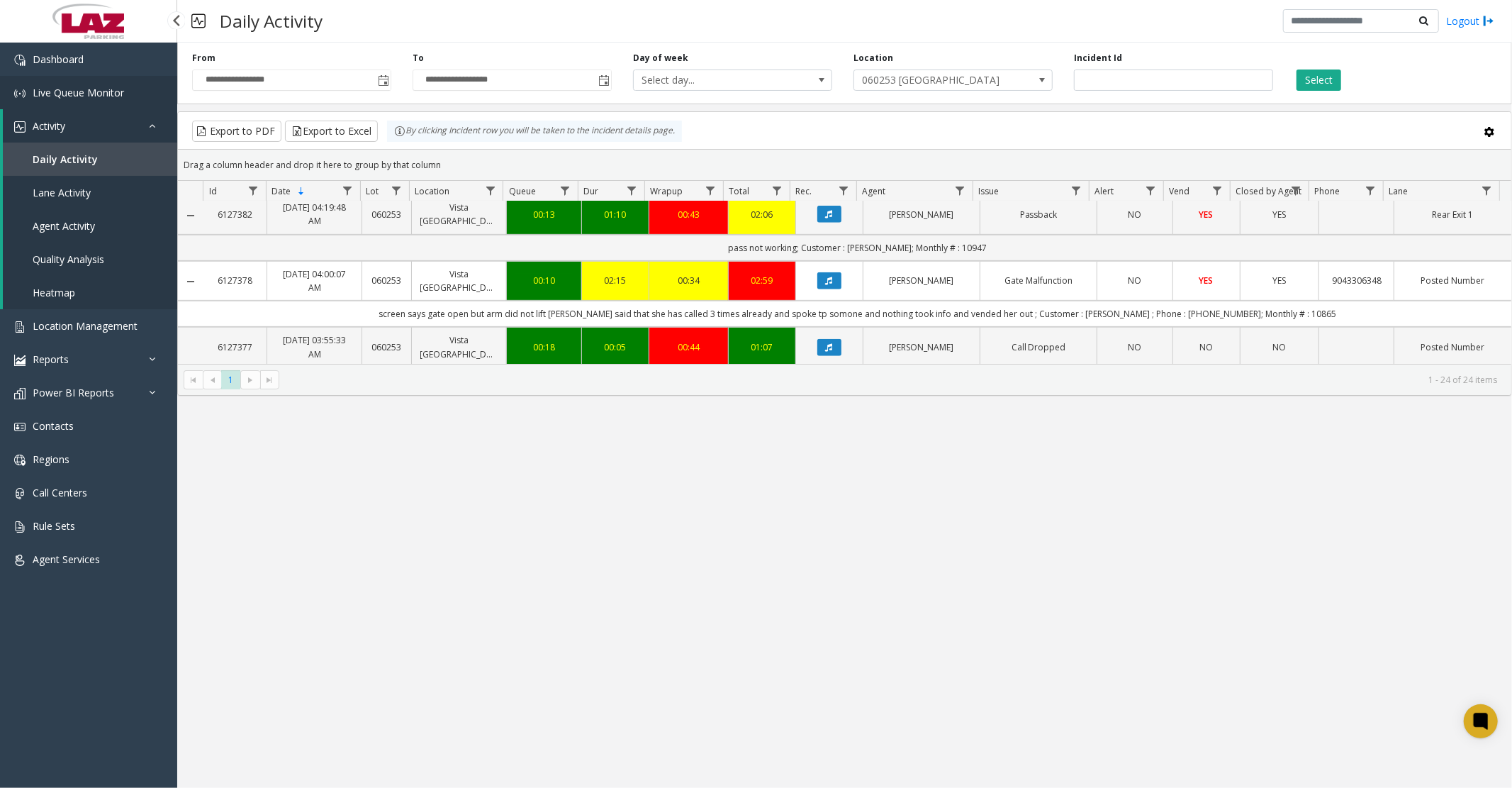
click at [75, 88] on span "Live Queue Monitor" at bounding box center [78, 93] width 92 height 14
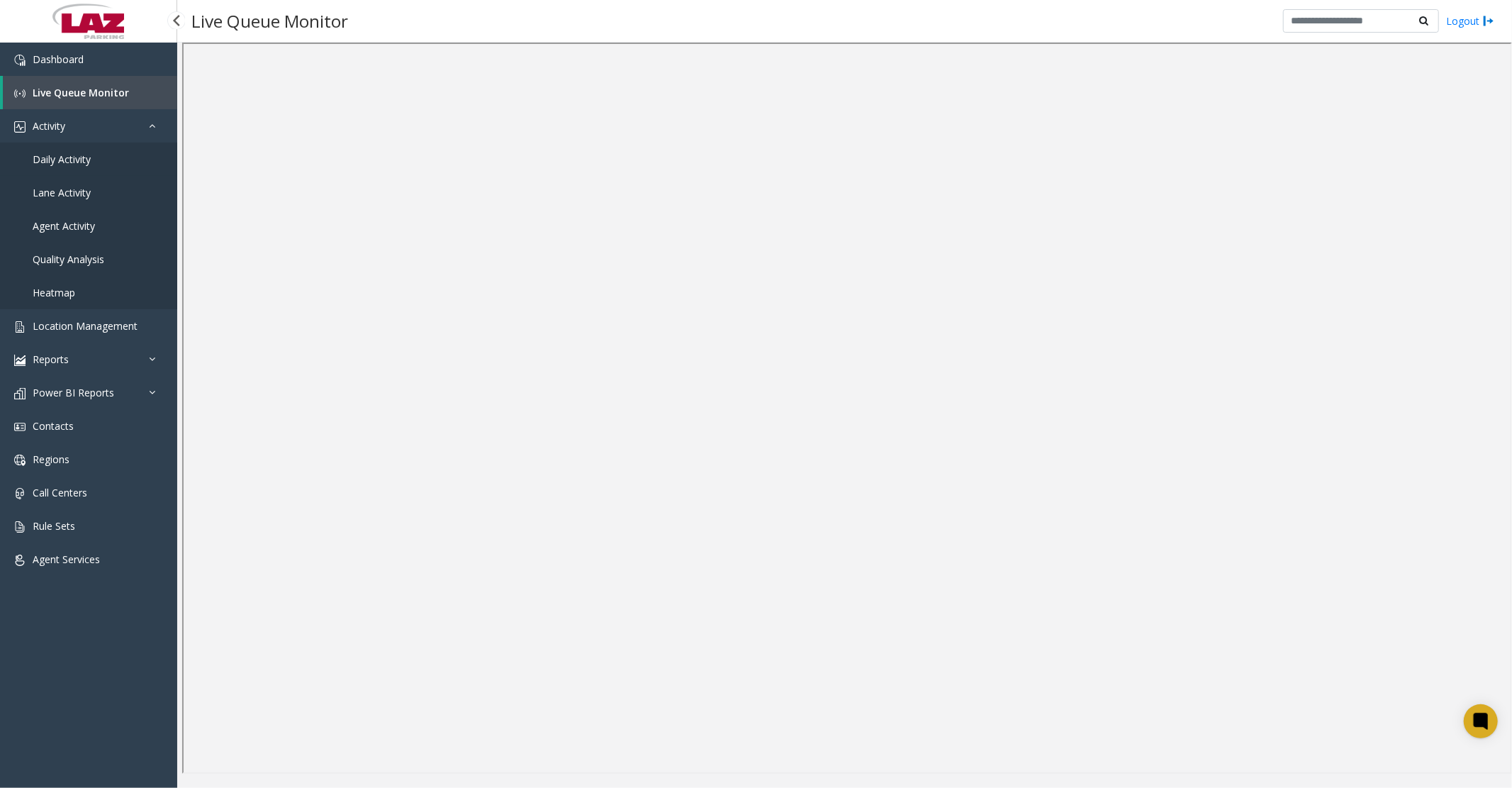
click at [95, 157] on link "Daily Activity" at bounding box center [89, 160] width 177 height 33
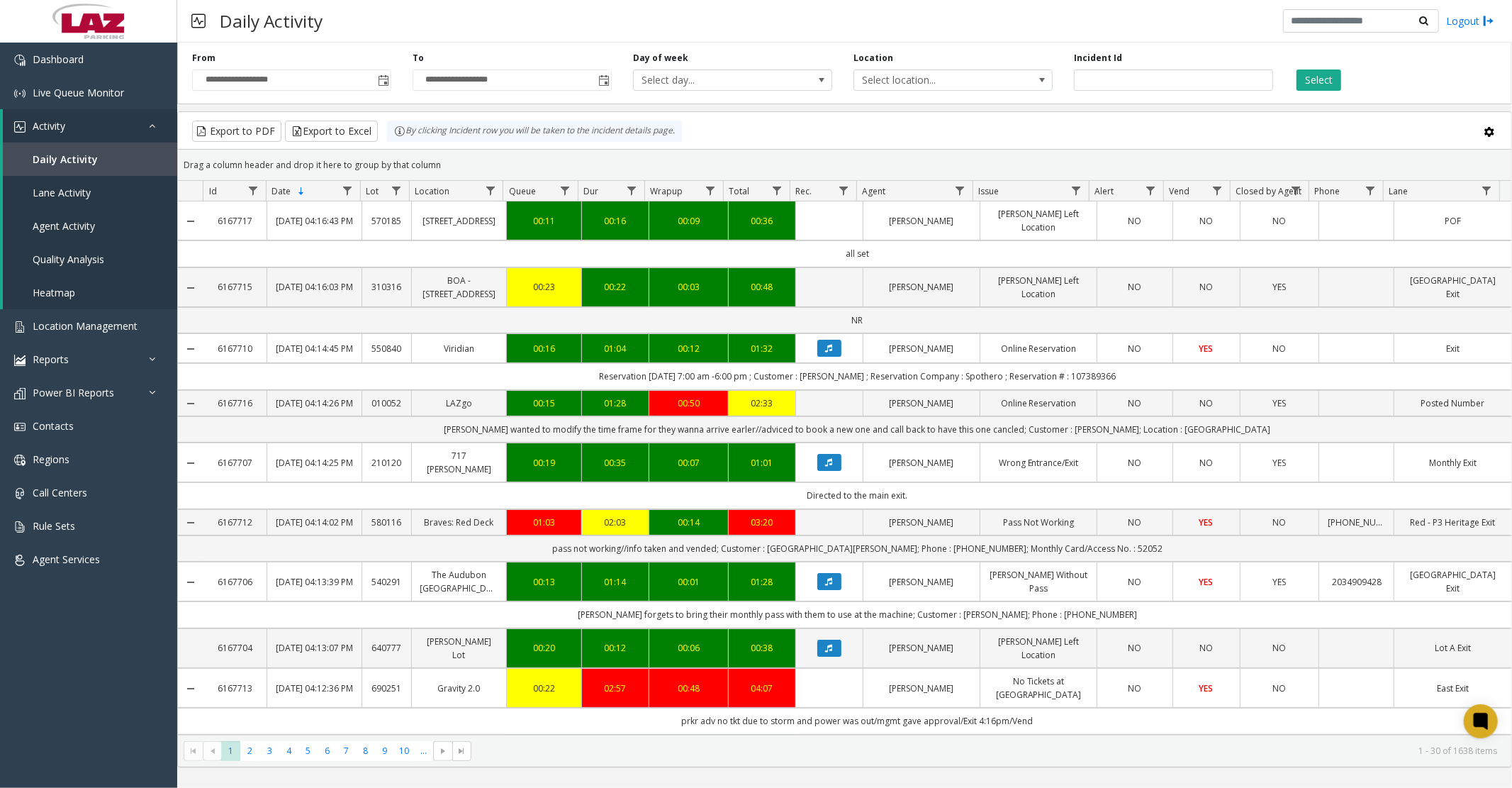
click at [392, 80] on div "**********" at bounding box center [291, 72] width 220 height 39
click at [378, 80] on span "Toggle popup" at bounding box center [384, 81] width 12 height 12
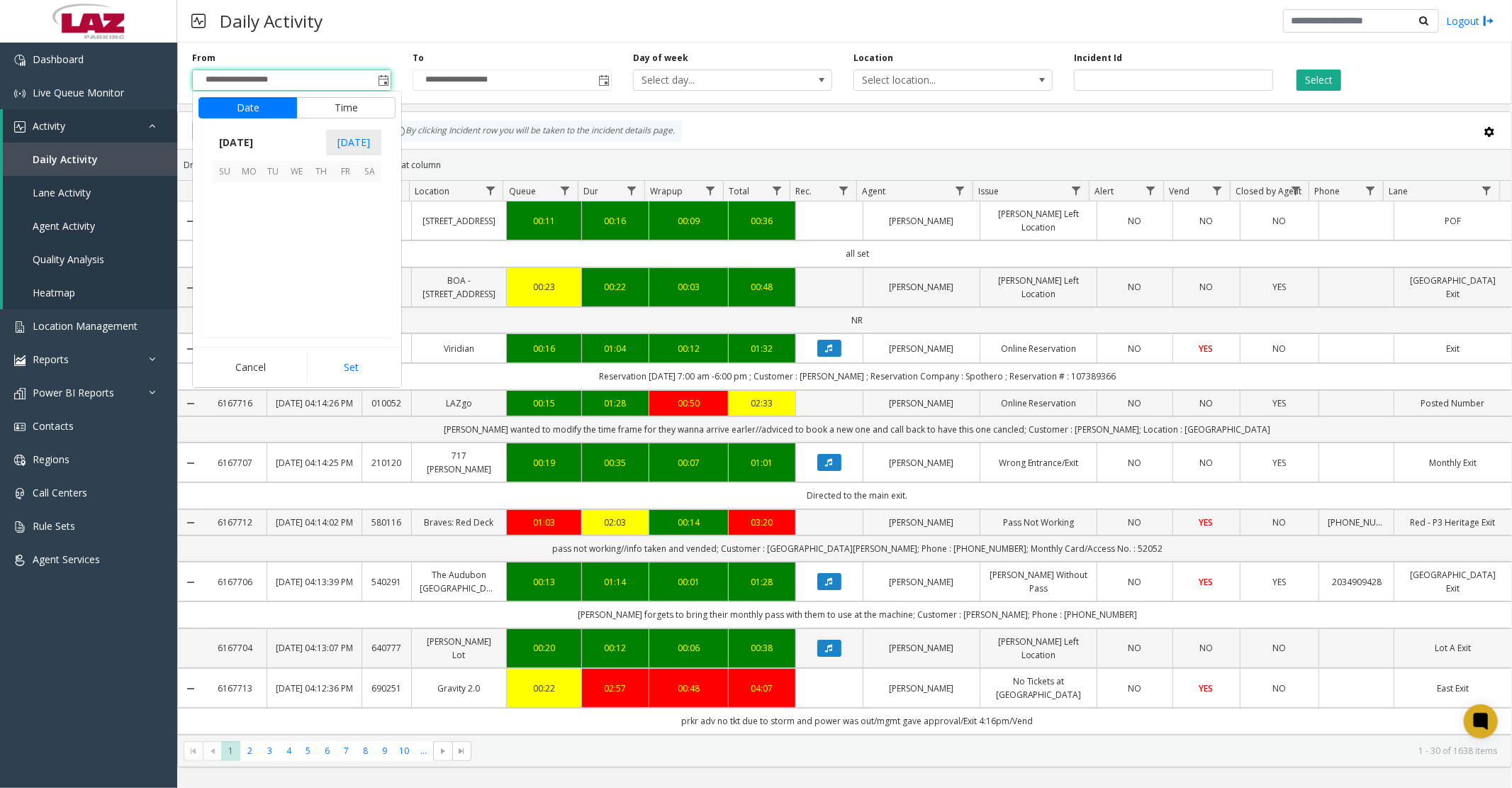
scroll to position [254557, 0]
click at [347, 104] on button "Time" at bounding box center [346, 108] width 99 height 22
click at [230, 244] on span "8" at bounding box center [233, 246] width 6 height 14
click at [327, 357] on button "Set" at bounding box center [351, 367] width 90 height 32
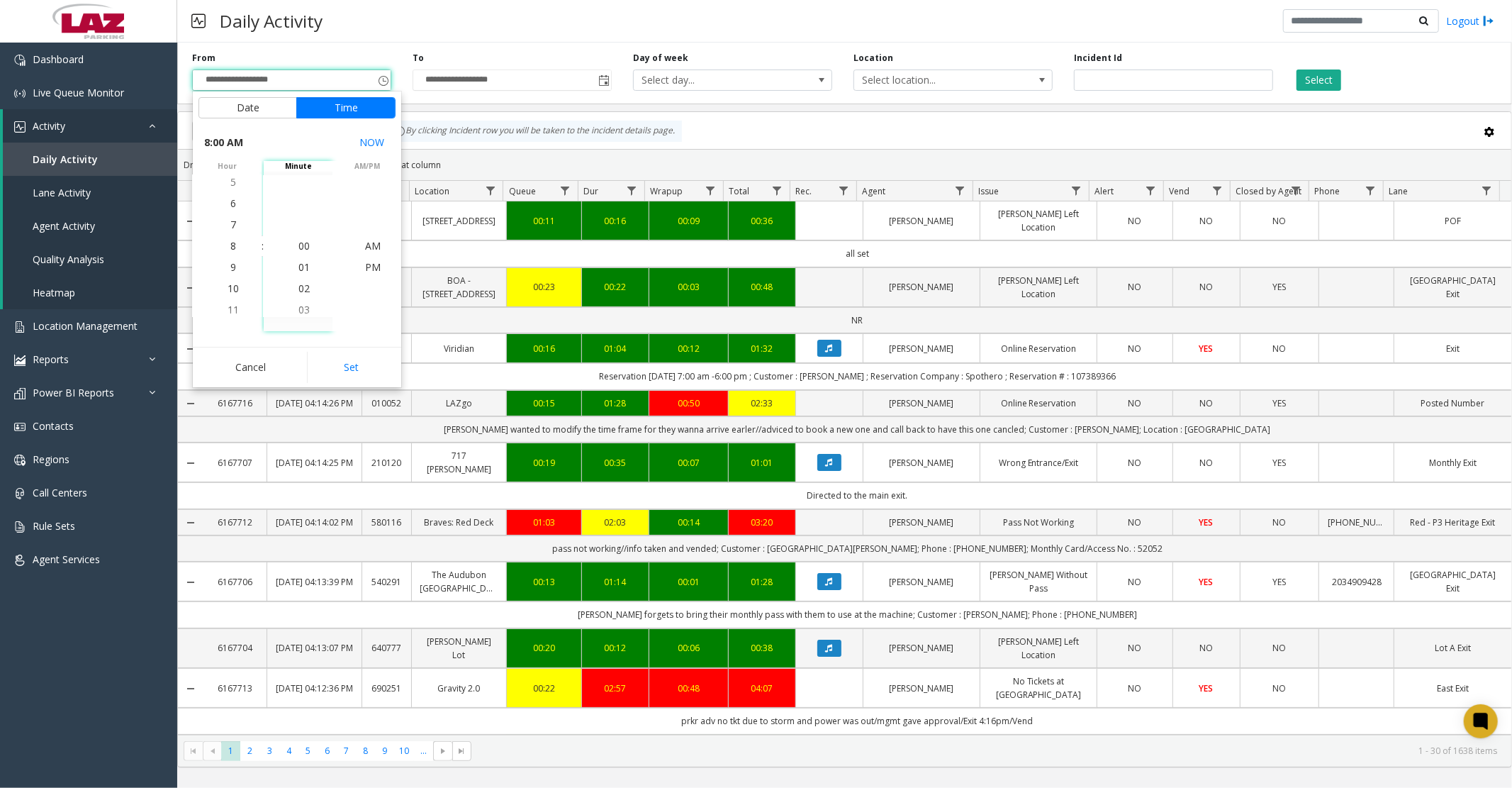
type input "**********"
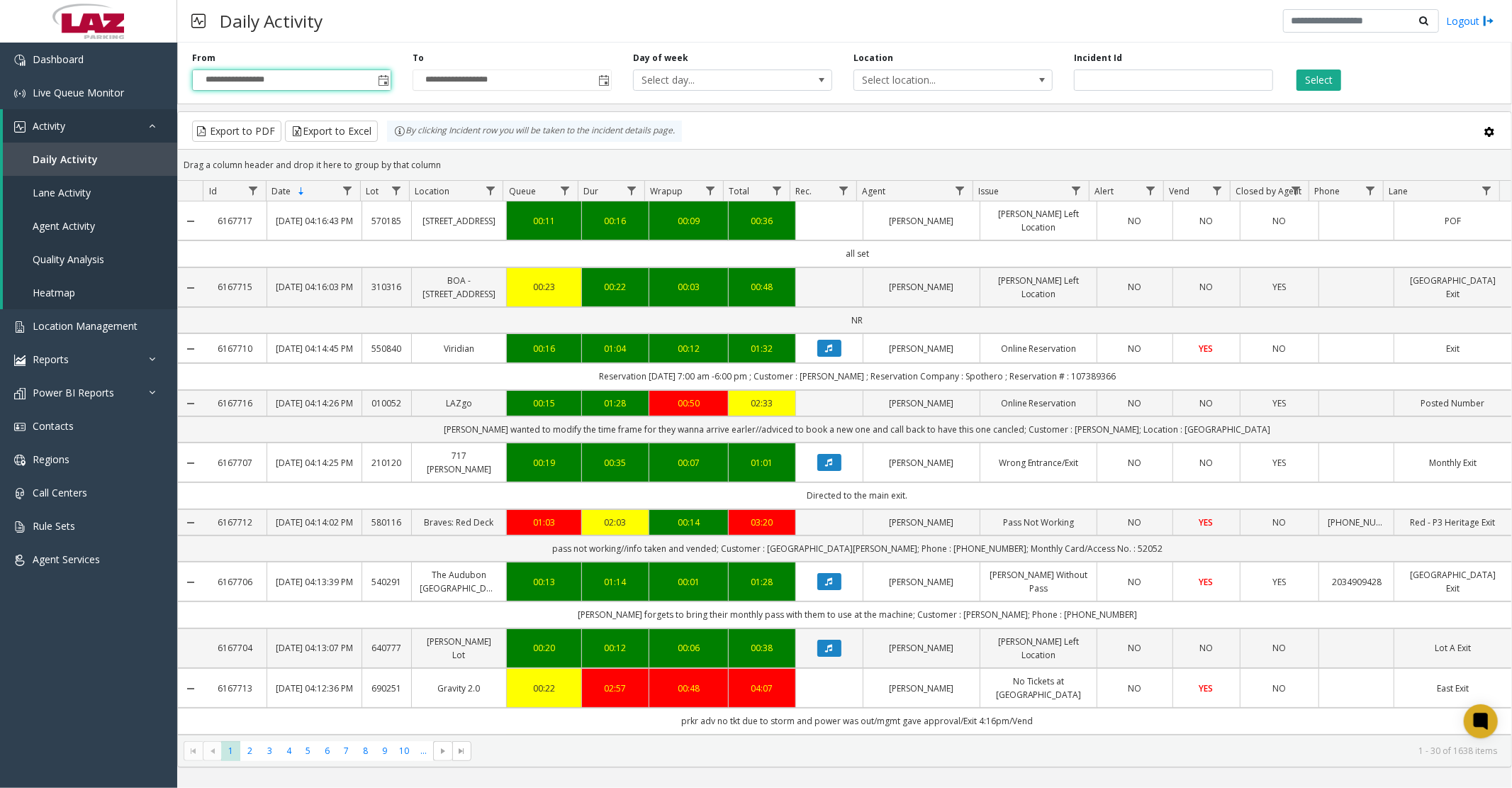
click at [893, 86] on span "Select location..." at bounding box center [933, 80] width 158 height 20
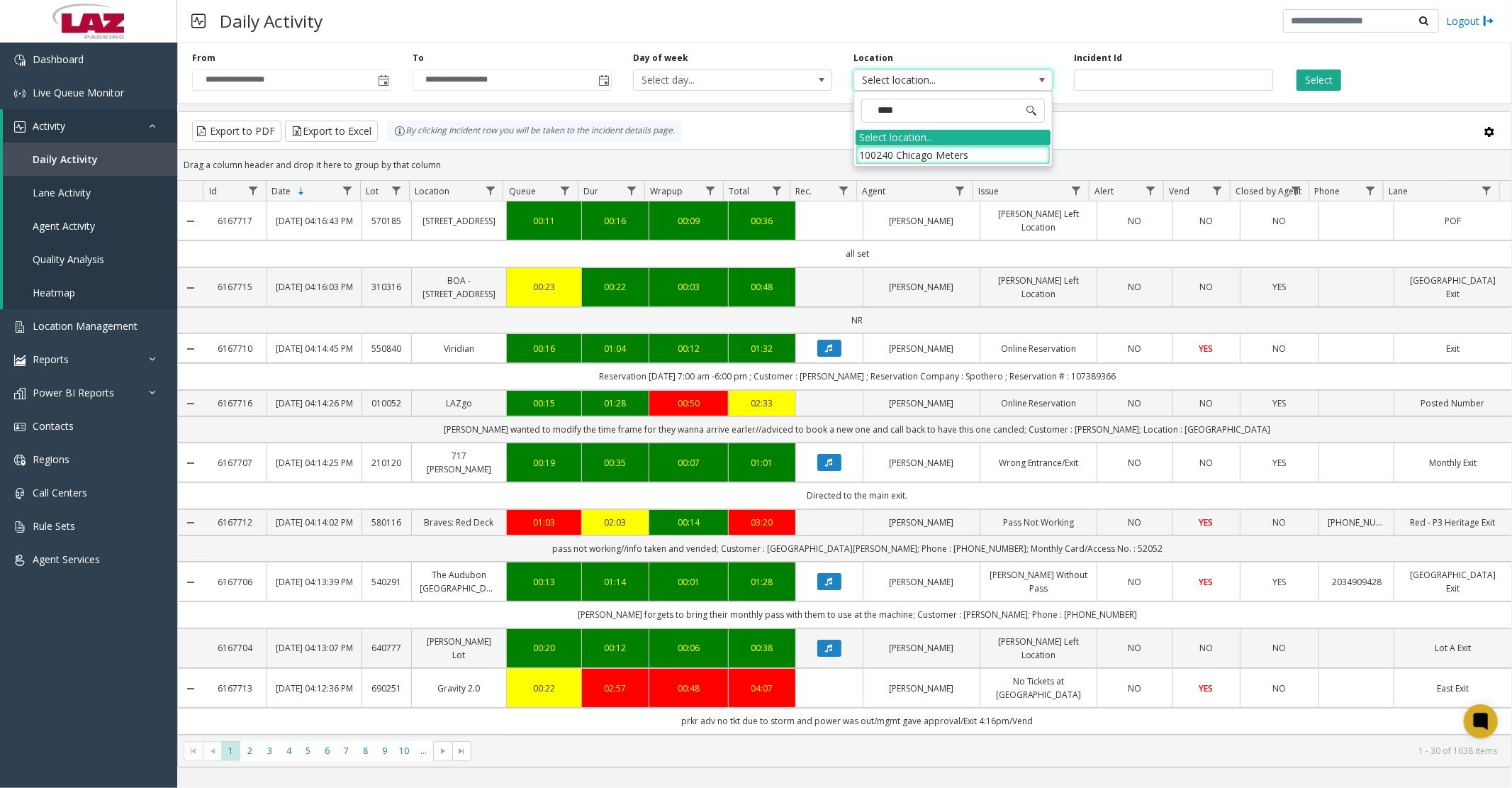
type input "*****"
click at [881, 155] on li "100240 Chicago Meters" at bounding box center [953, 155] width 195 height 19
click at [1302, 81] on button "Select" at bounding box center [1318, 81] width 44 height 22
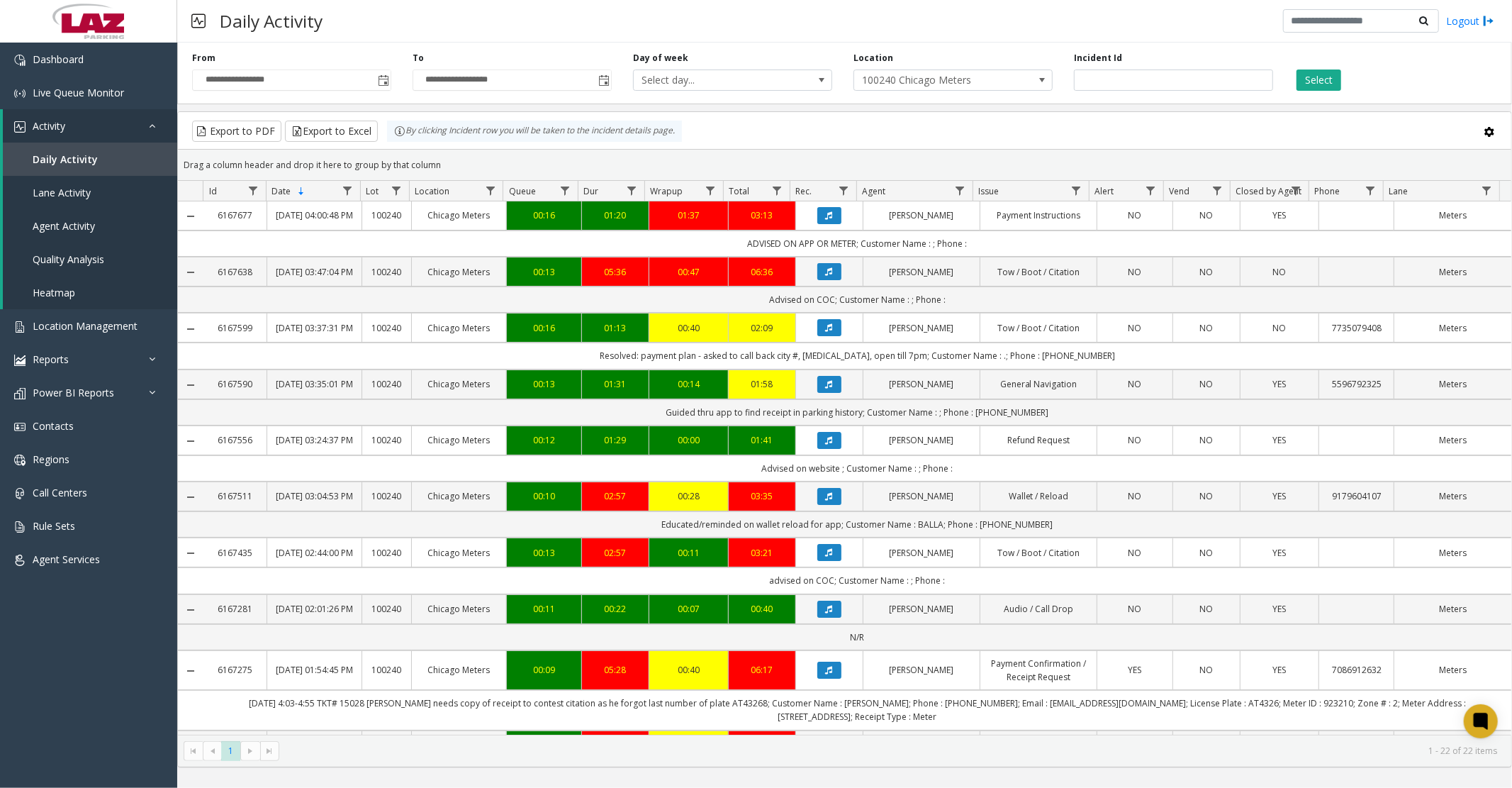
click at [1303, 81] on button "Select" at bounding box center [1318, 81] width 44 height 22
click at [348, 130] on button "Export to Excel" at bounding box center [332, 131] width 93 height 22
click at [406, 26] on div "Daily Activity Logout" at bounding box center [845, 21] width 1335 height 42
click at [1326, 67] on div "Select" at bounding box center [1394, 72] width 220 height 39
click at [250, 416] on kendo-pager-next-buttons at bounding box center [259, 752] width 38 height 20
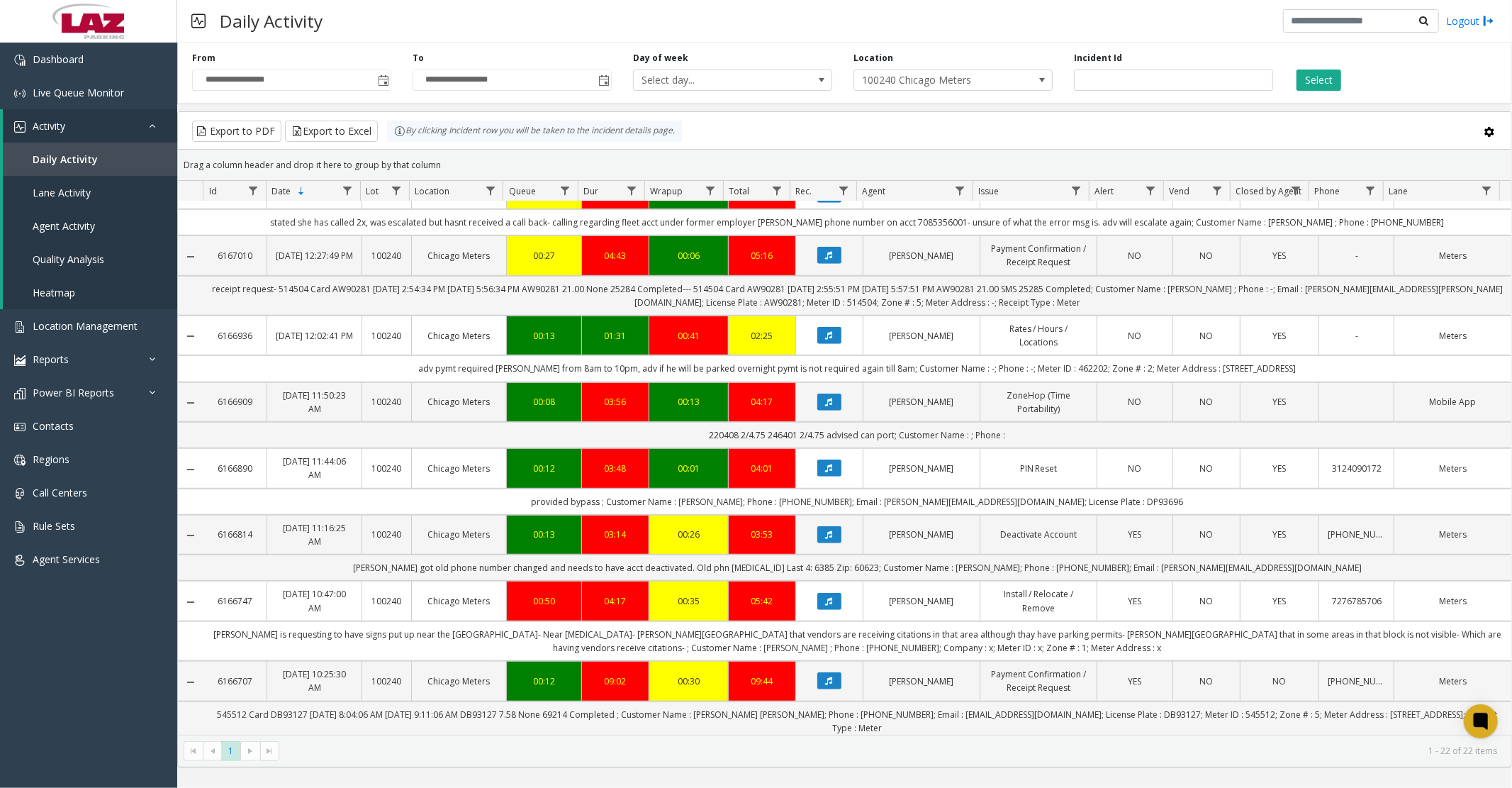
scroll to position [750, 0]
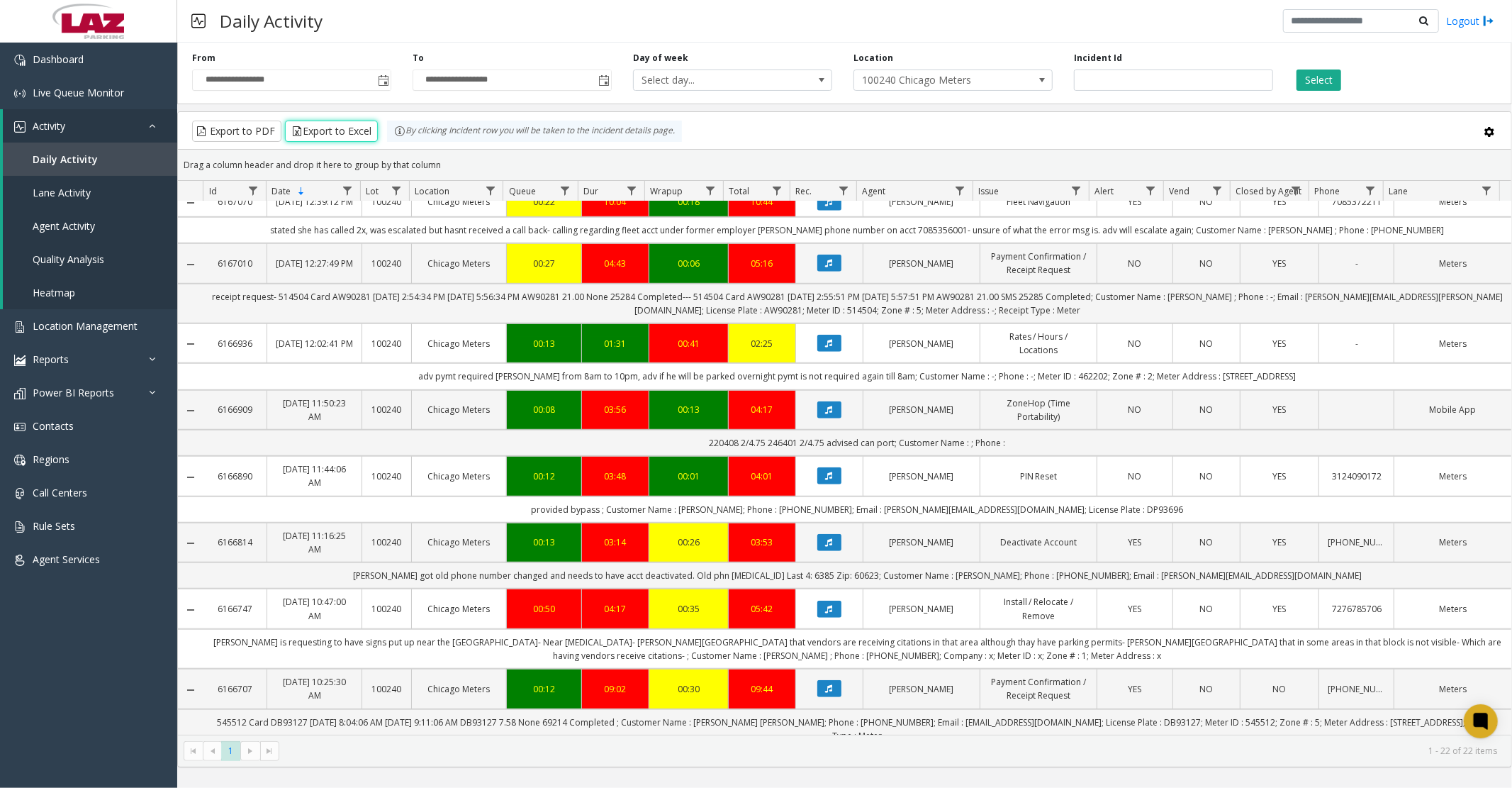
click at [353, 129] on button "Export to Excel" at bounding box center [332, 131] width 93 height 22
